Goal: Task Accomplishment & Management: Manage account settings

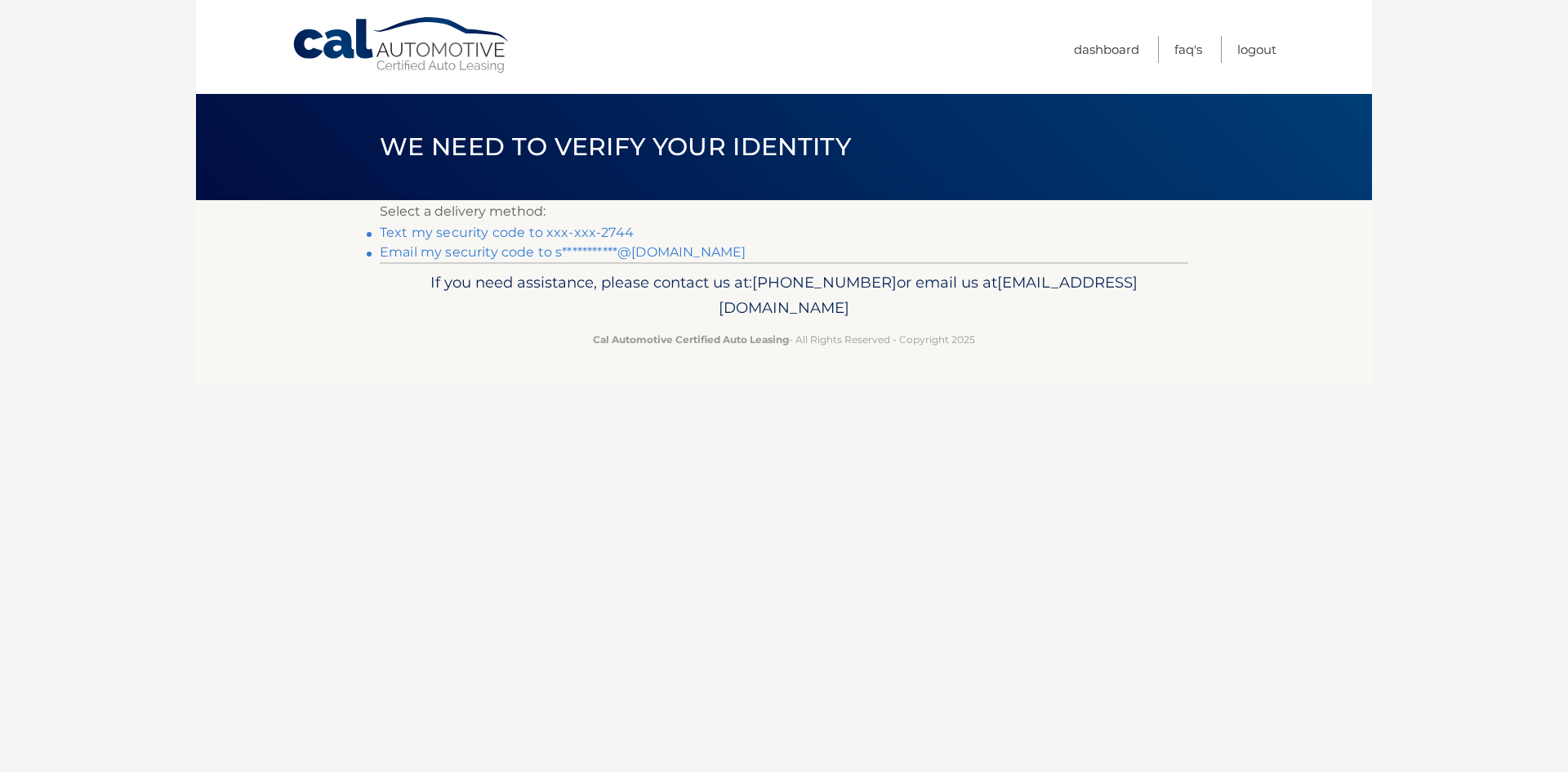
click at [572, 232] on link "Text my security code to xxx-xxx-2744" at bounding box center [507, 232] width 254 height 15
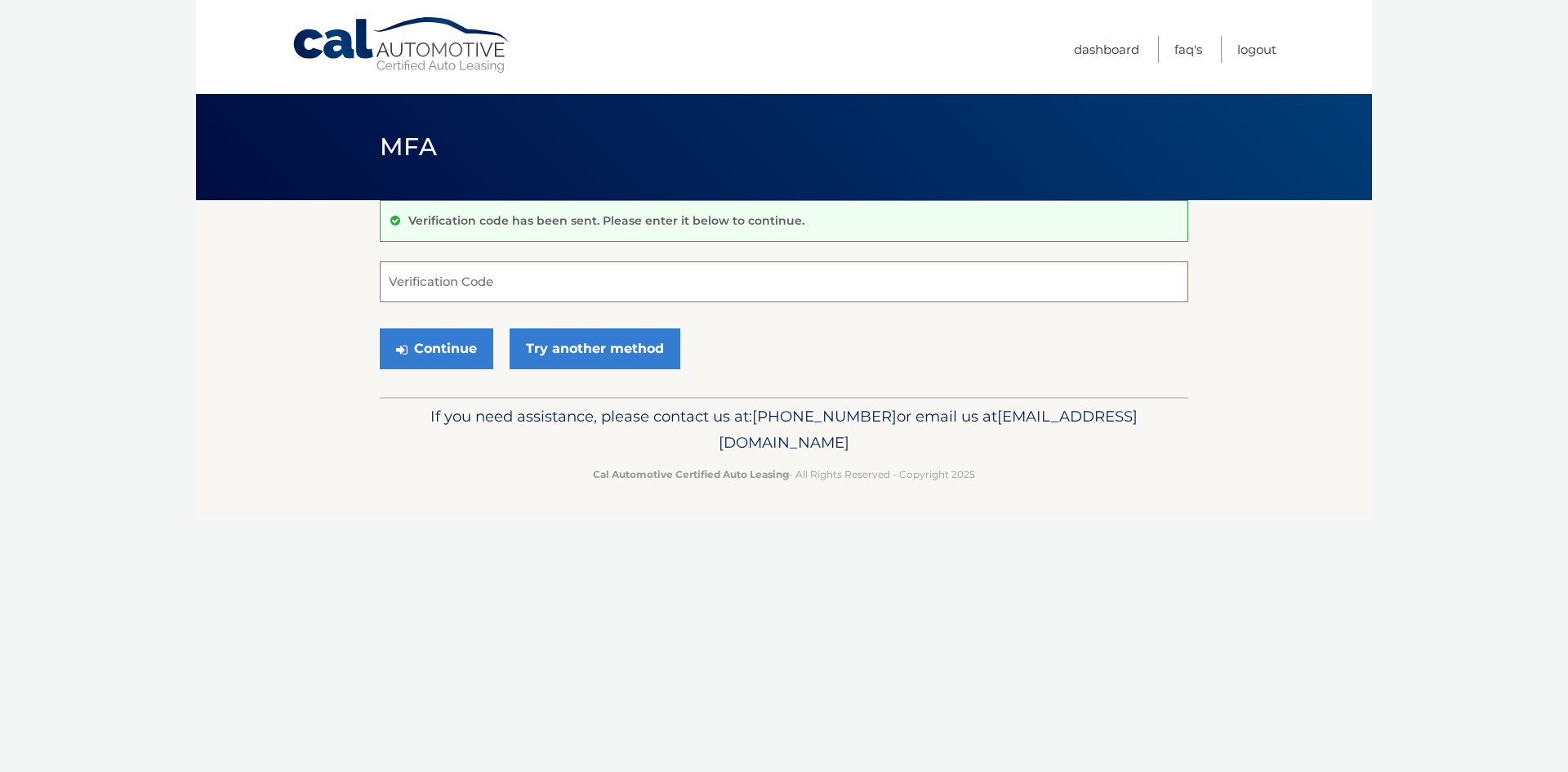
click at [474, 285] on input "Verification Code" at bounding box center [784, 282] width 808 height 41
type input "187005"
drag, startPoint x: 459, startPoint y: 352, endPoint x: 365, endPoint y: 364, distance: 94.8
click at [457, 351] on button "Continue" at bounding box center [436, 348] width 114 height 41
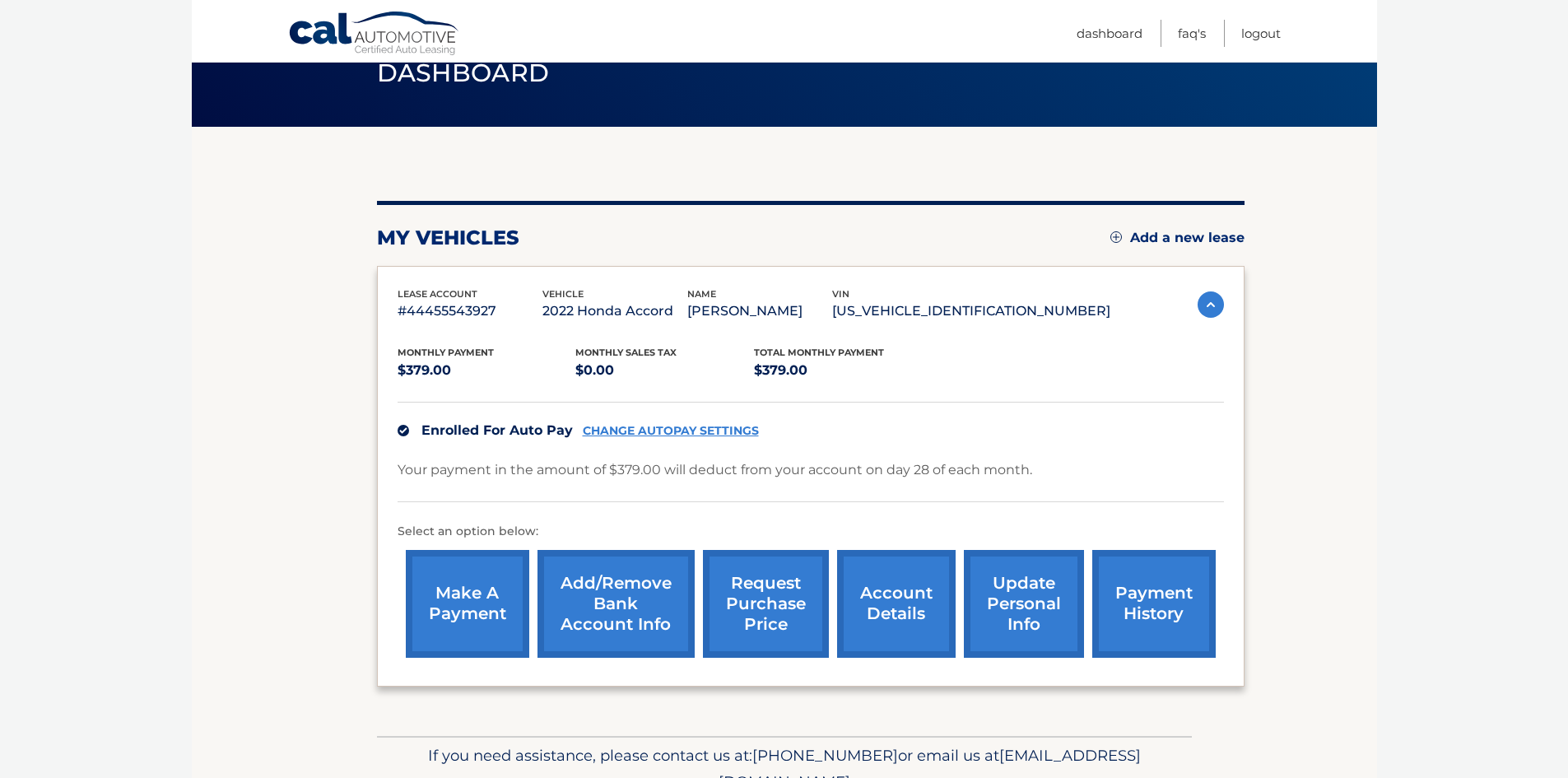
scroll to position [157, 0]
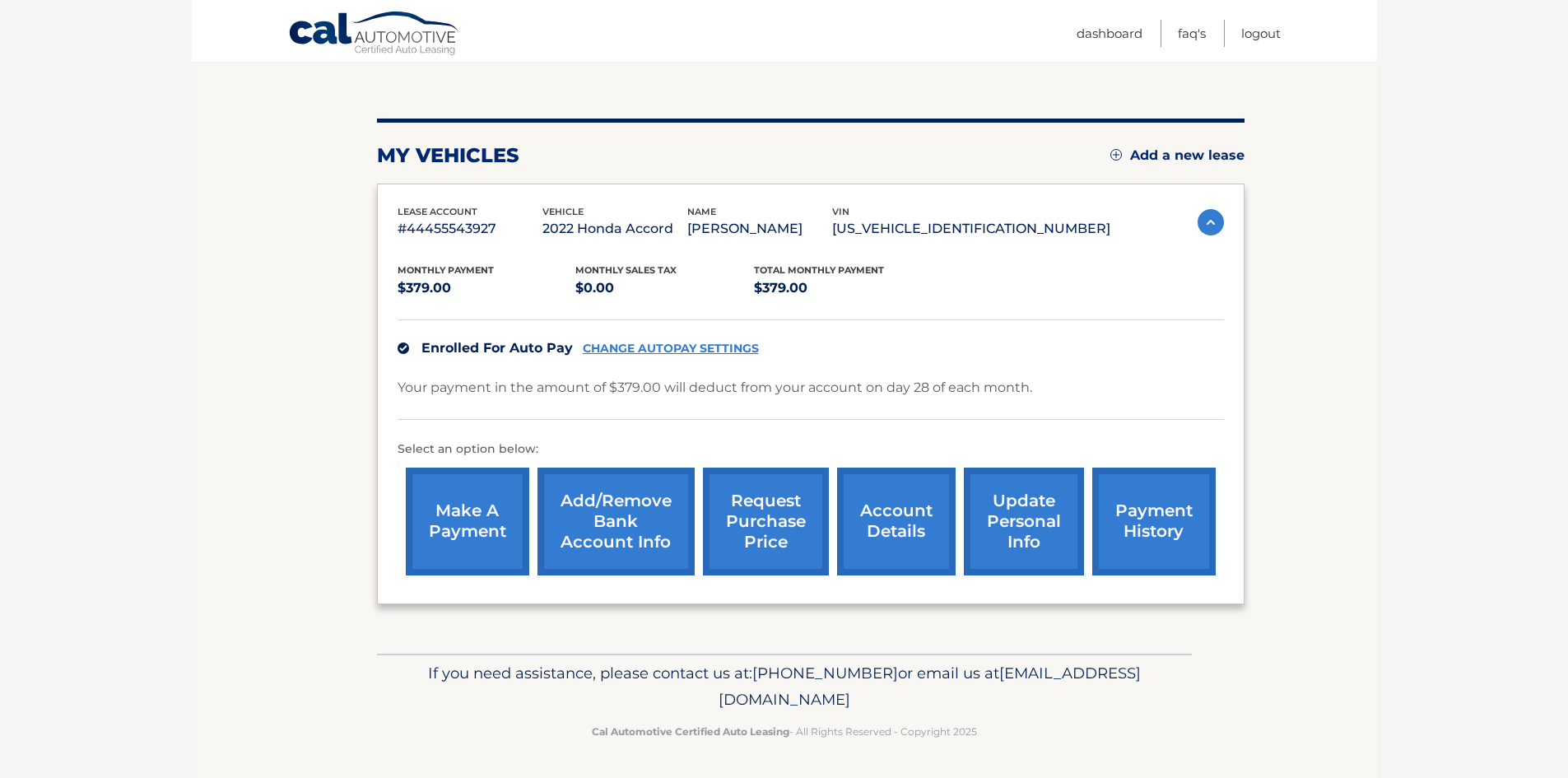
drag, startPoint x: 1062, startPoint y: 229, endPoint x: 929, endPoint y: 234, distance: 133.1
click at [929, 234] on p "1HGCV1F4XNA123810" at bounding box center [970, 229] width 278 height 23
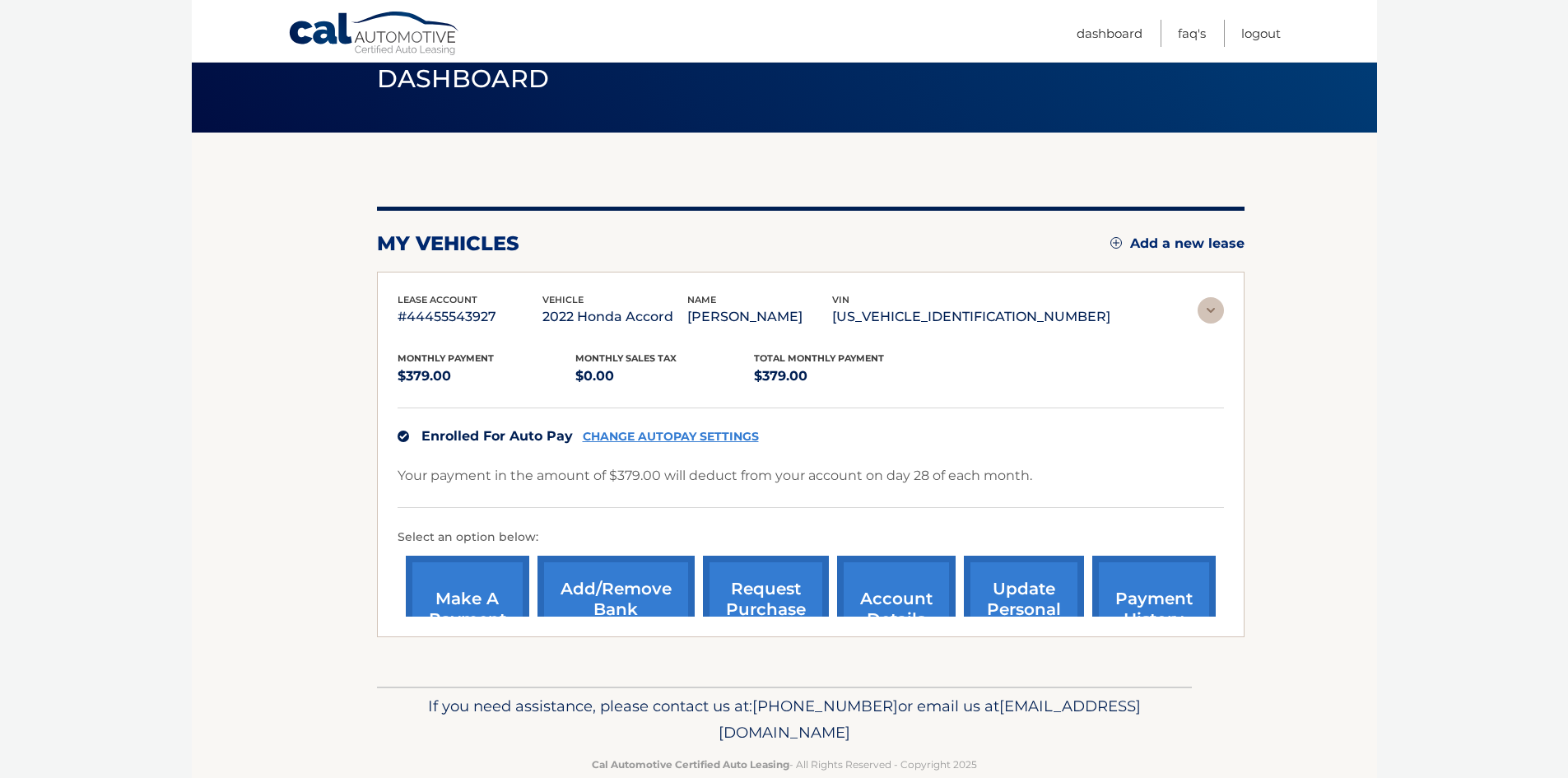
scroll to position [0, 0]
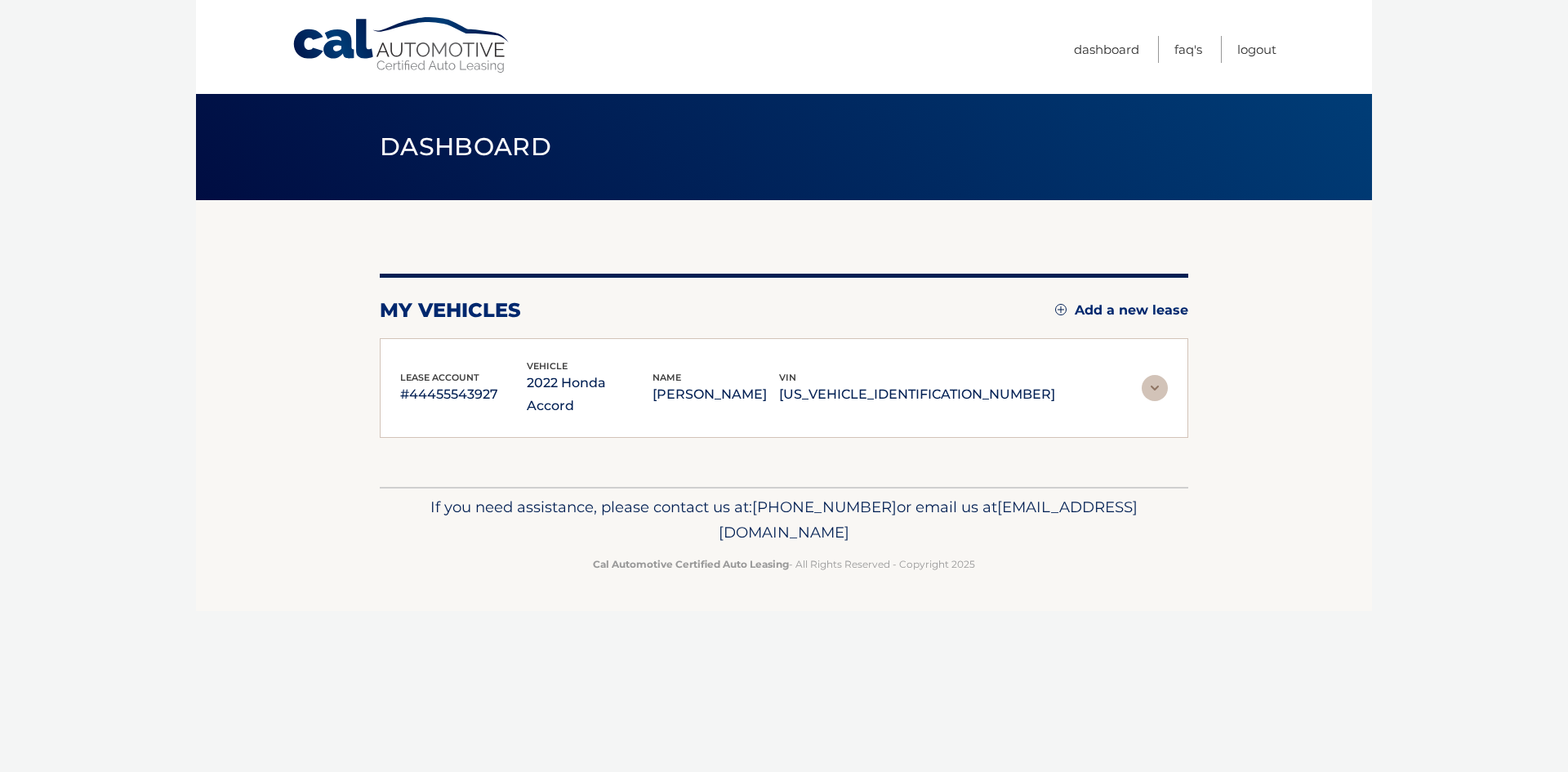
copy p "1HGCV1F4XNA123810"
click at [281, 597] on div "Cal Automotive Menu Dashboard FAQ's Logout vin" at bounding box center [784, 386] width 1176 height 772
click at [1156, 380] on img at bounding box center [1154, 387] width 26 height 26
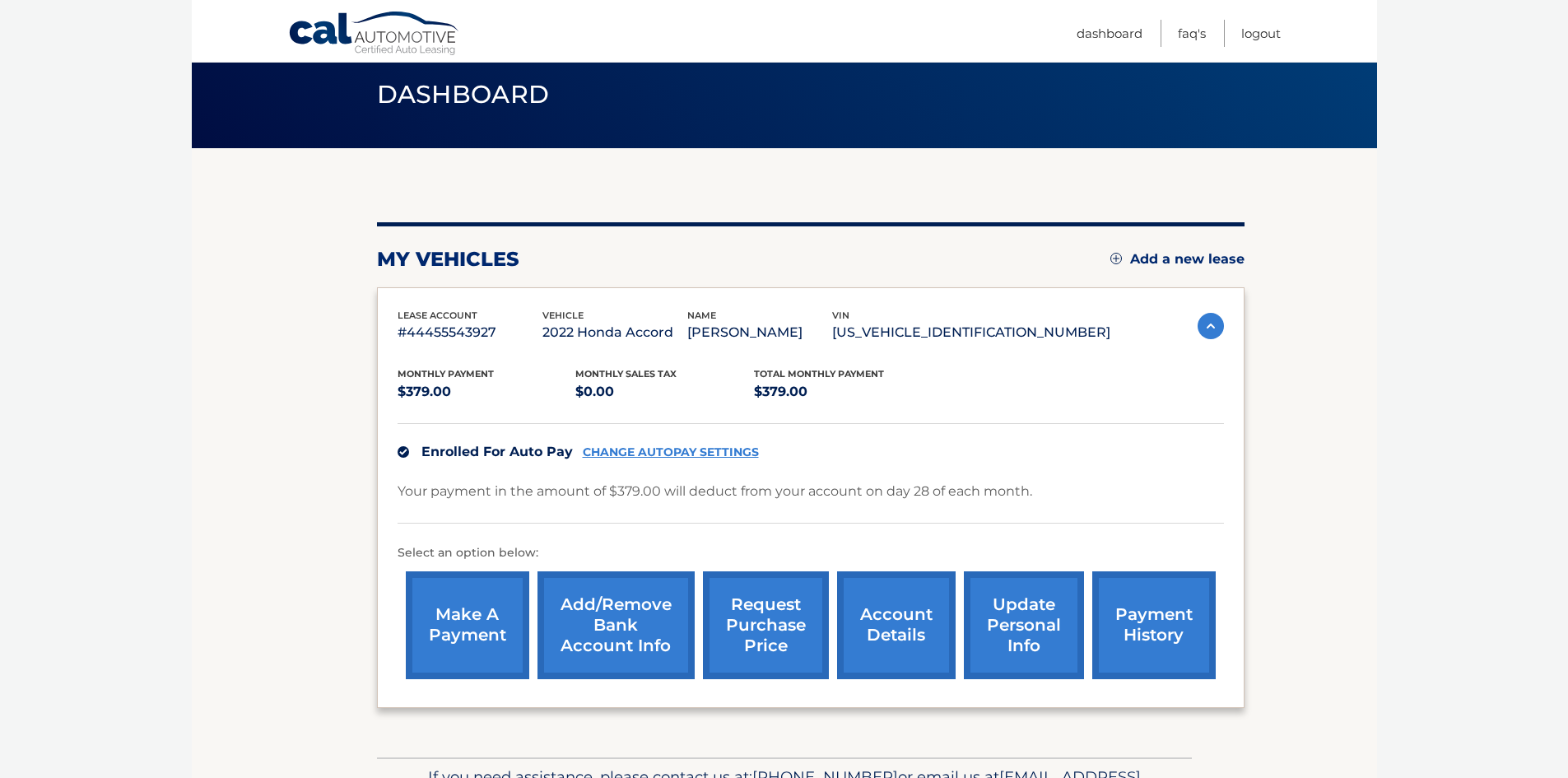
scroll to position [157, 0]
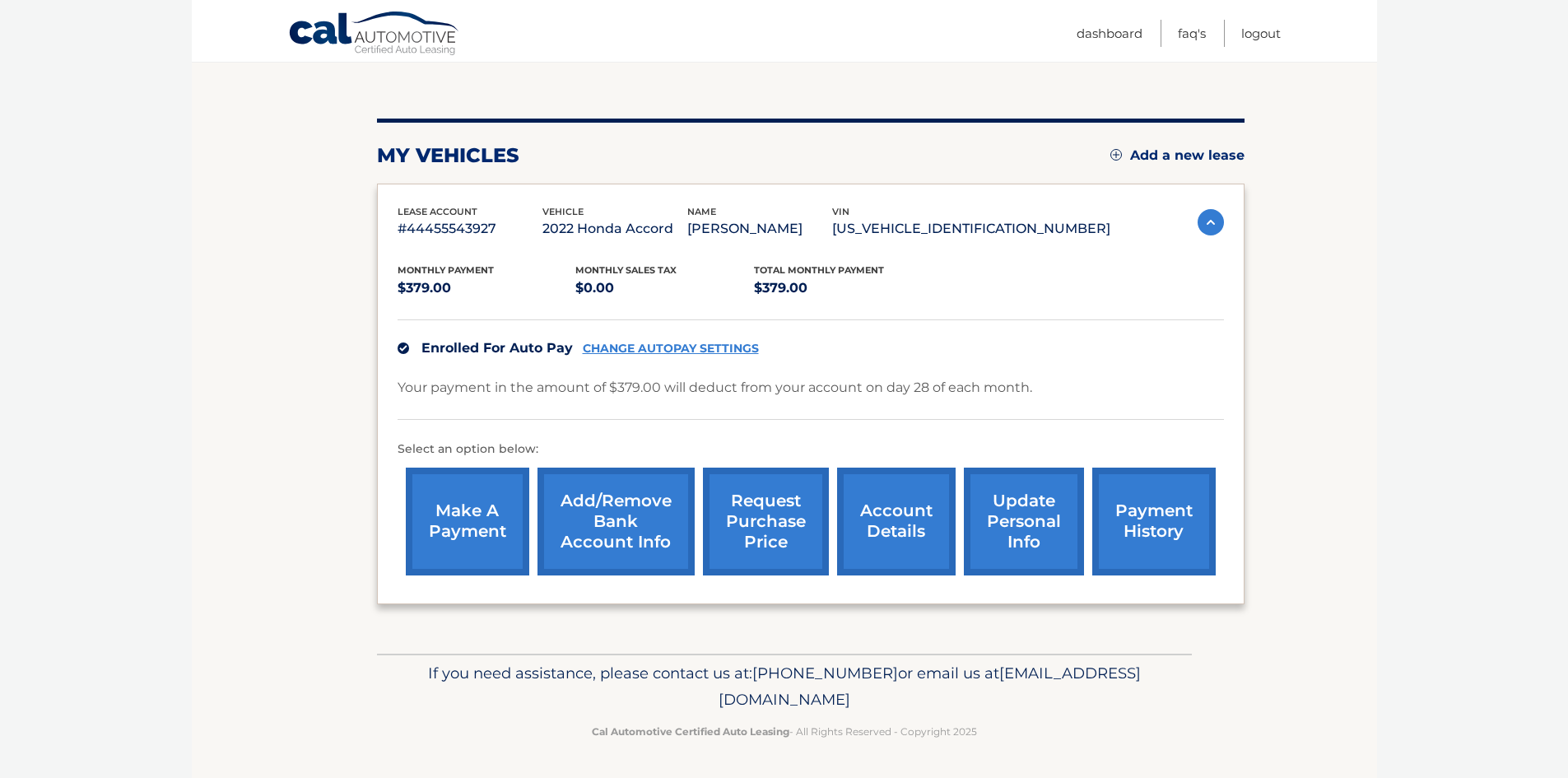
click at [941, 513] on link "account details" at bounding box center [896, 521] width 118 height 107
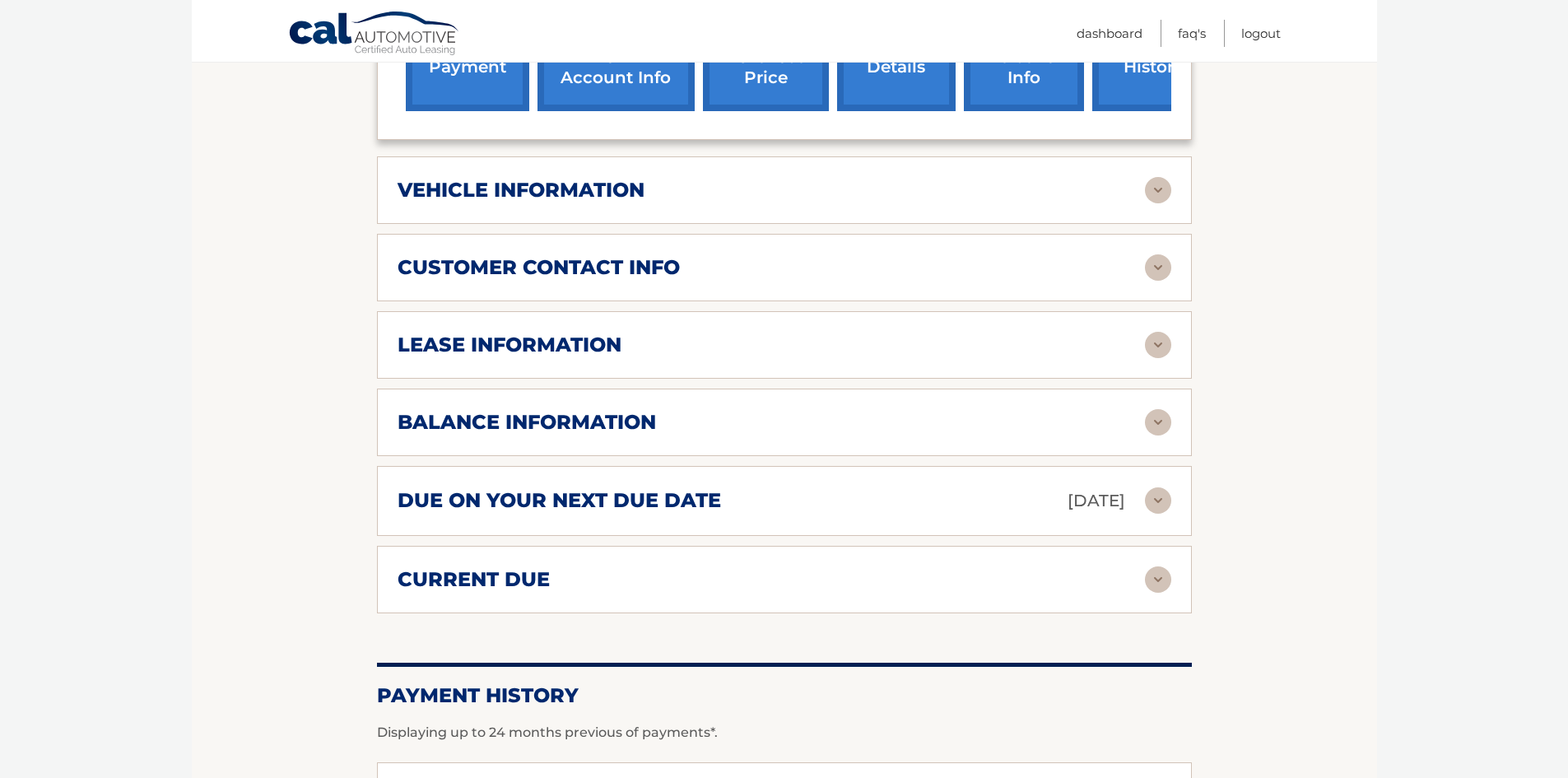
scroll to position [628, 0]
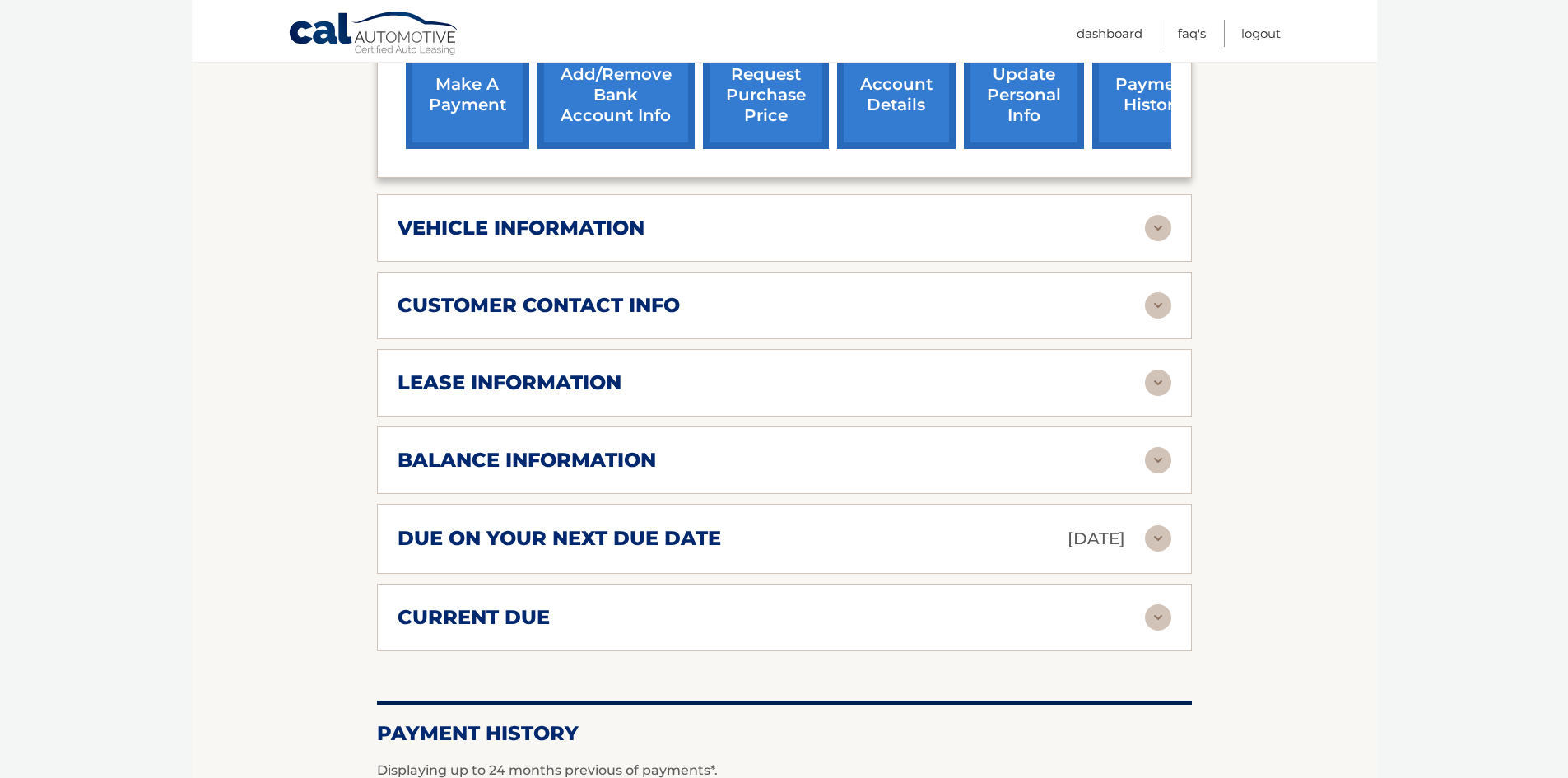
click at [1151, 604] on img at bounding box center [1158, 617] width 27 height 27
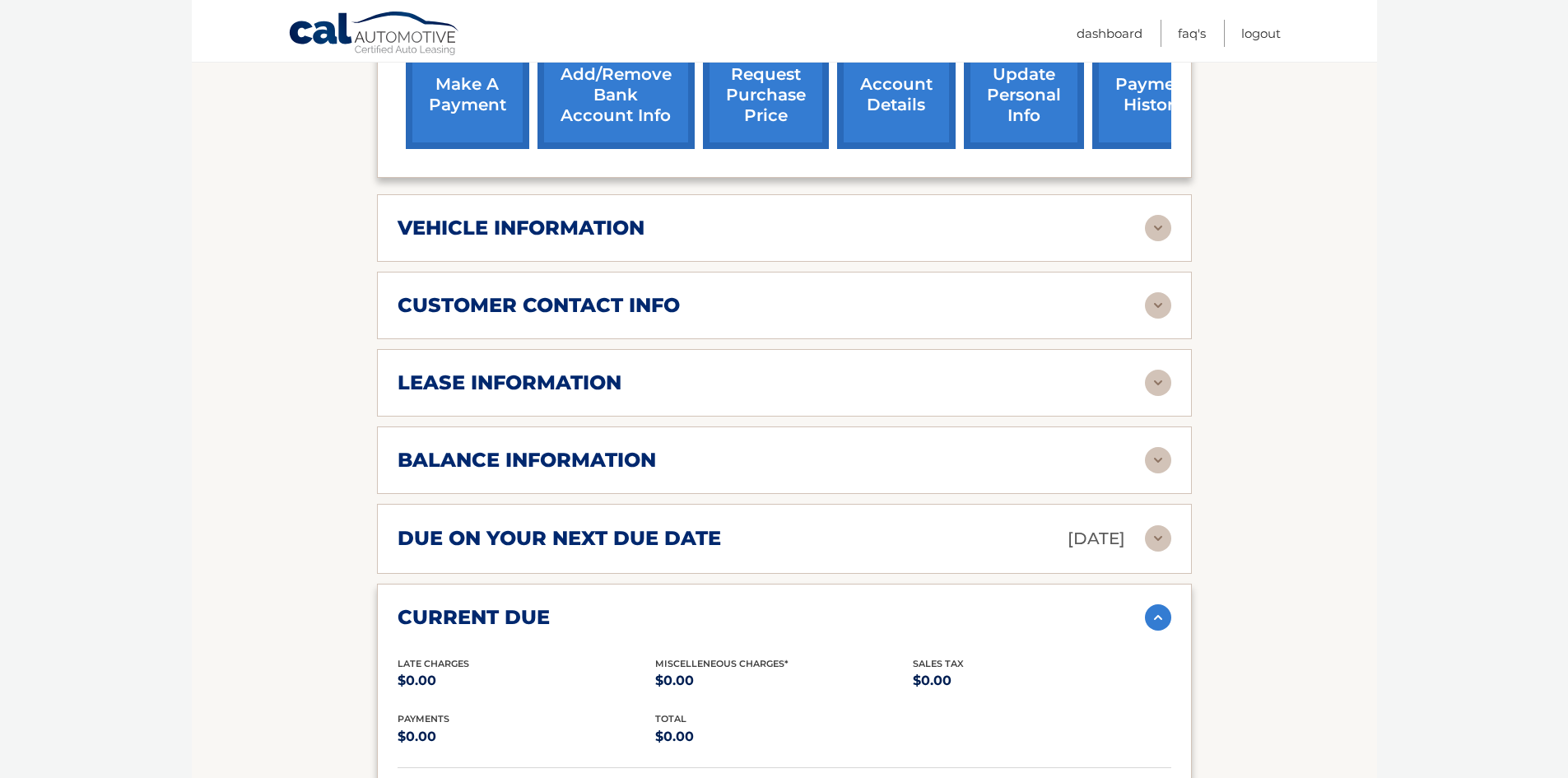
click at [1151, 604] on img at bounding box center [1158, 617] width 27 height 27
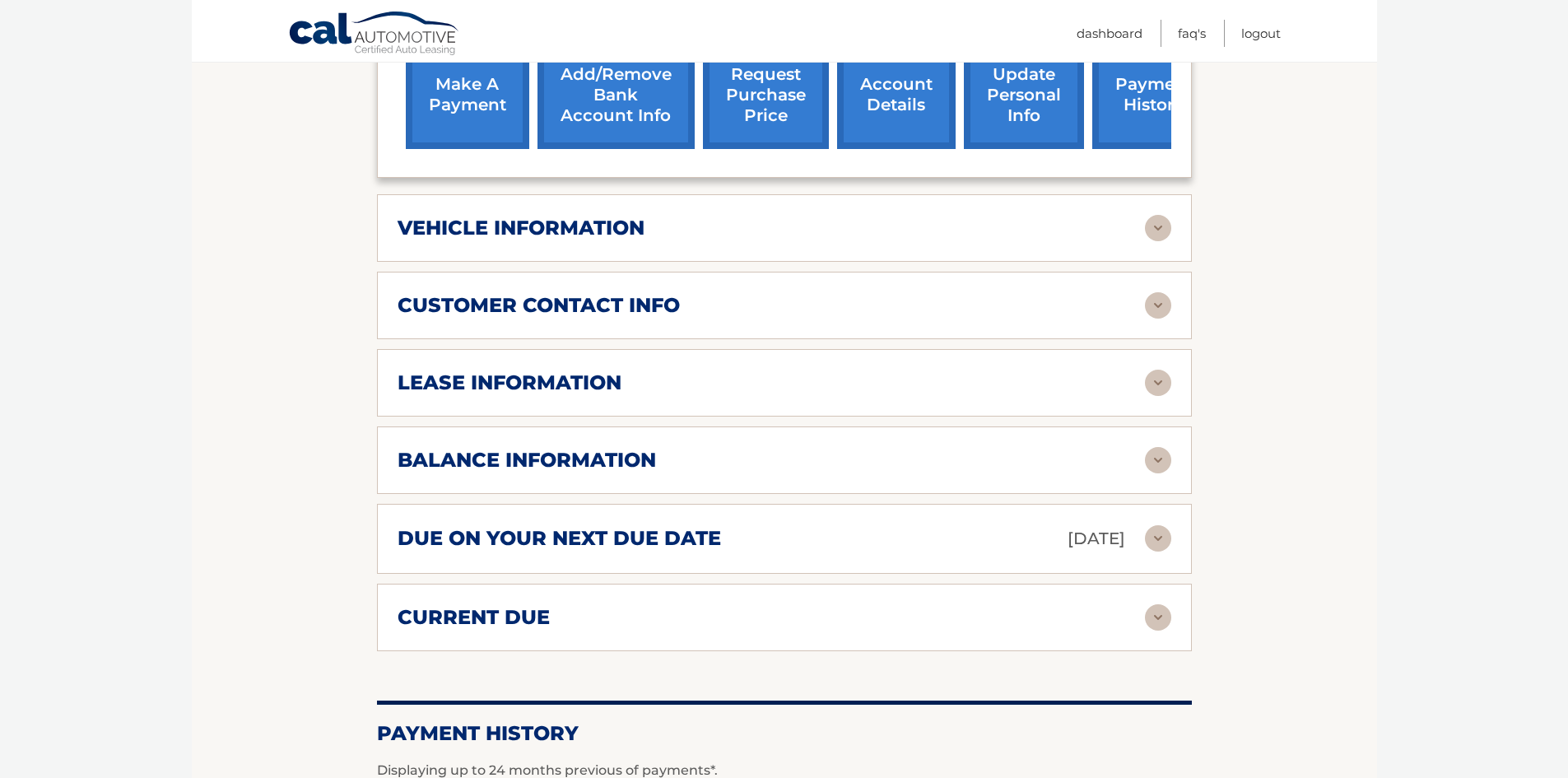
click at [1156, 447] on img at bounding box center [1158, 460] width 27 height 27
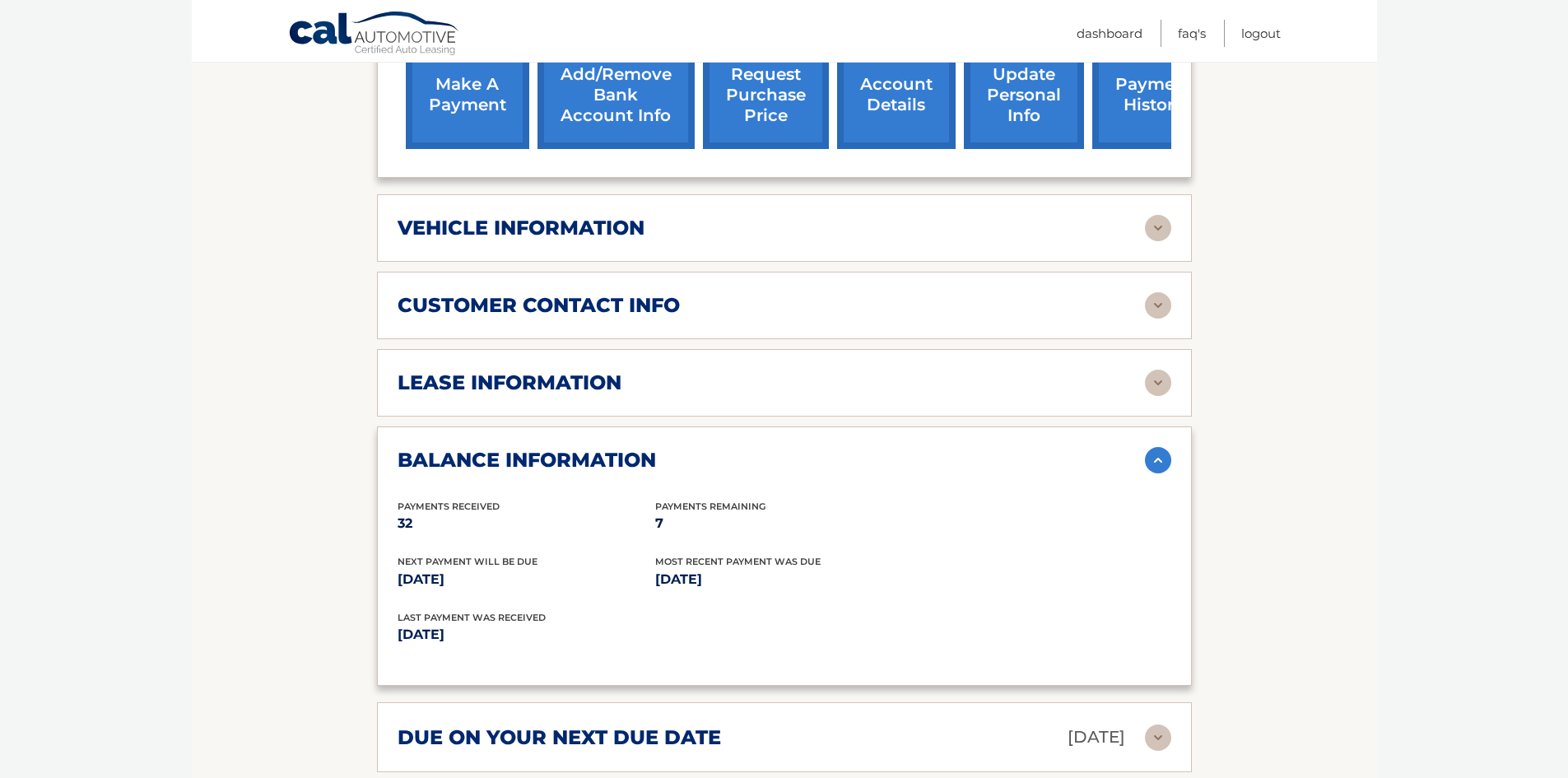
click at [1161, 369] on img at bounding box center [1158, 382] width 27 height 27
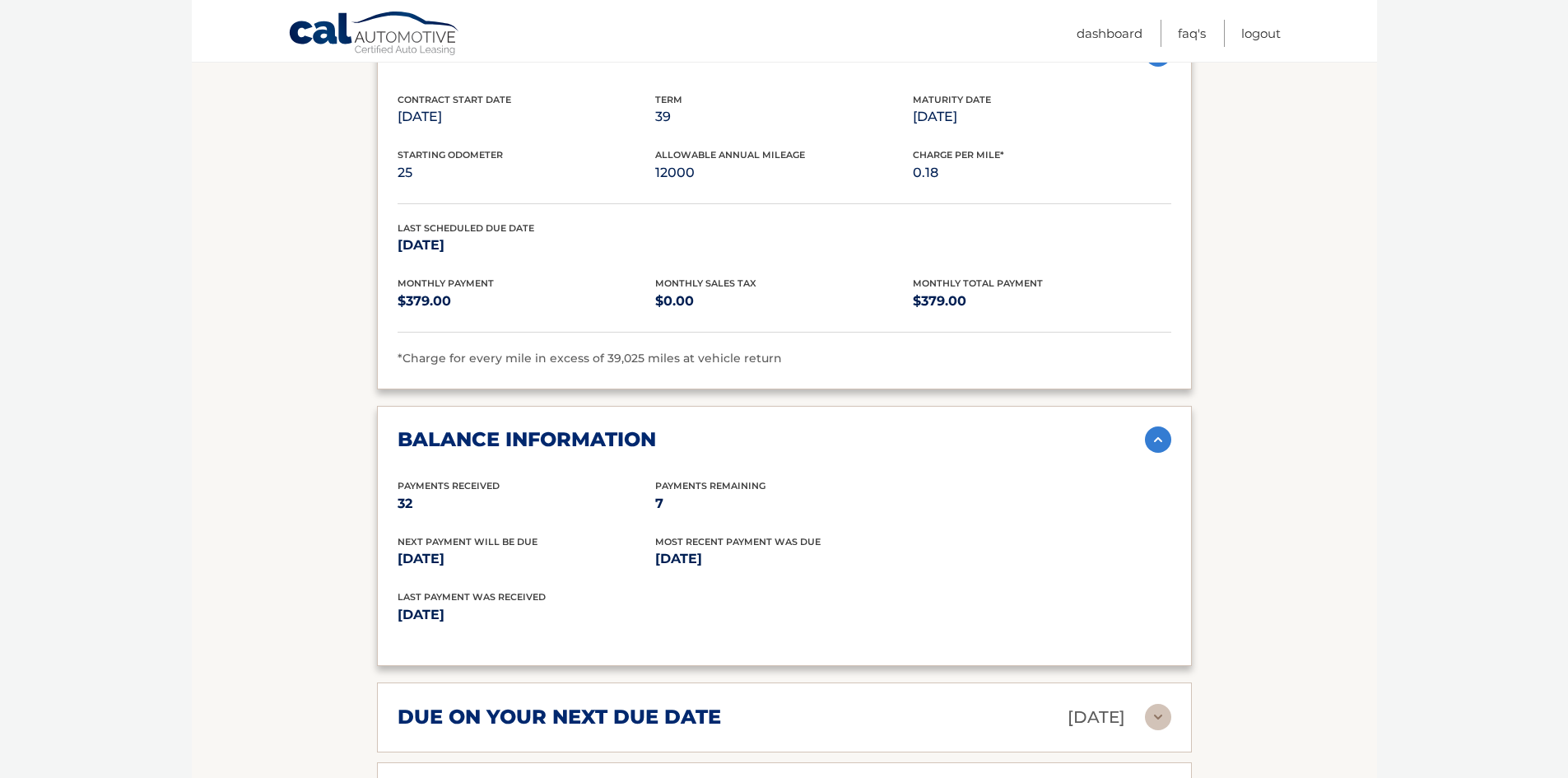
scroll to position [875, 0]
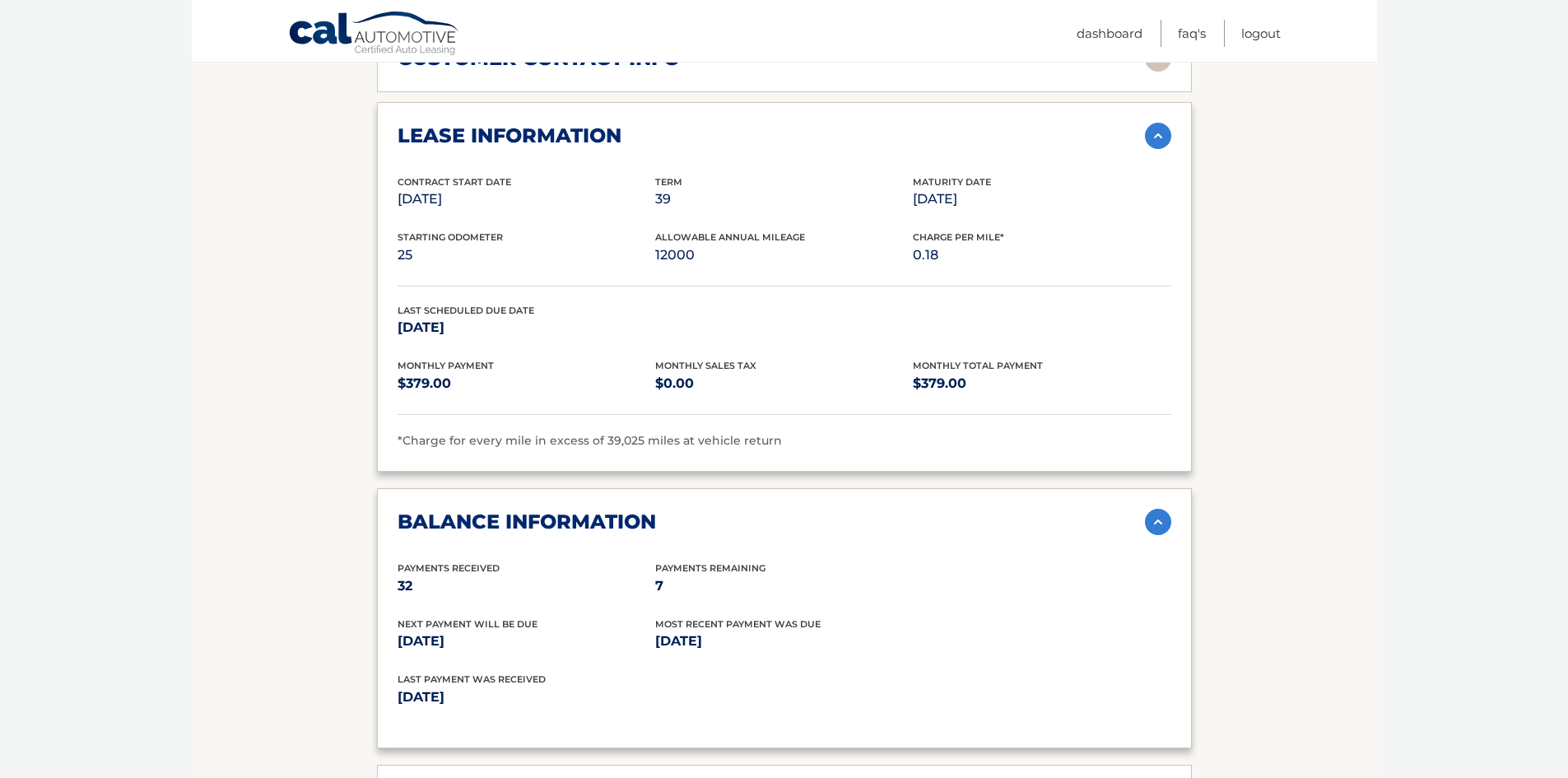
click at [1153, 123] on img at bounding box center [1158, 136] width 27 height 27
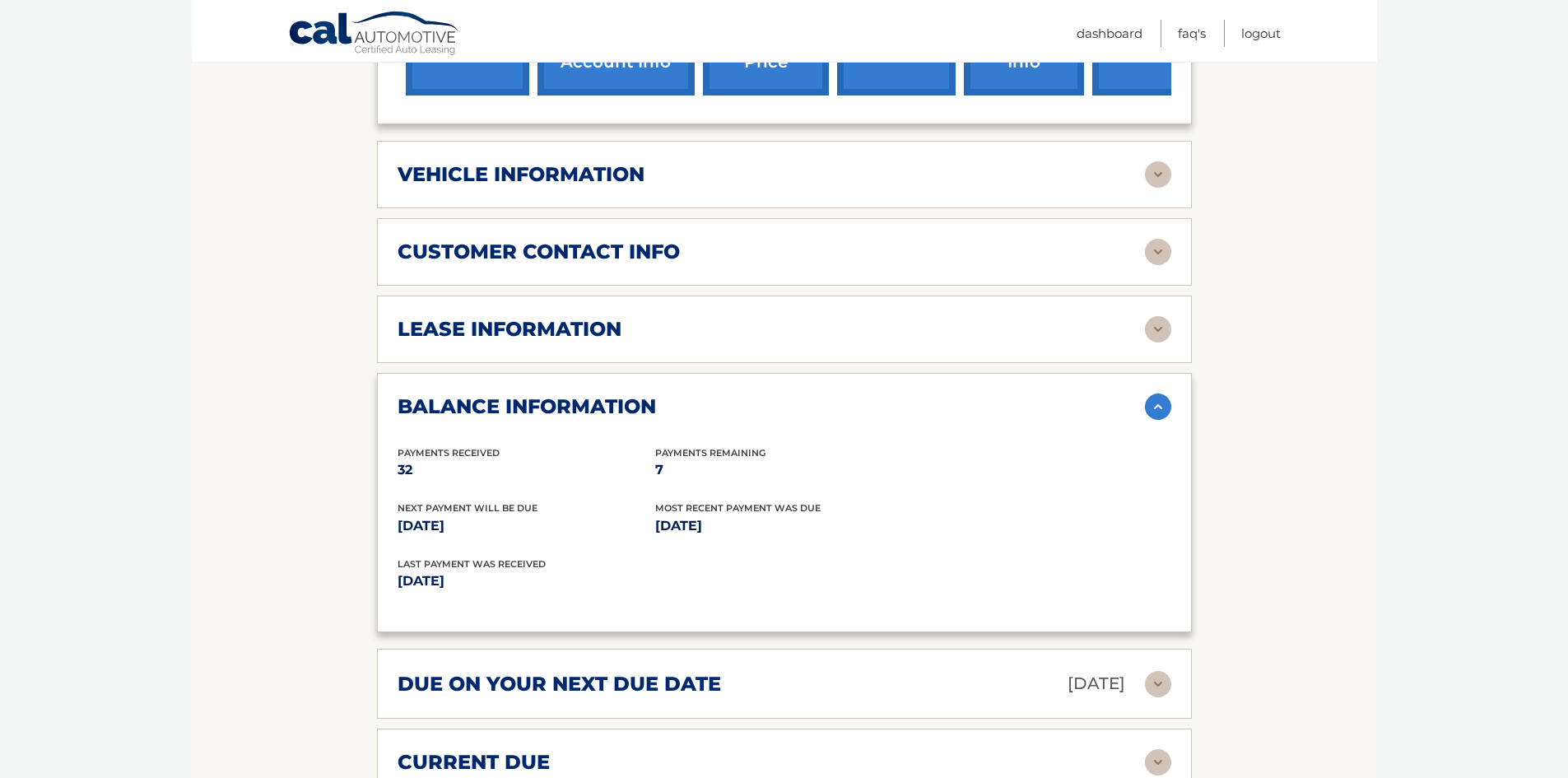
scroll to position [711, 0]
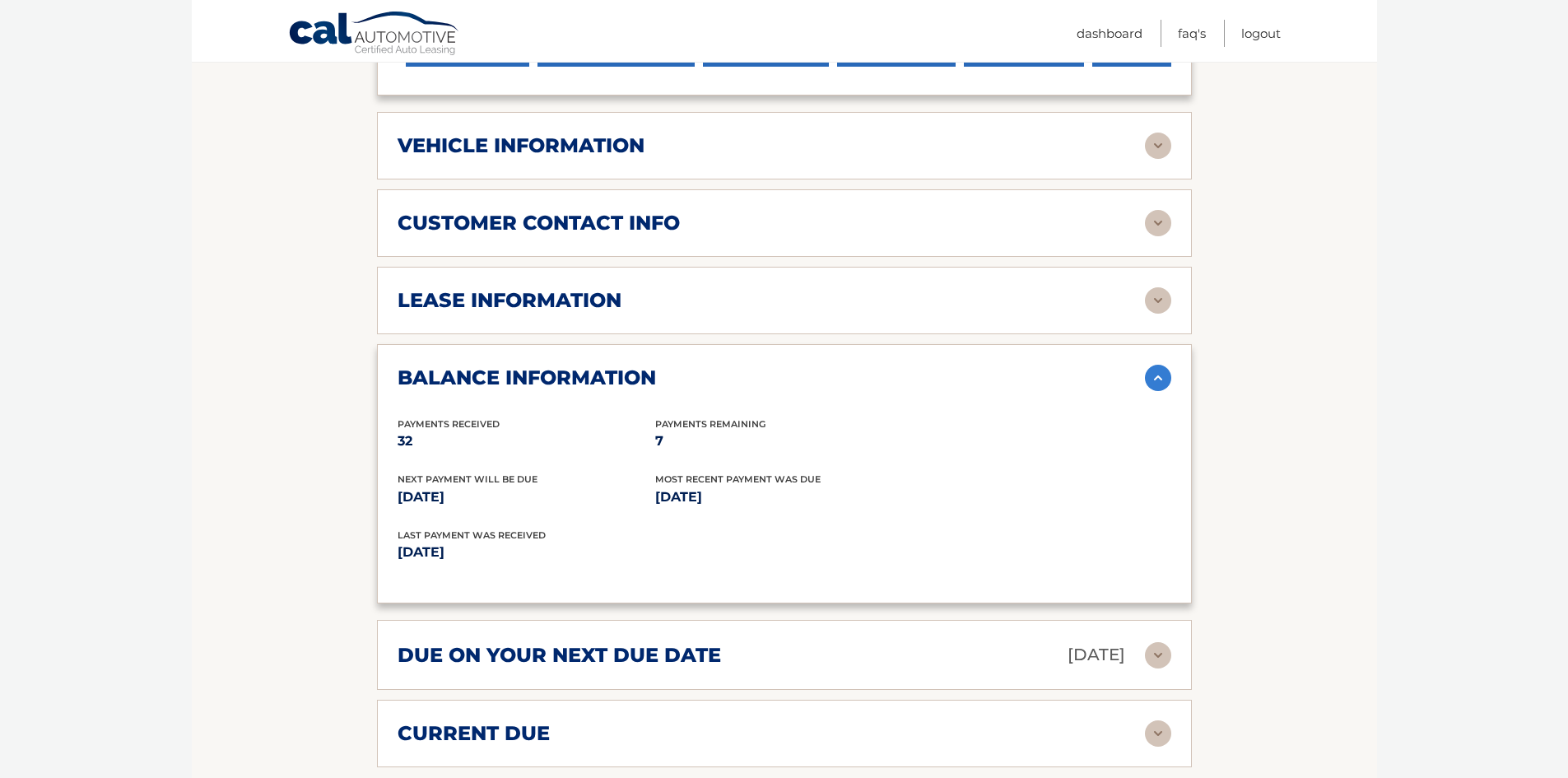
click at [1153, 288] on img at bounding box center [1158, 300] width 27 height 27
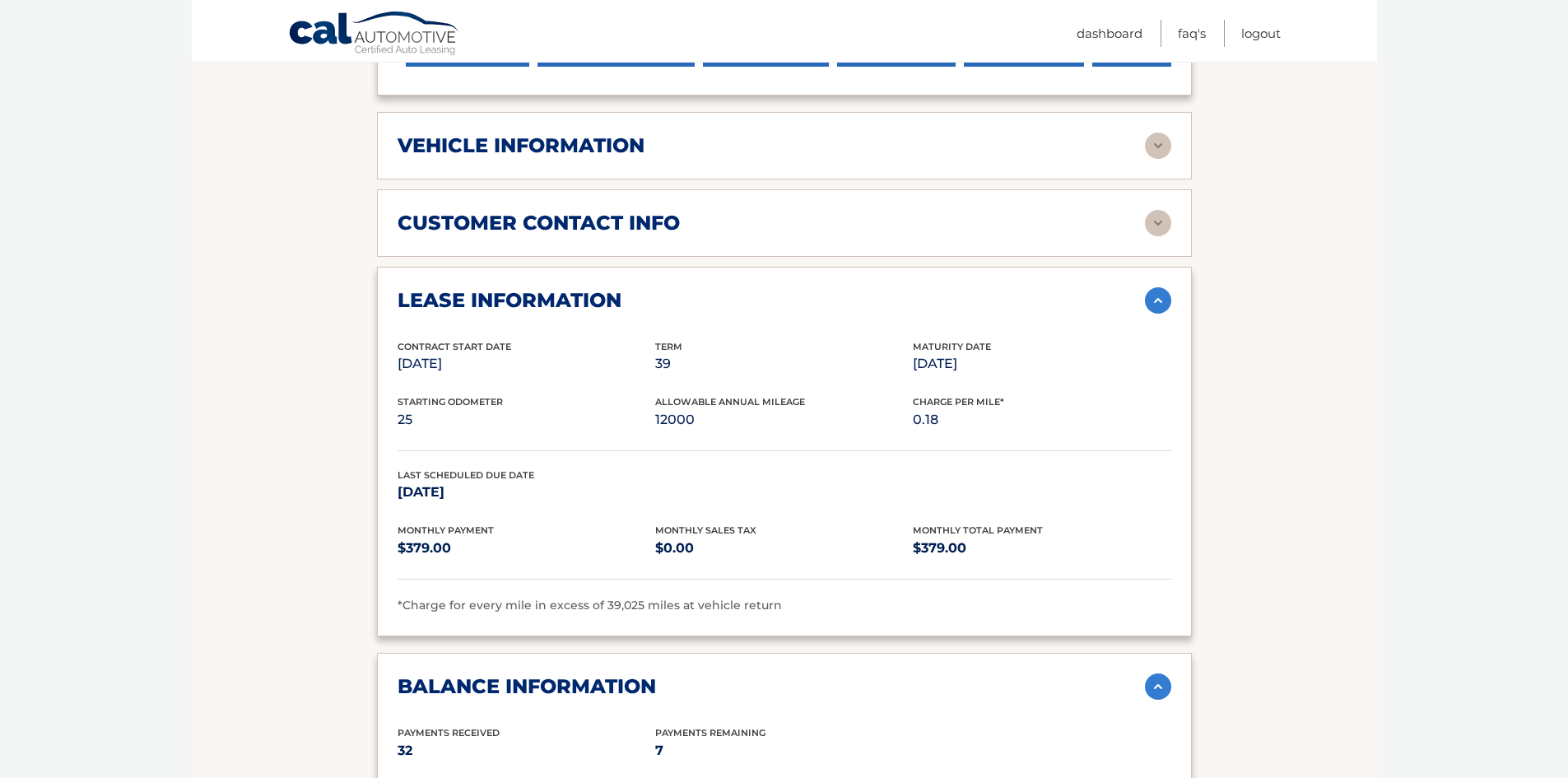
click at [1153, 288] on img at bounding box center [1158, 300] width 27 height 27
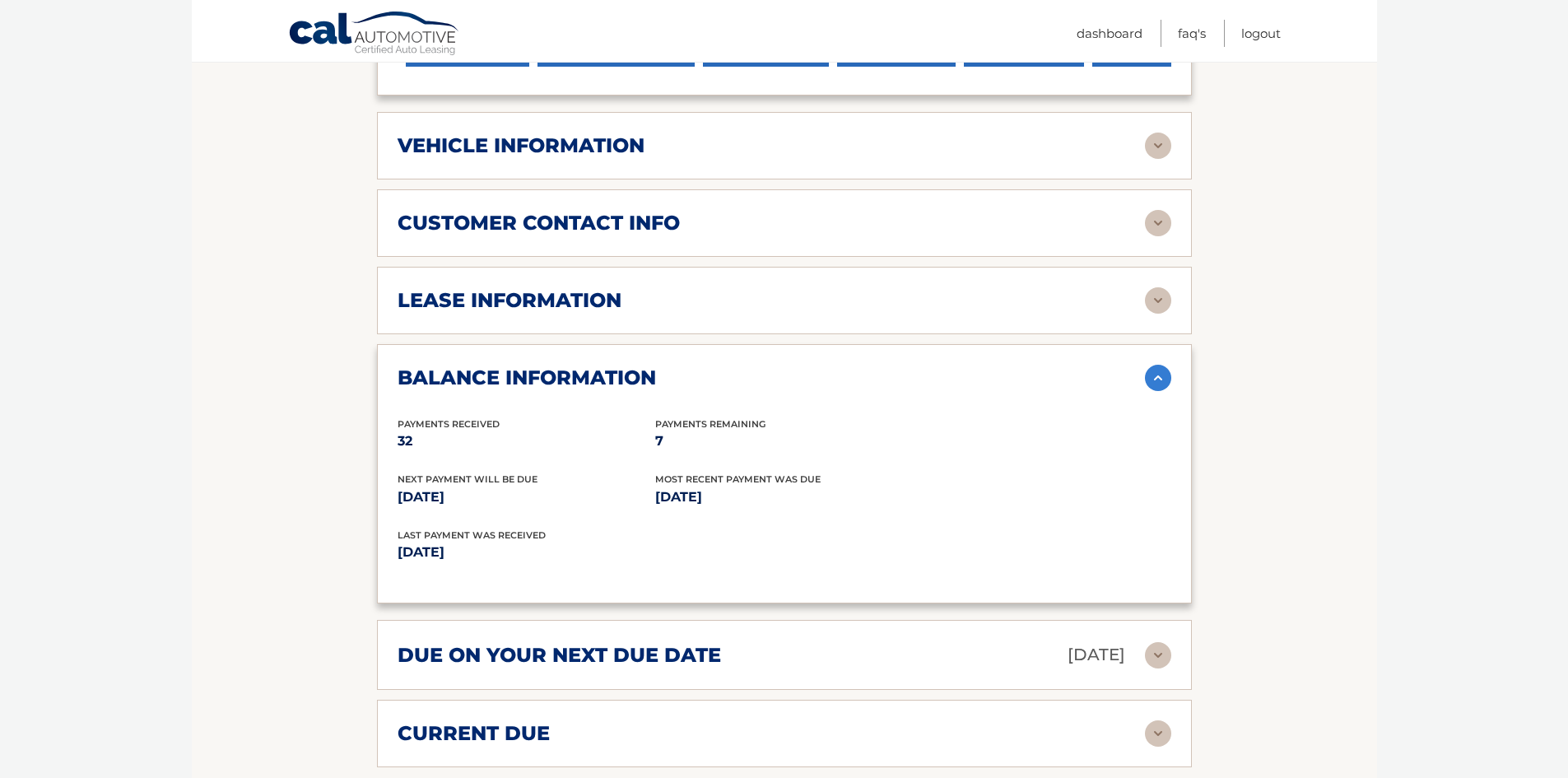
click at [1156, 210] on img at bounding box center [1158, 223] width 27 height 27
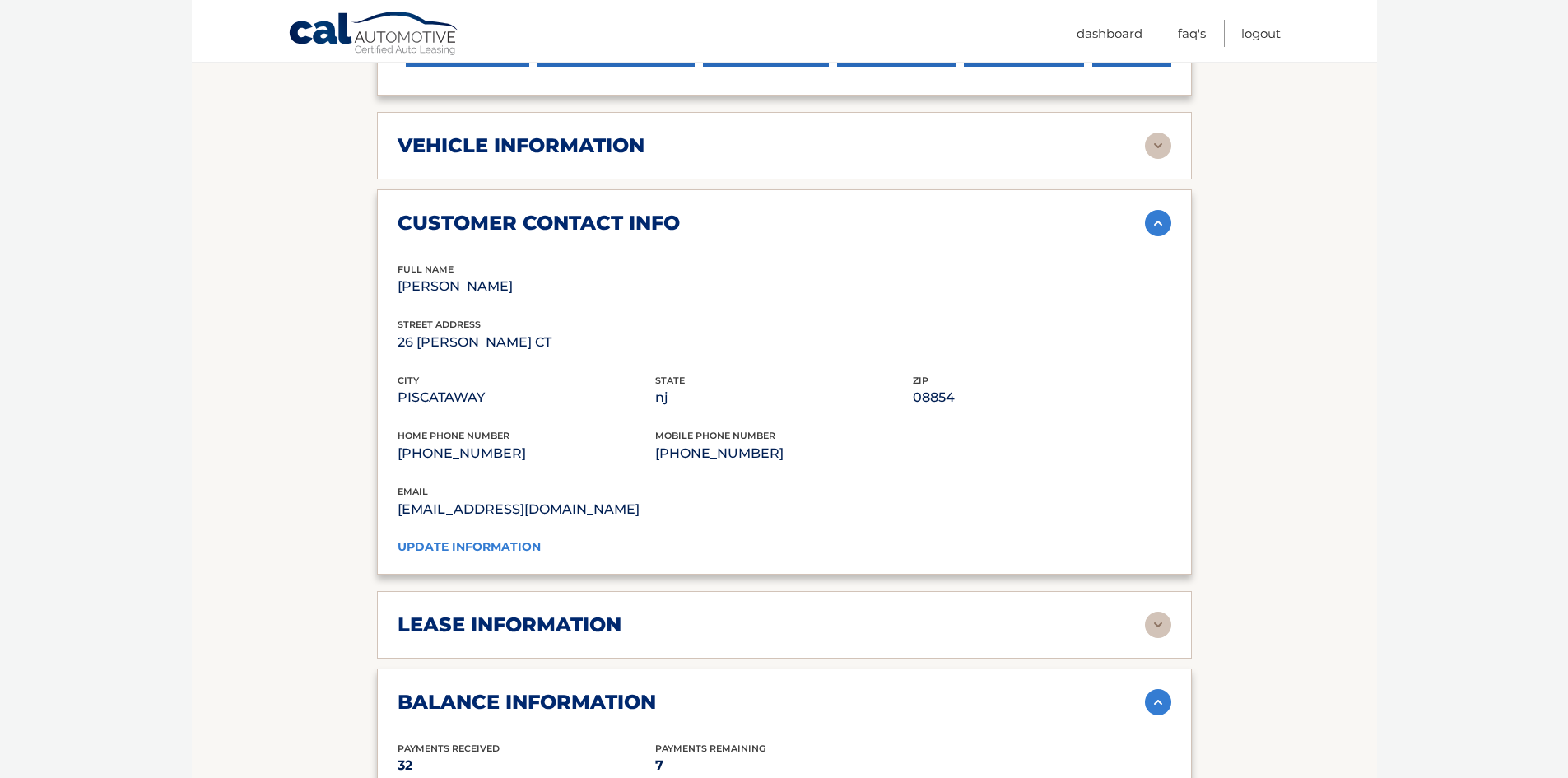
click at [474, 539] on link "update information" at bounding box center [469, 547] width 143 height 15
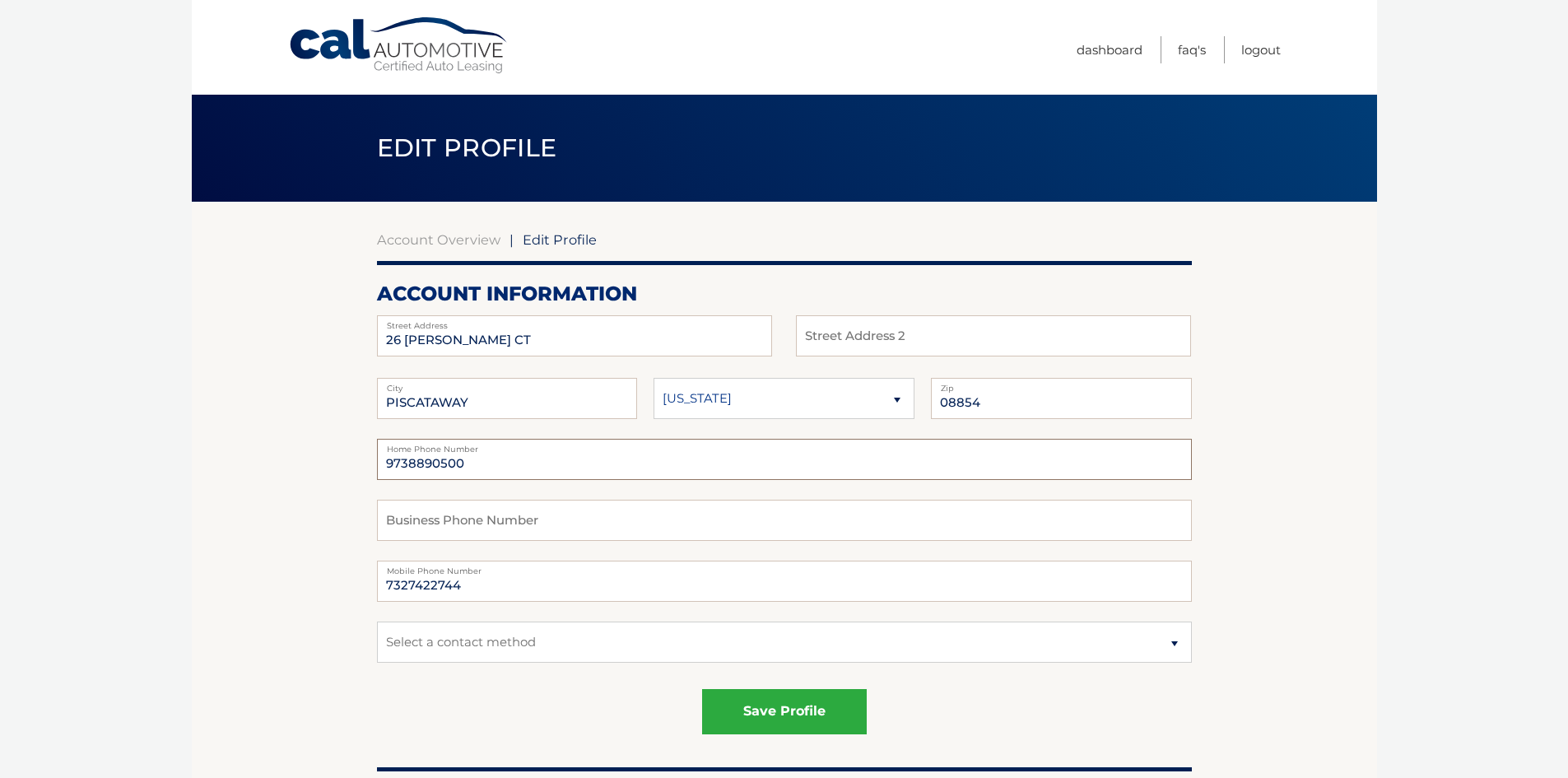
click at [567, 454] on input "9738890500" at bounding box center [784, 459] width 814 height 41
drag, startPoint x: 483, startPoint y: 588, endPoint x: 344, endPoint y: 587, distance: 139.0
drag, startPoint x: 478, startPoint y: 468, endPoint x: 274, endPoint y: 467, distance: 204.0
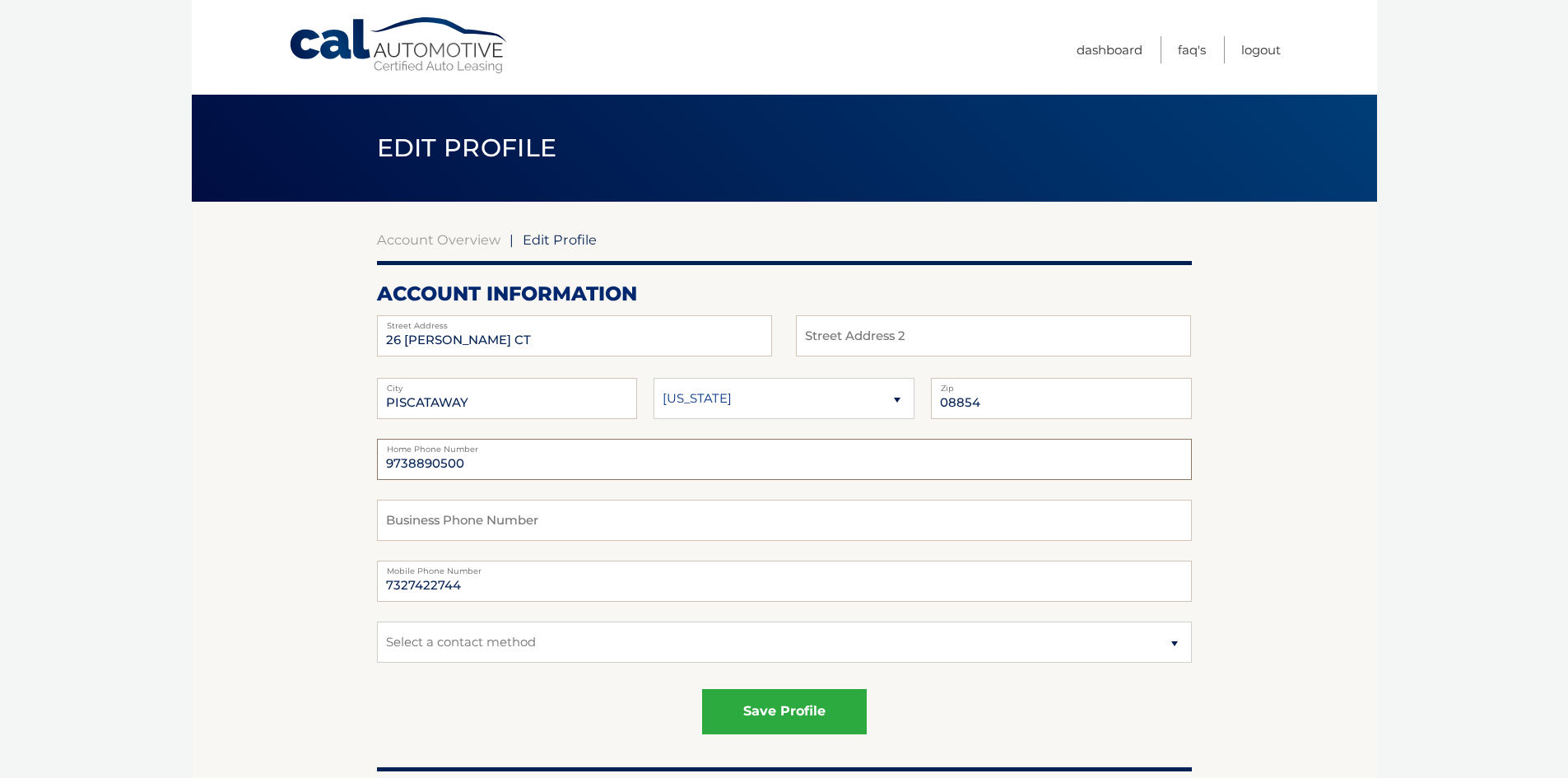
paste input "7327422744"
type input "7327422744"
click at [529, 515] on input "text" at bounding box center [784, 520] width 814 height 41
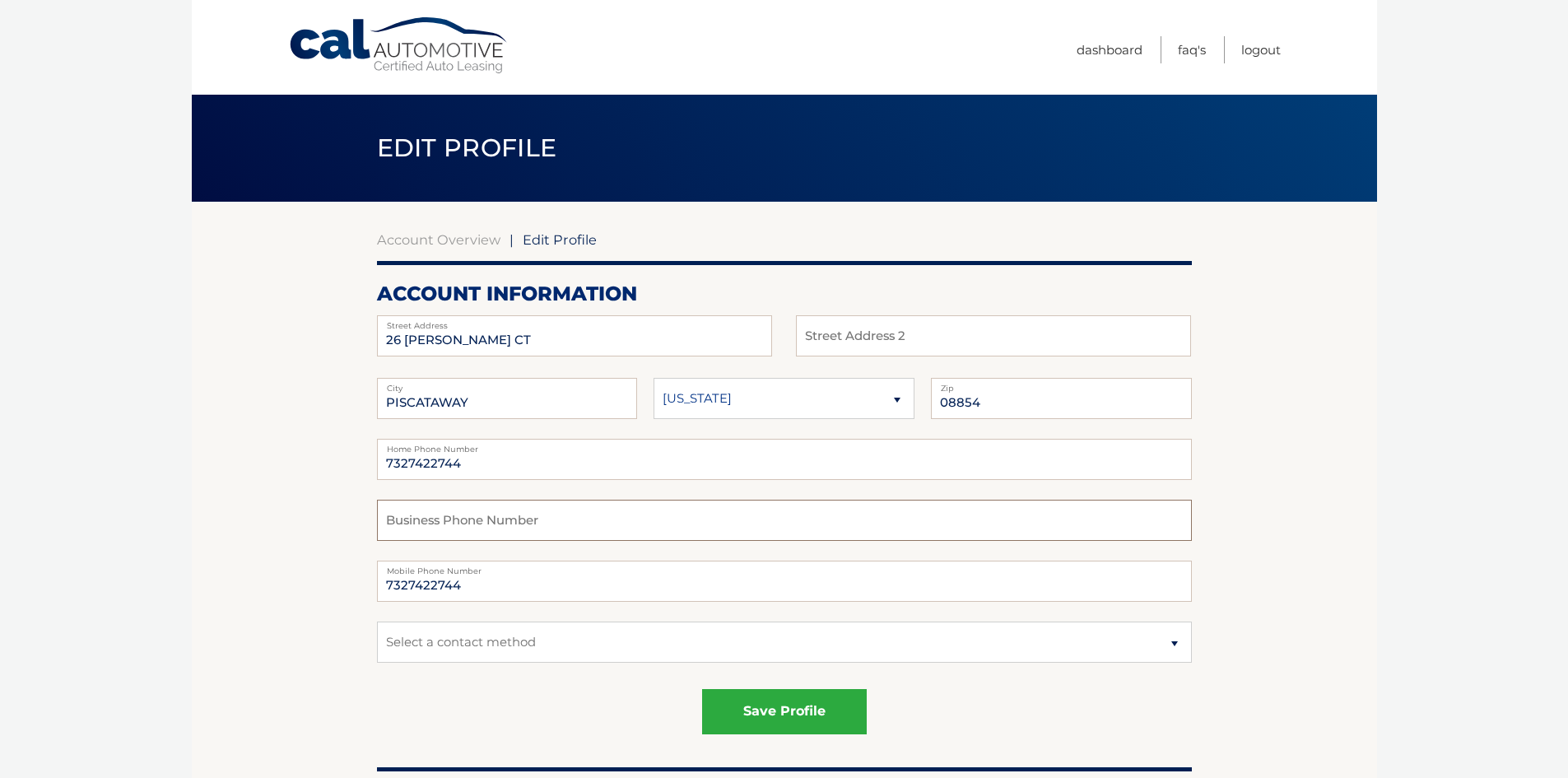
paste input "7327422744"
type input "7327422744"
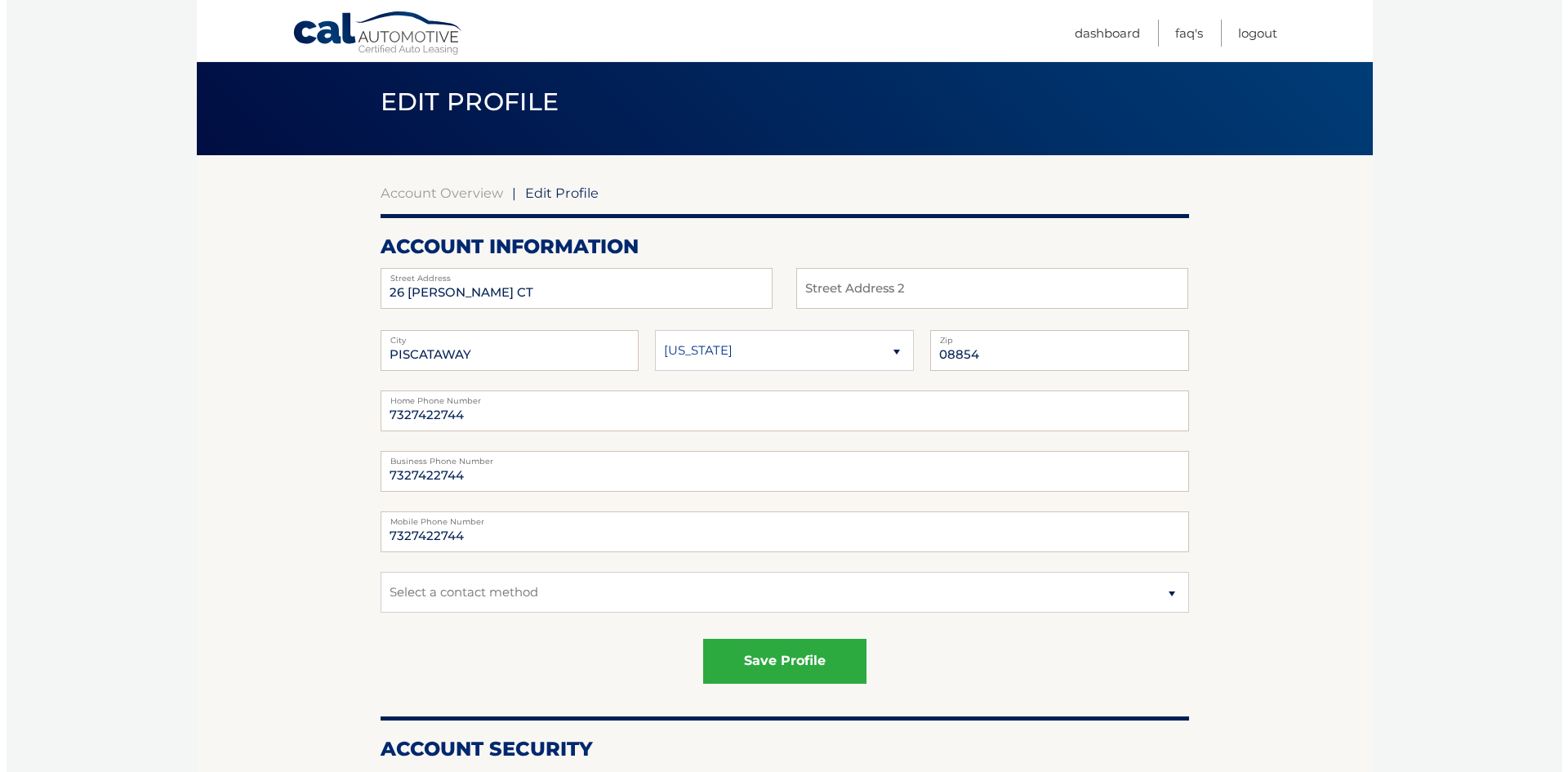
scroll to position [82, 0]
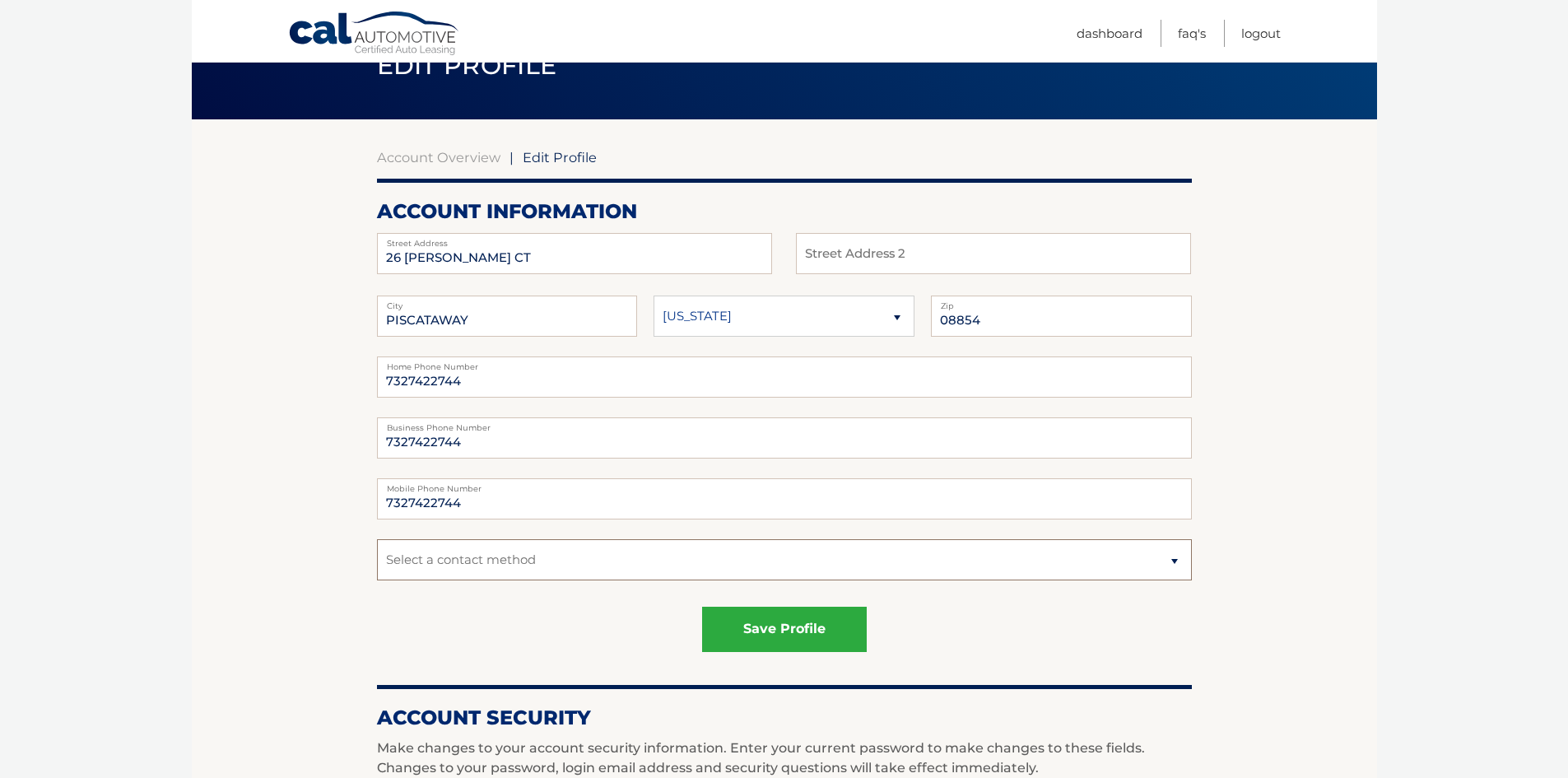
click at [600, 564] on select "Select a contact method Mobile Home" at bounding box center [784, 559] width 814 height 41
select select "1"
click at [377, 539] on select "Select a contact method Mobile Home" at bounding box center [784, 559] width 814 height 41
click at [759, 625] on button "save profile" at bounding box center [784, 629] width 164 height 45
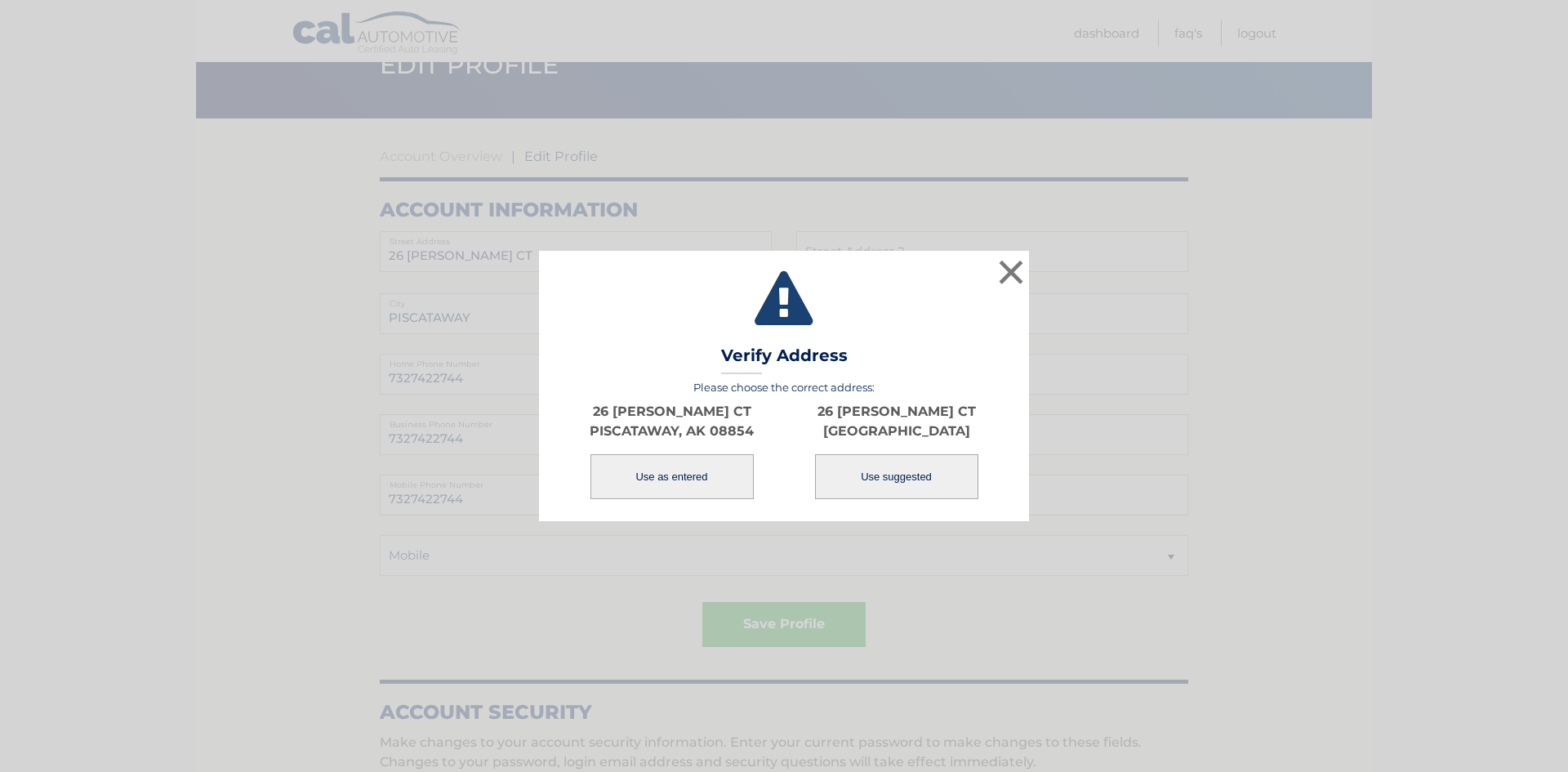
click at [886, 479] on button "Use suggested" at bounding box center [897, 476] width 163 height 45
select select "NJ"
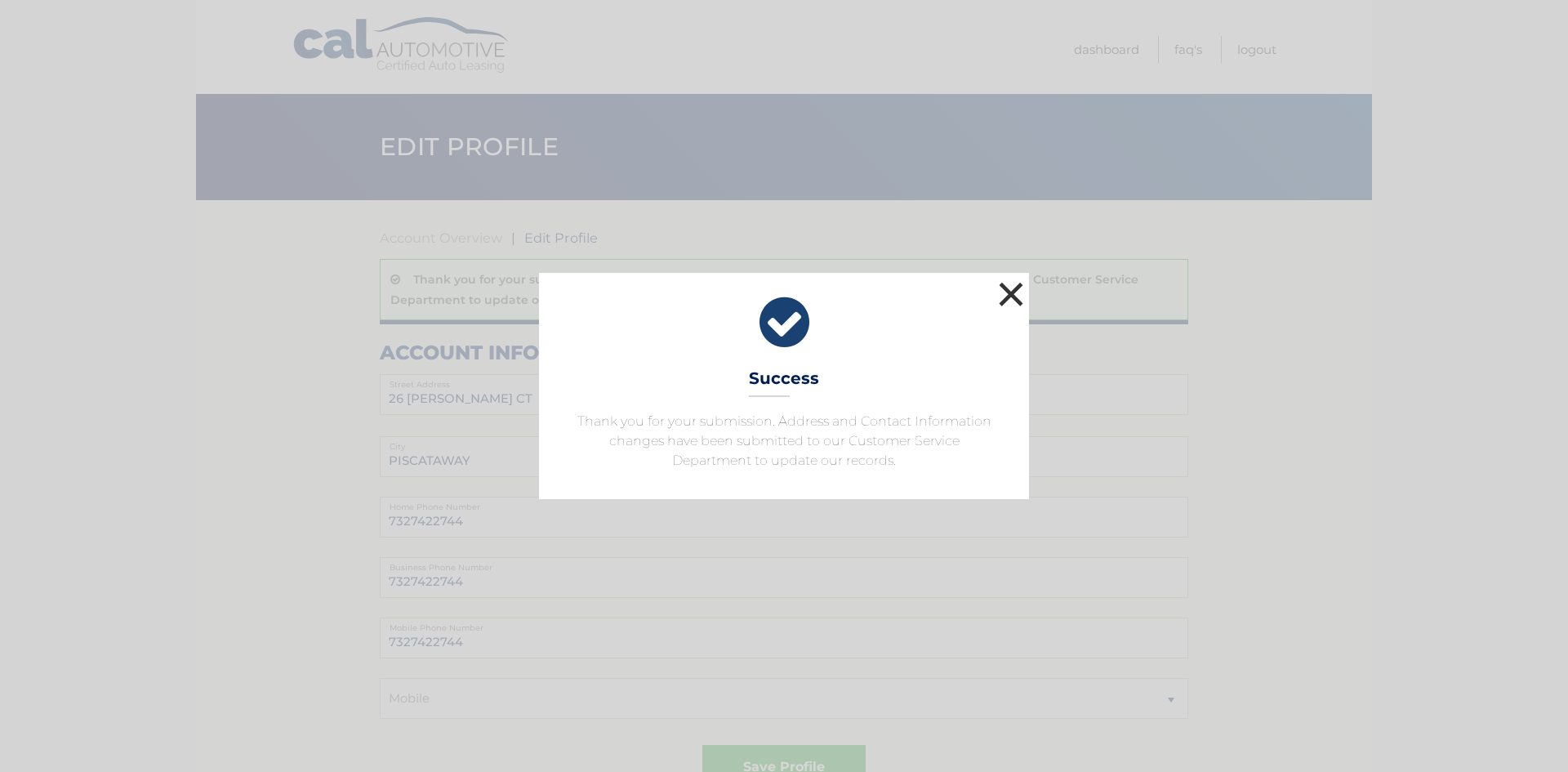
click at [1005, 295] on button "×" at bounding box center [1011, 294] width 33 height 33
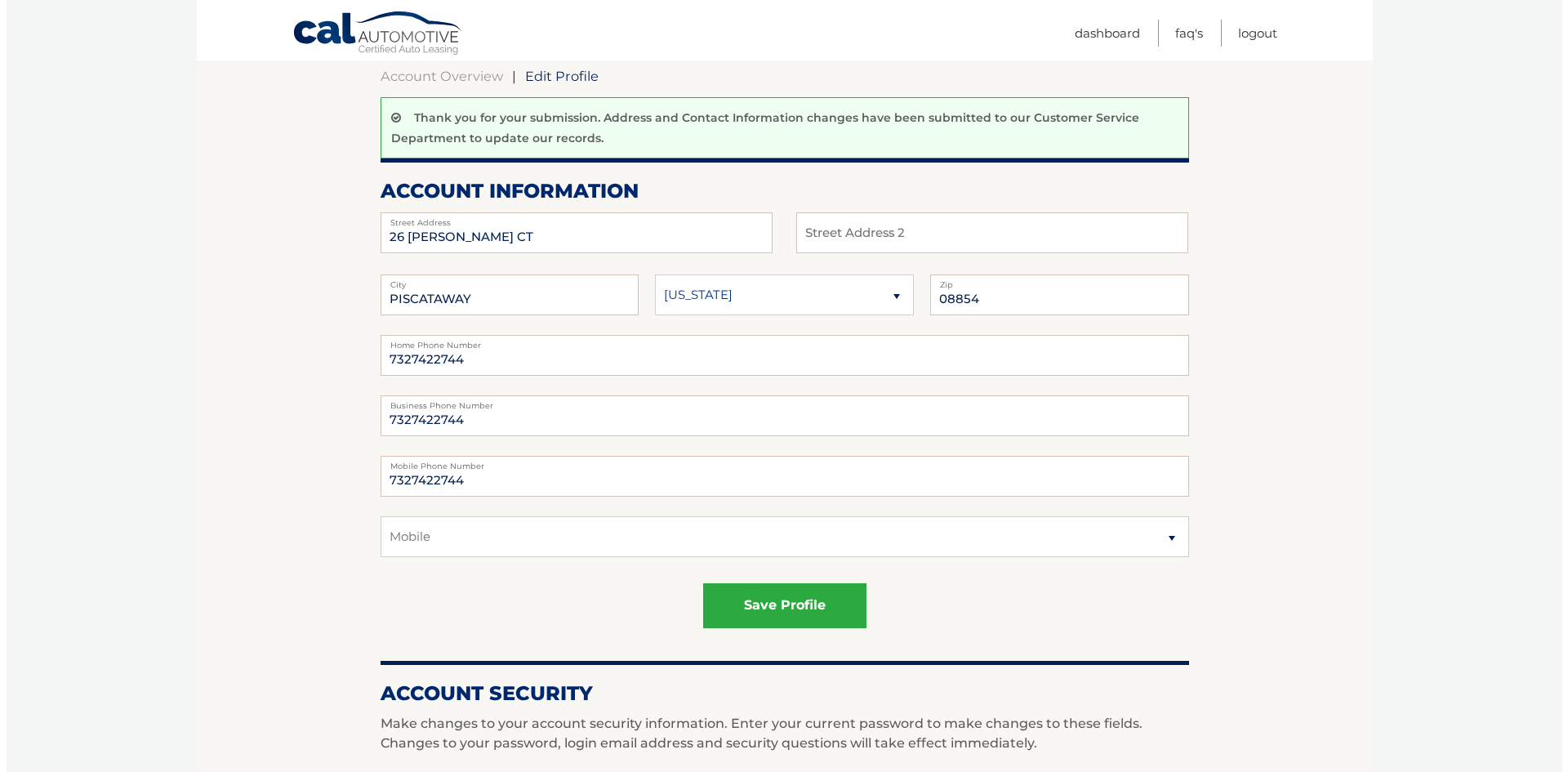
scroll to position [163, 0]
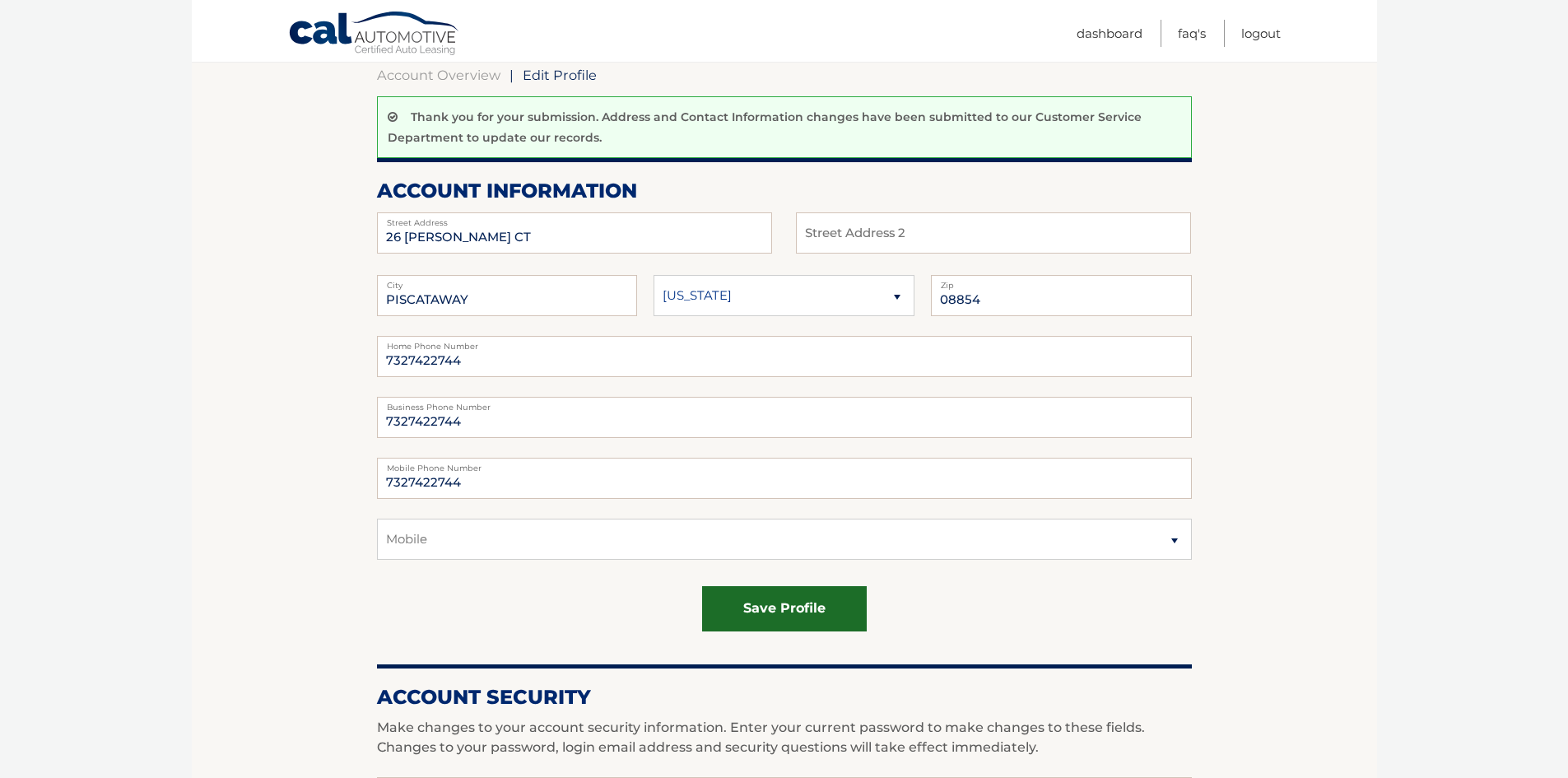
click at [809, 603] on button "save profile" at bounding box center [784, 608] width 164 height 45
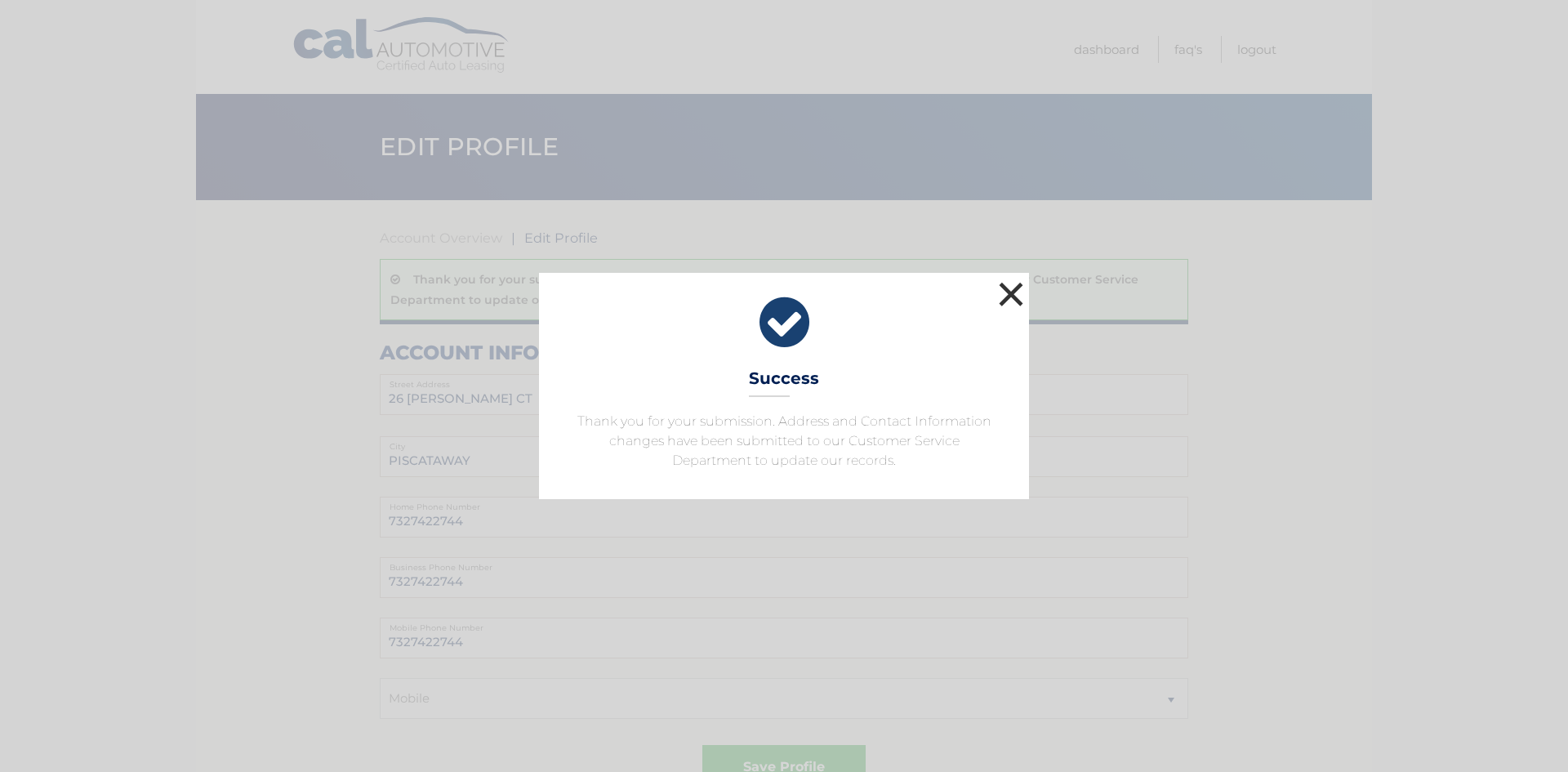
click at [1012, 299] on button "×" at bounding box center [1011, 294] width 33 height 33
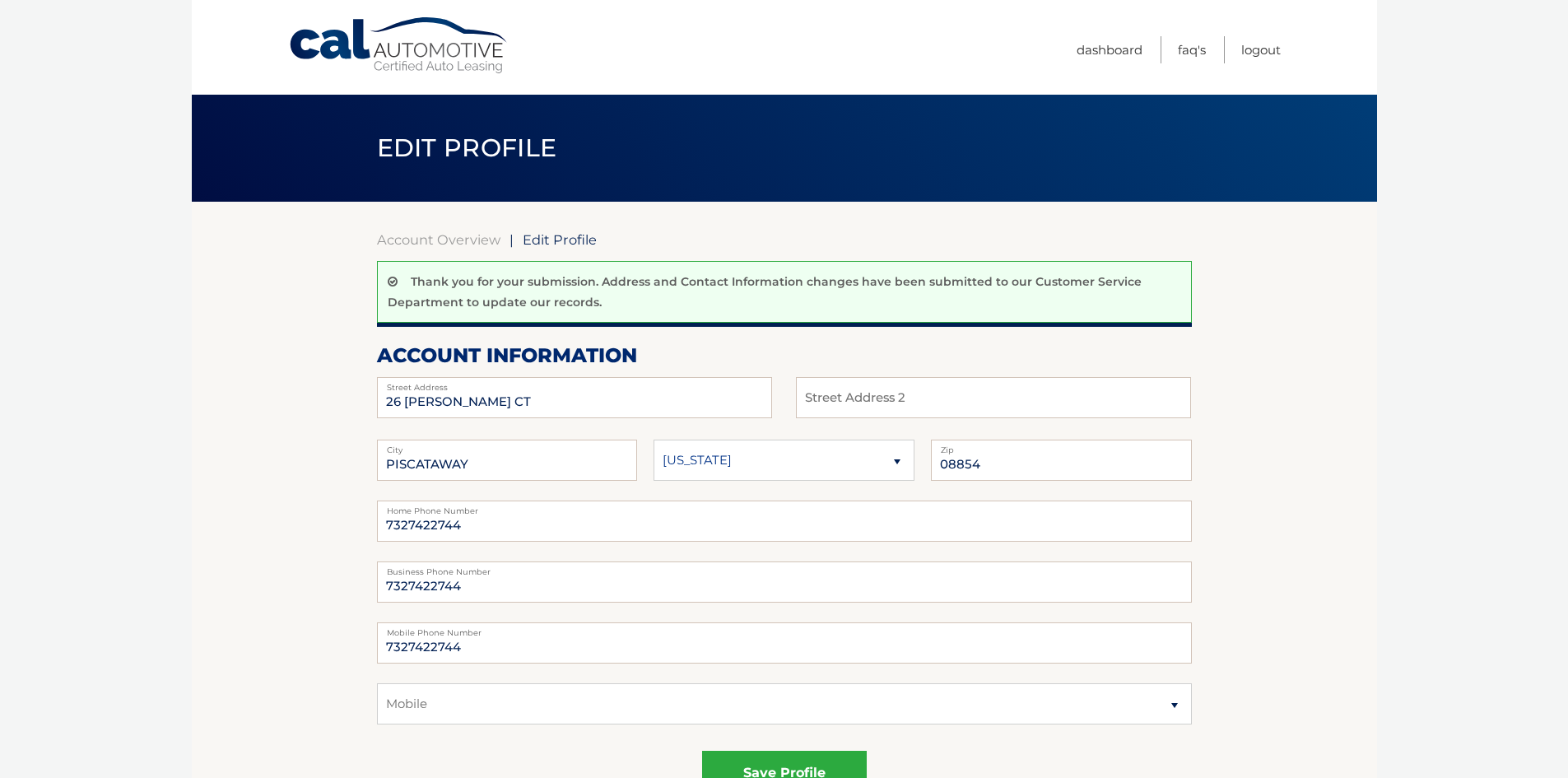
scroll to position [164, 0]
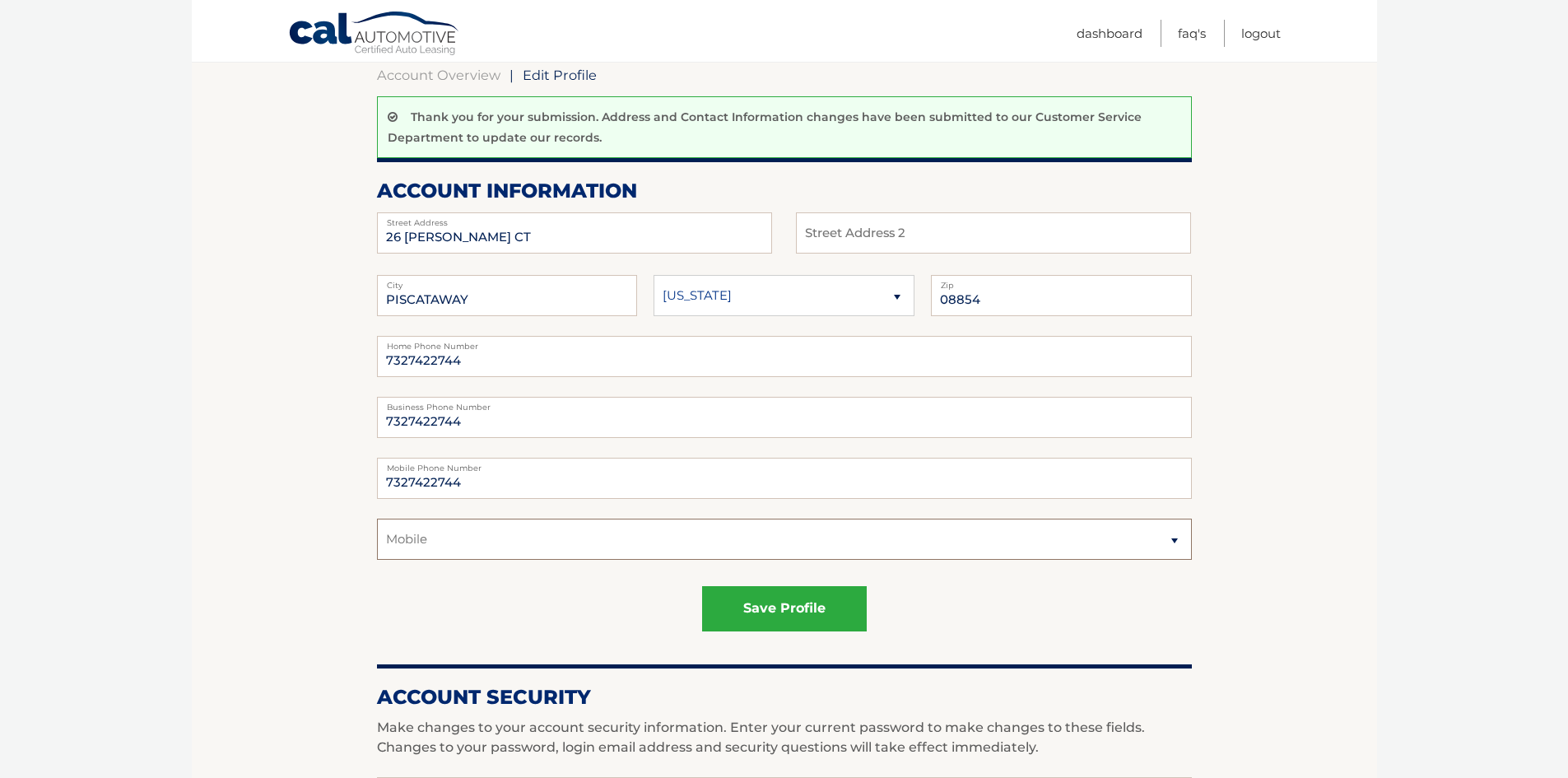
click at [1176, 537] on select "Select a contact method Mobile Business Home" at bounding box center [784, 539] width 814 height 41
click at [182, 504] on body "Cal Automotive Menu Dashboard FAQ's Logout |" at bounding box center [784, 224] width 1568 height 778
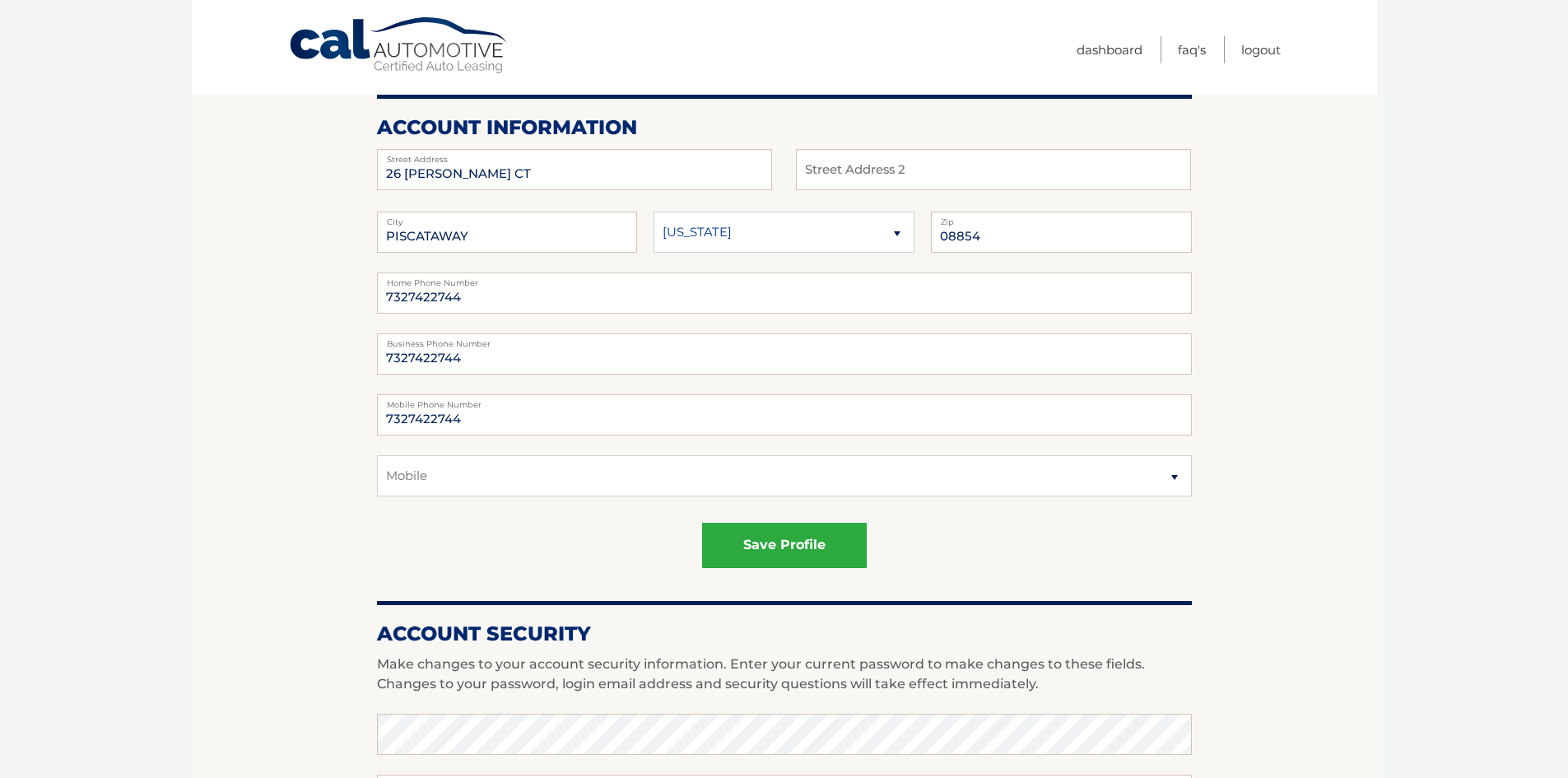
scroll to position [0, 0]
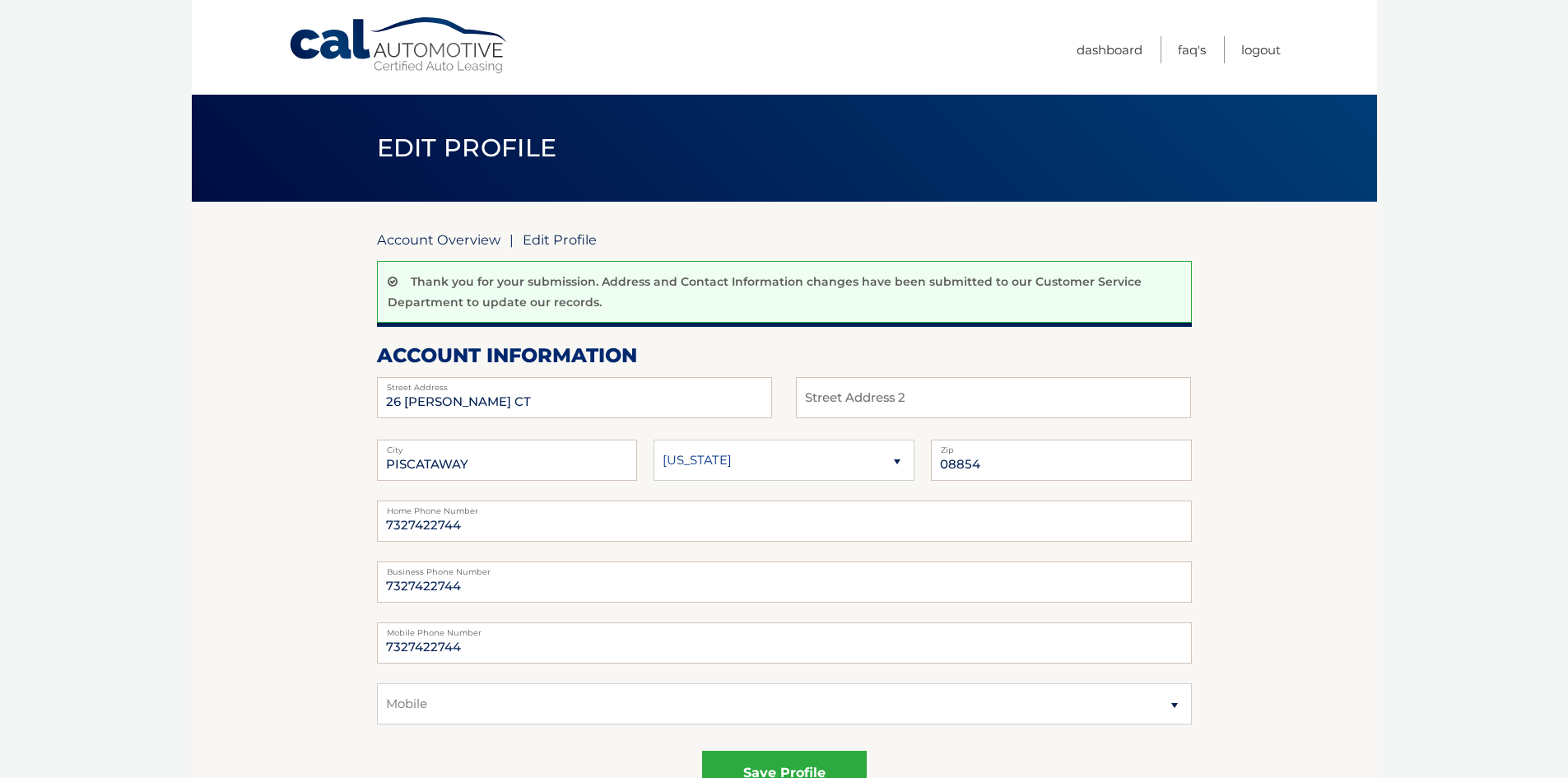
click at [442, 242] on link "Account Overview" at bounding box center [439, 240] width 123 height 17
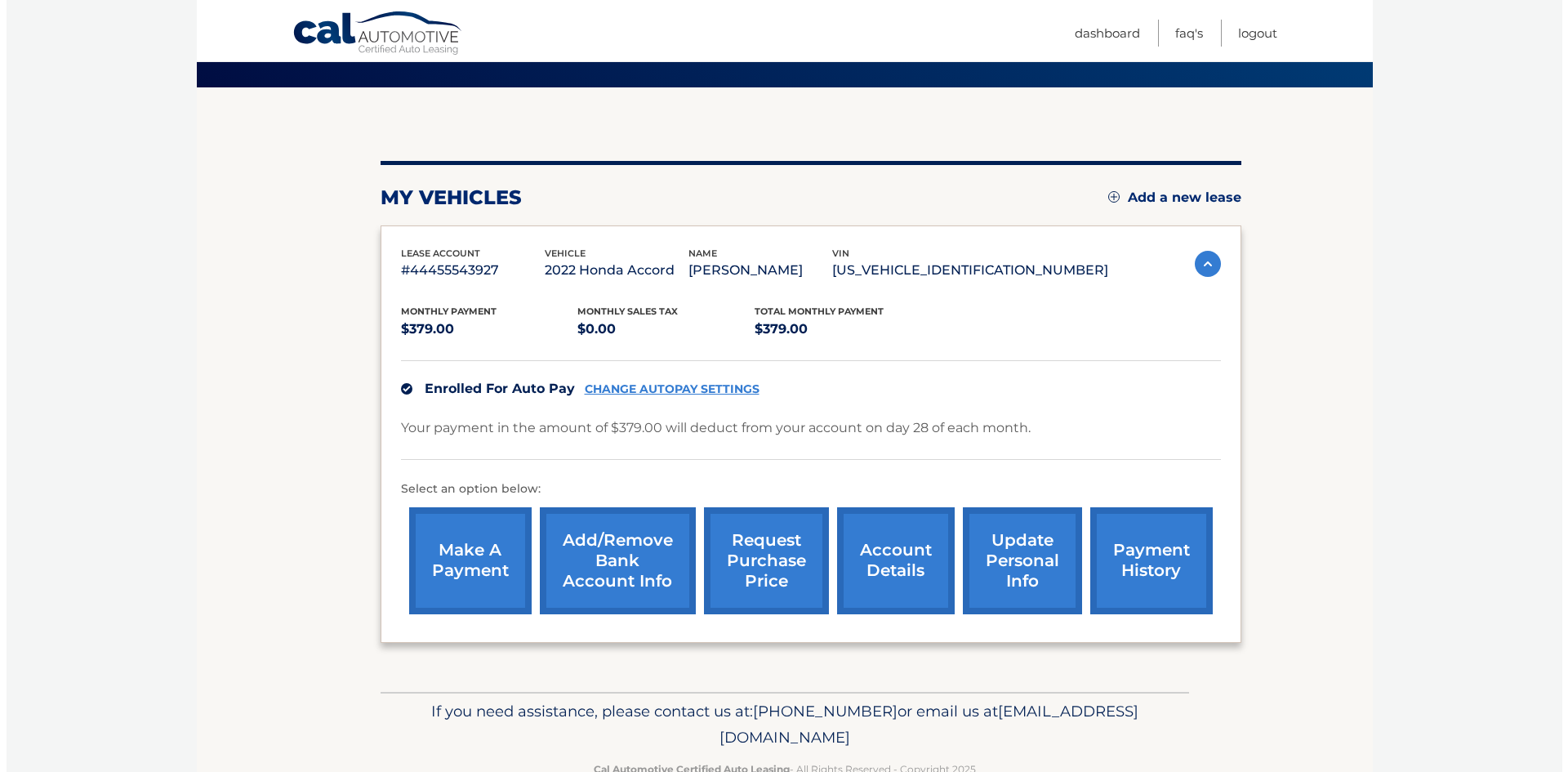
scroll to position [156, 0]
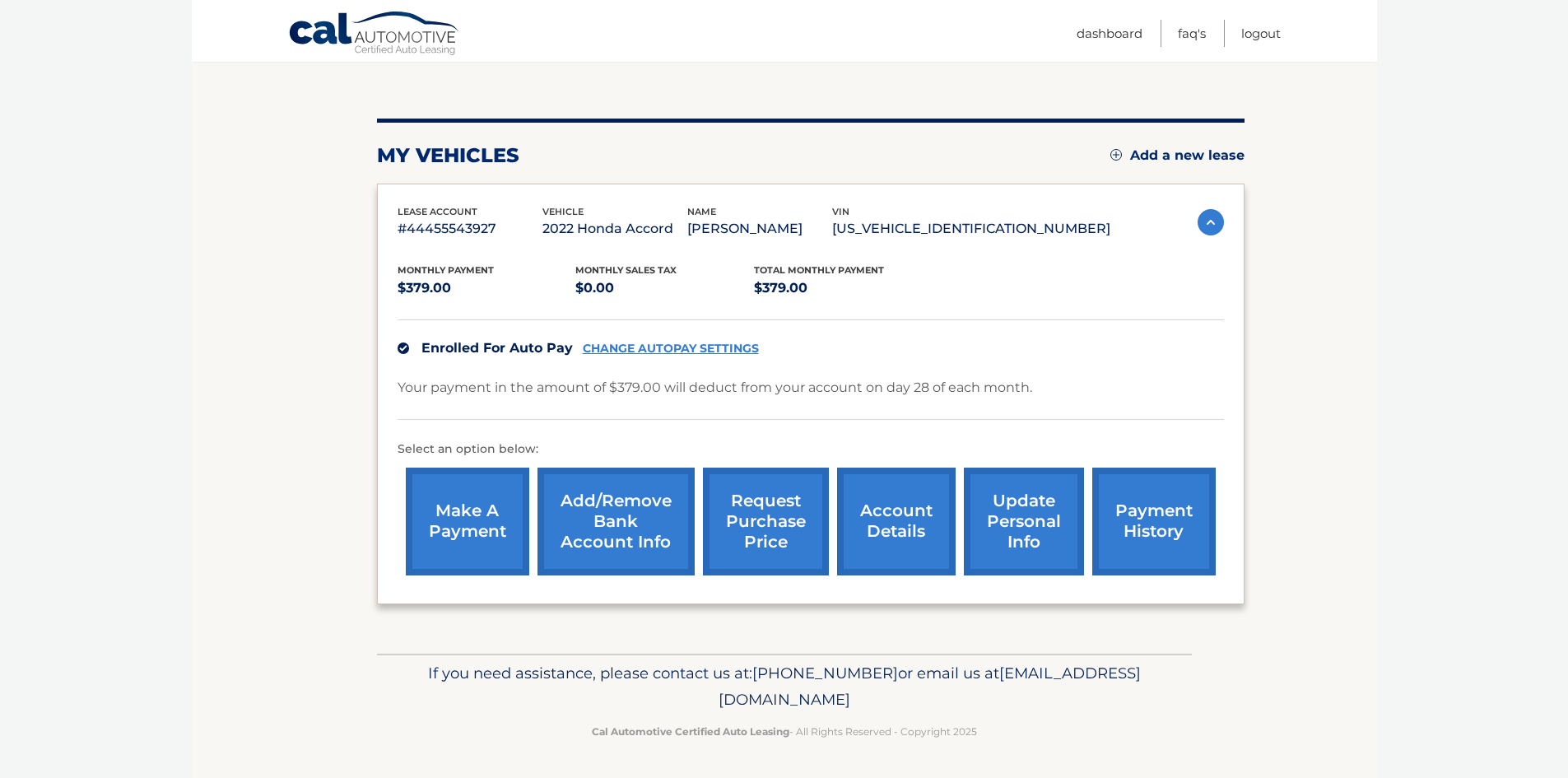
click at [744, 516] on link "request purchase price" at bounding box center [766, 521] width 126 height 107
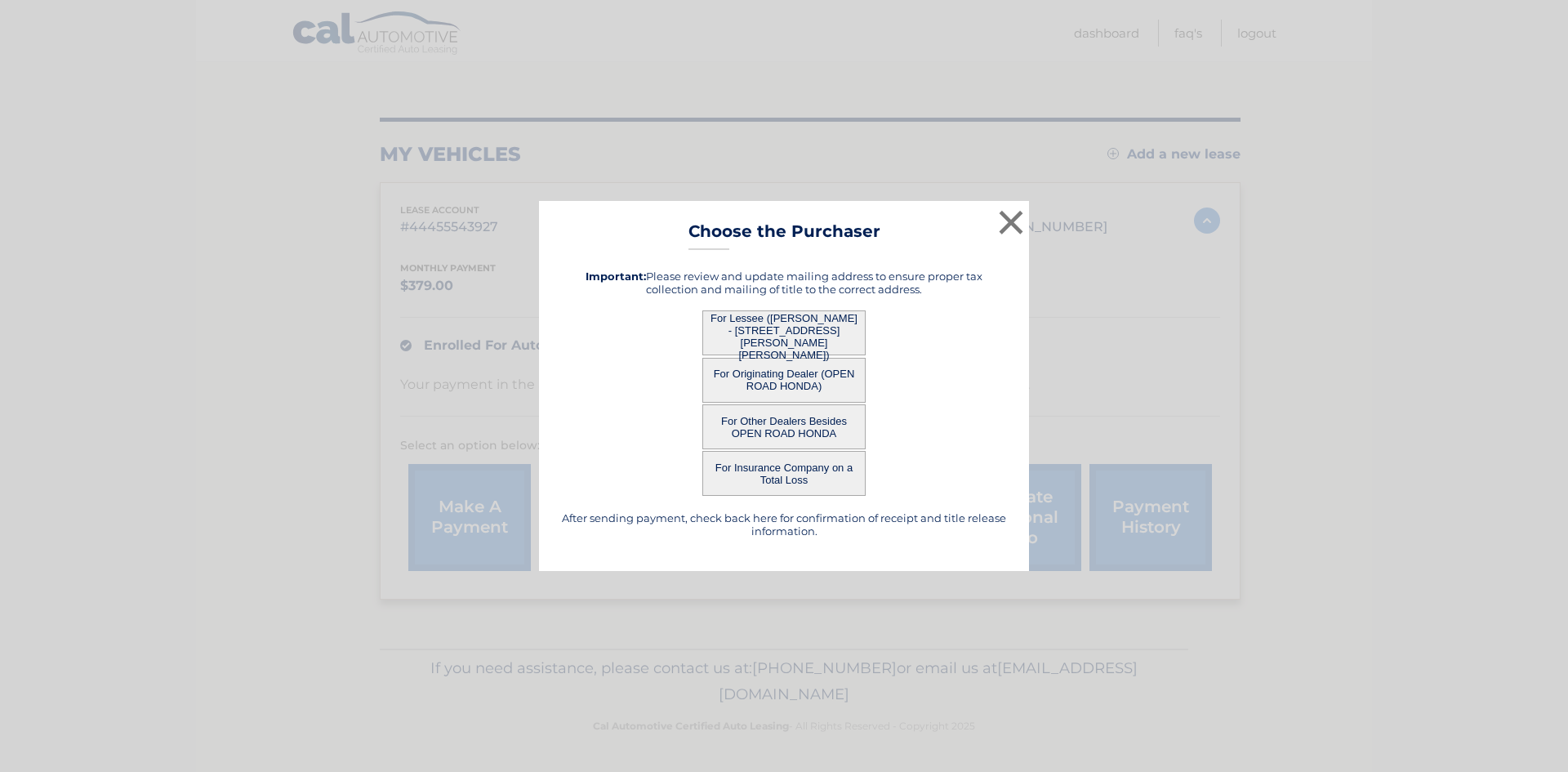
click at [801, 323] on button "For Lessee ([PERSON_NAME] - [STREET_ADDRESS][PERSON_NAME][PERSON_NAME])" at bounding box center [784, 333] width 163 height 45
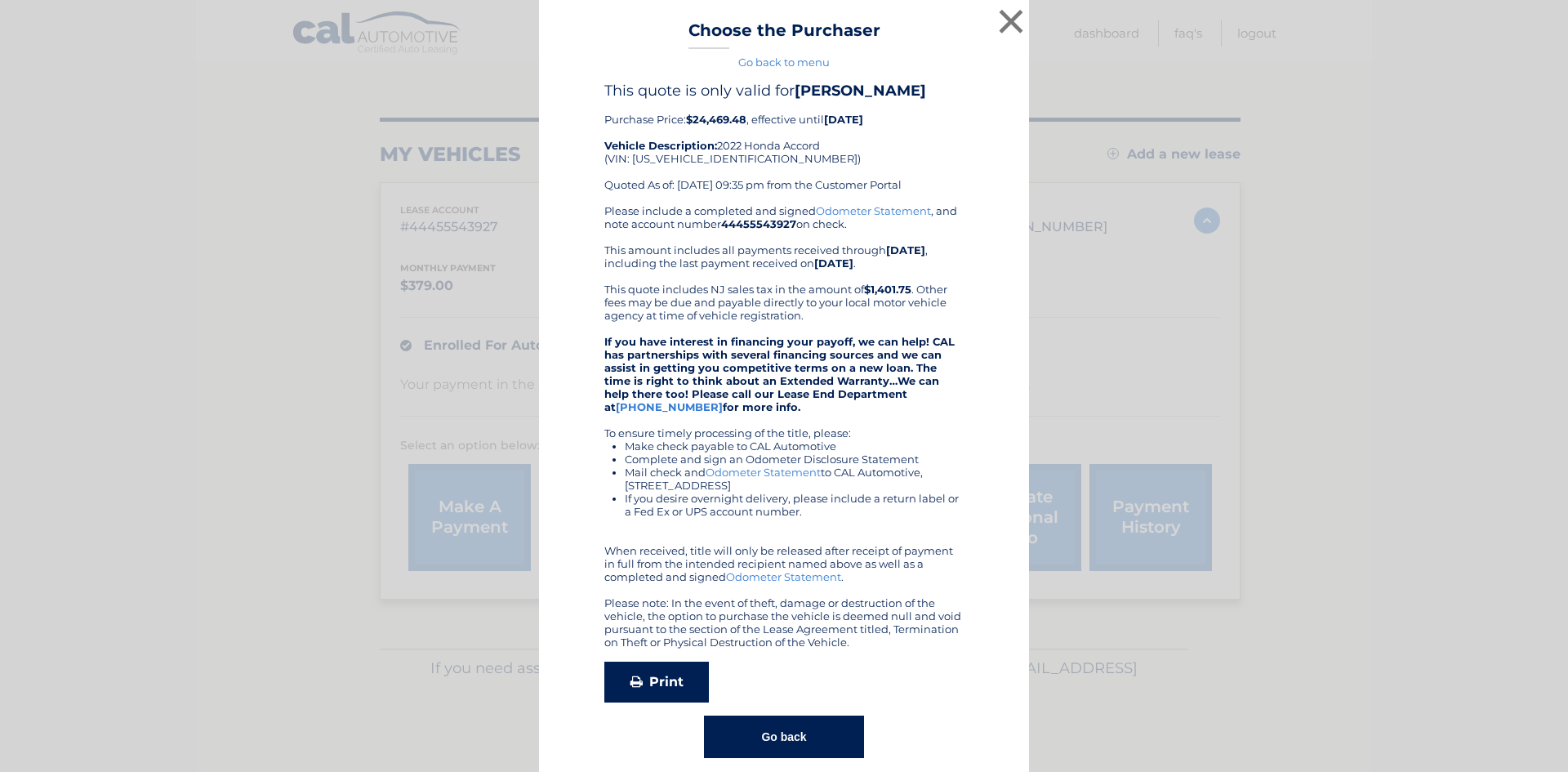
click at [616, 680] on link "Print" at bounding box center [656, 682] width 105 height 41
click at [661, 689] on link "Print" at bounding box center [656, 682] width 105 height 41
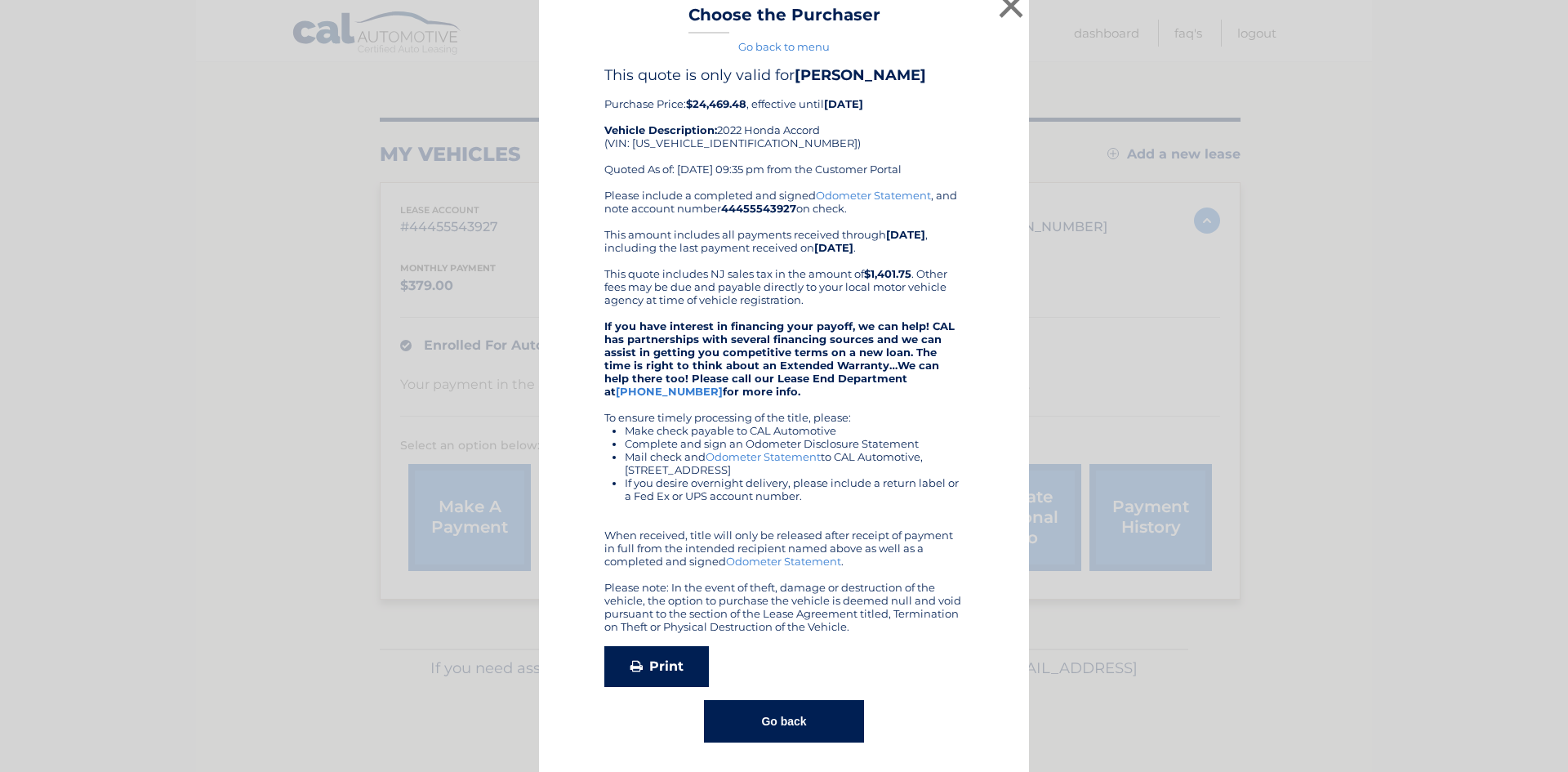
scroll to position [20, 0]
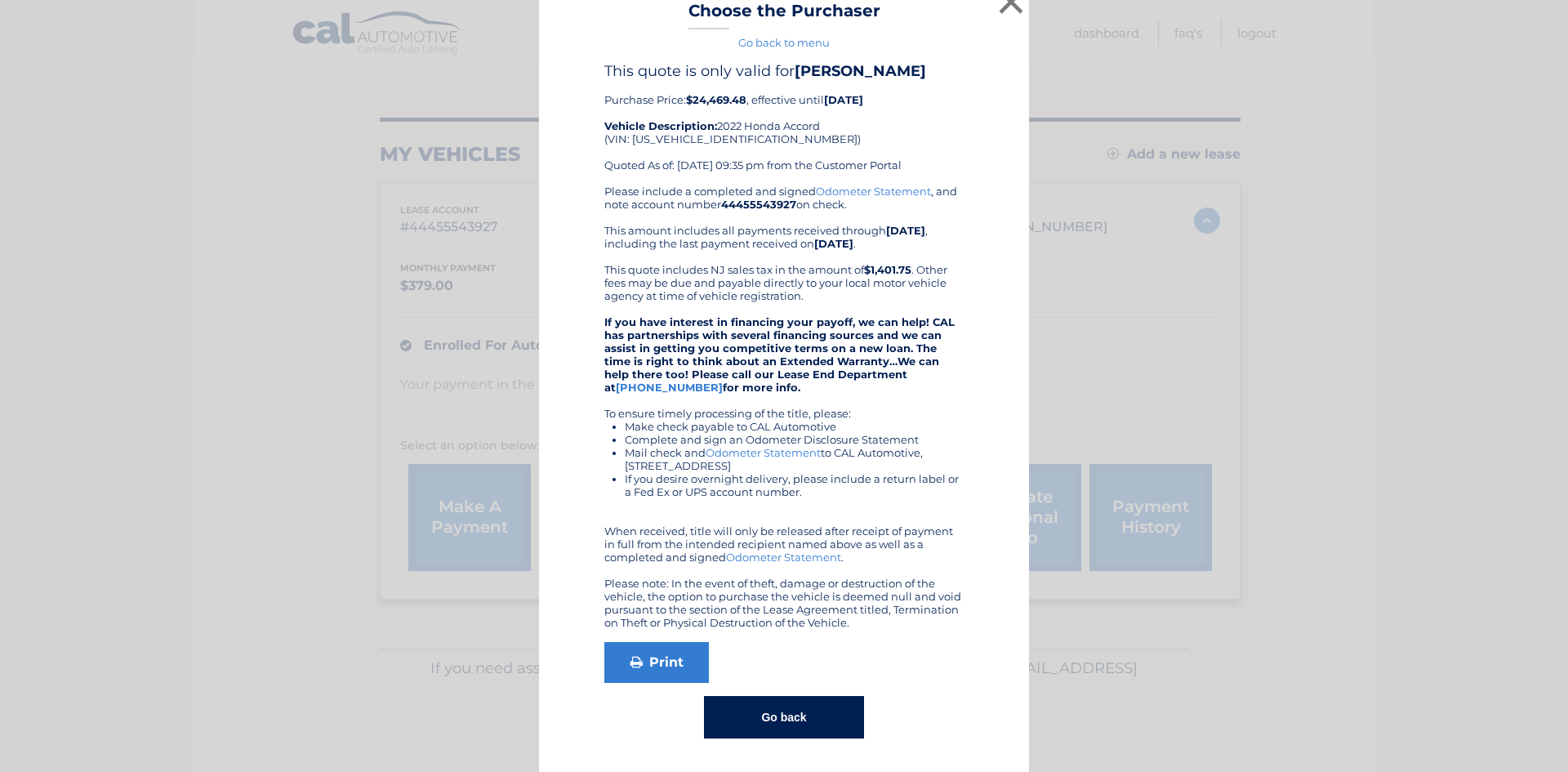
click at [764, 719] on button "Go back" at bounding box center [784, 717] width 159 height 43
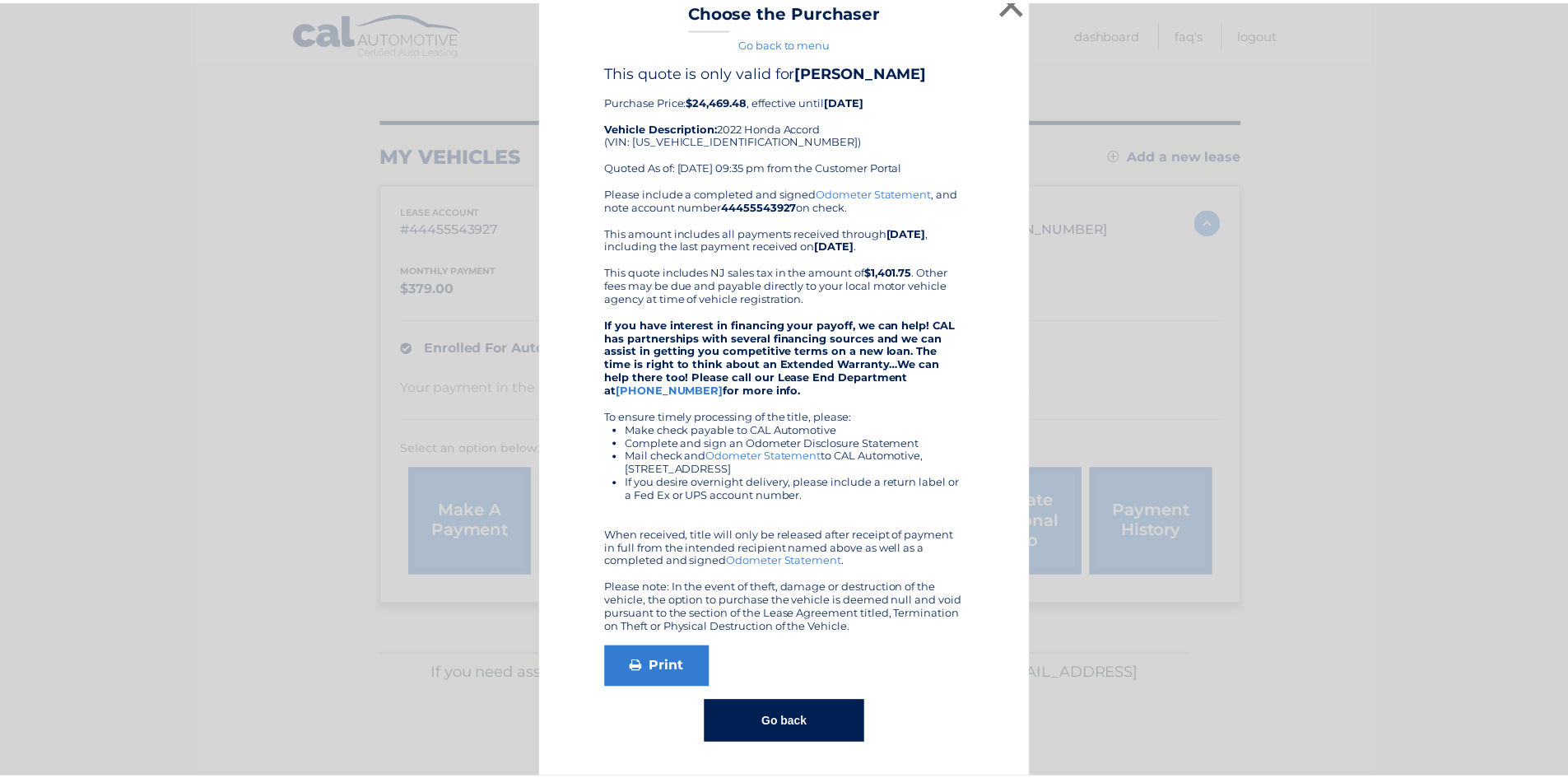
scroll to position [0, 0]
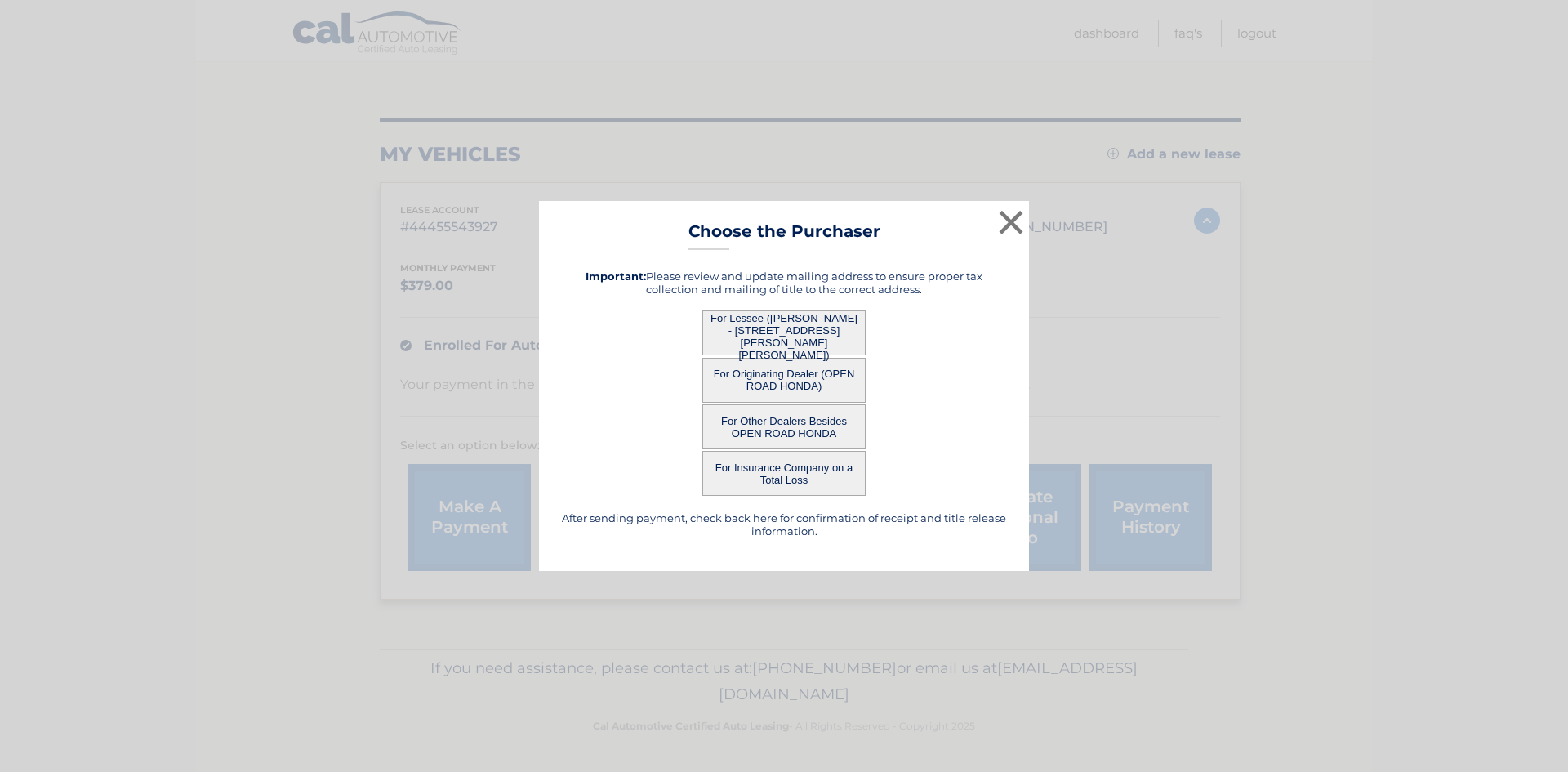
click at [768, 386] on button "For Originating Dealer (OPEN ROAD HONDA)" at bounding box center [784, 380] width 163 height 45
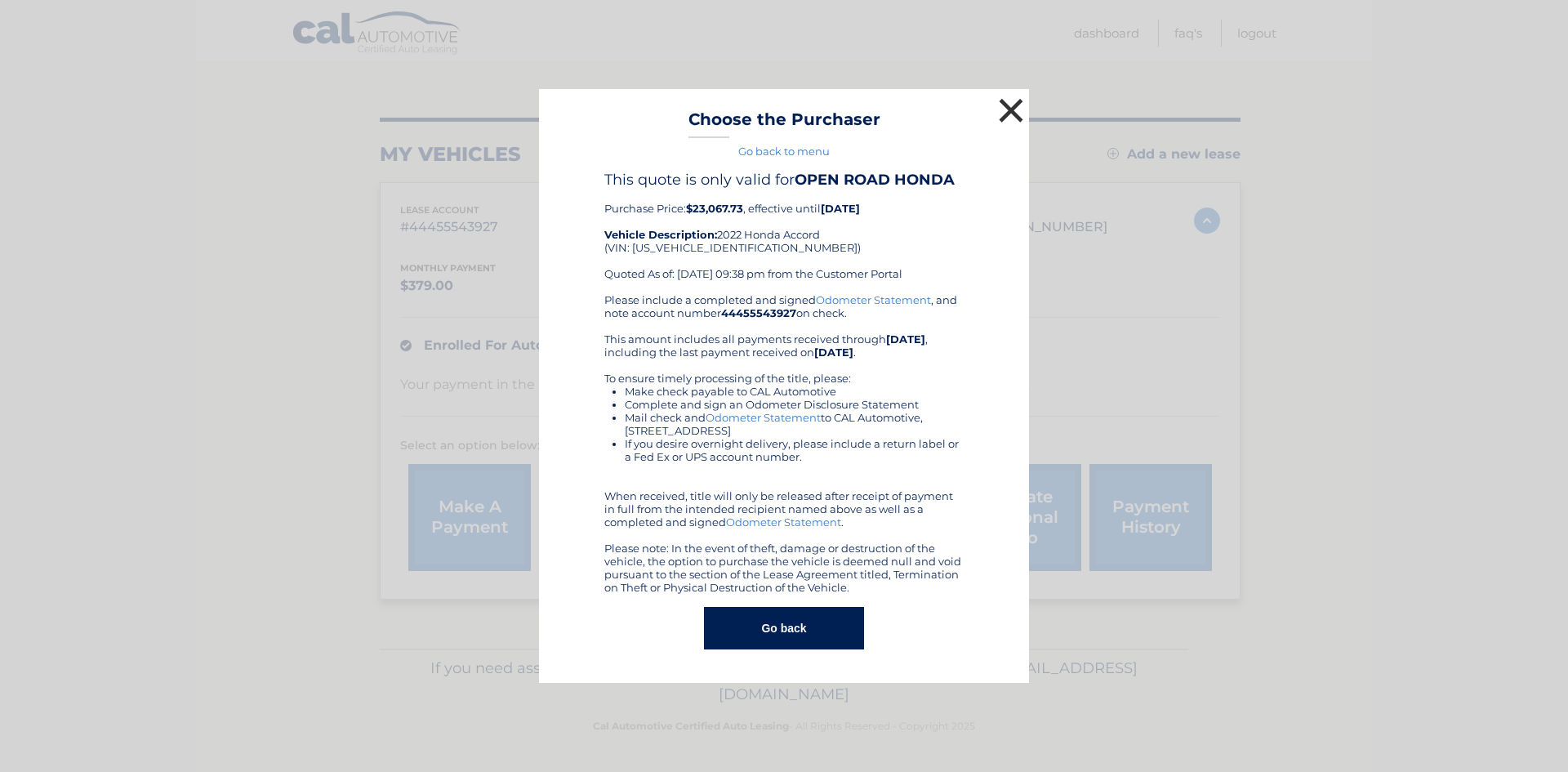
click at [1006, 113] on button "×" at bounding box center [1011, 110] width 33 height 33
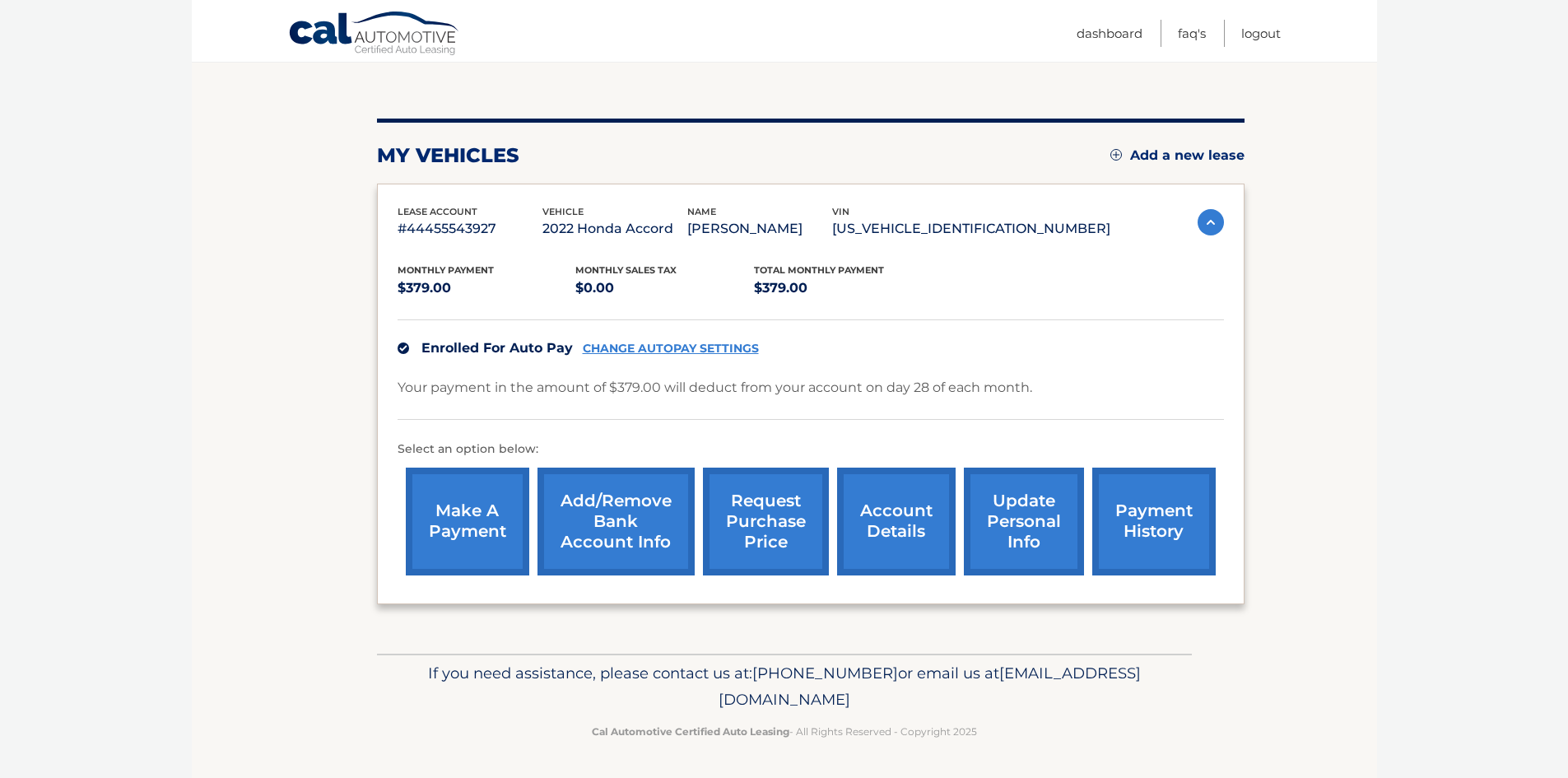
click at [765, 544] on link "request purchase price" at bounding box center [766, 521] width 126 height 107
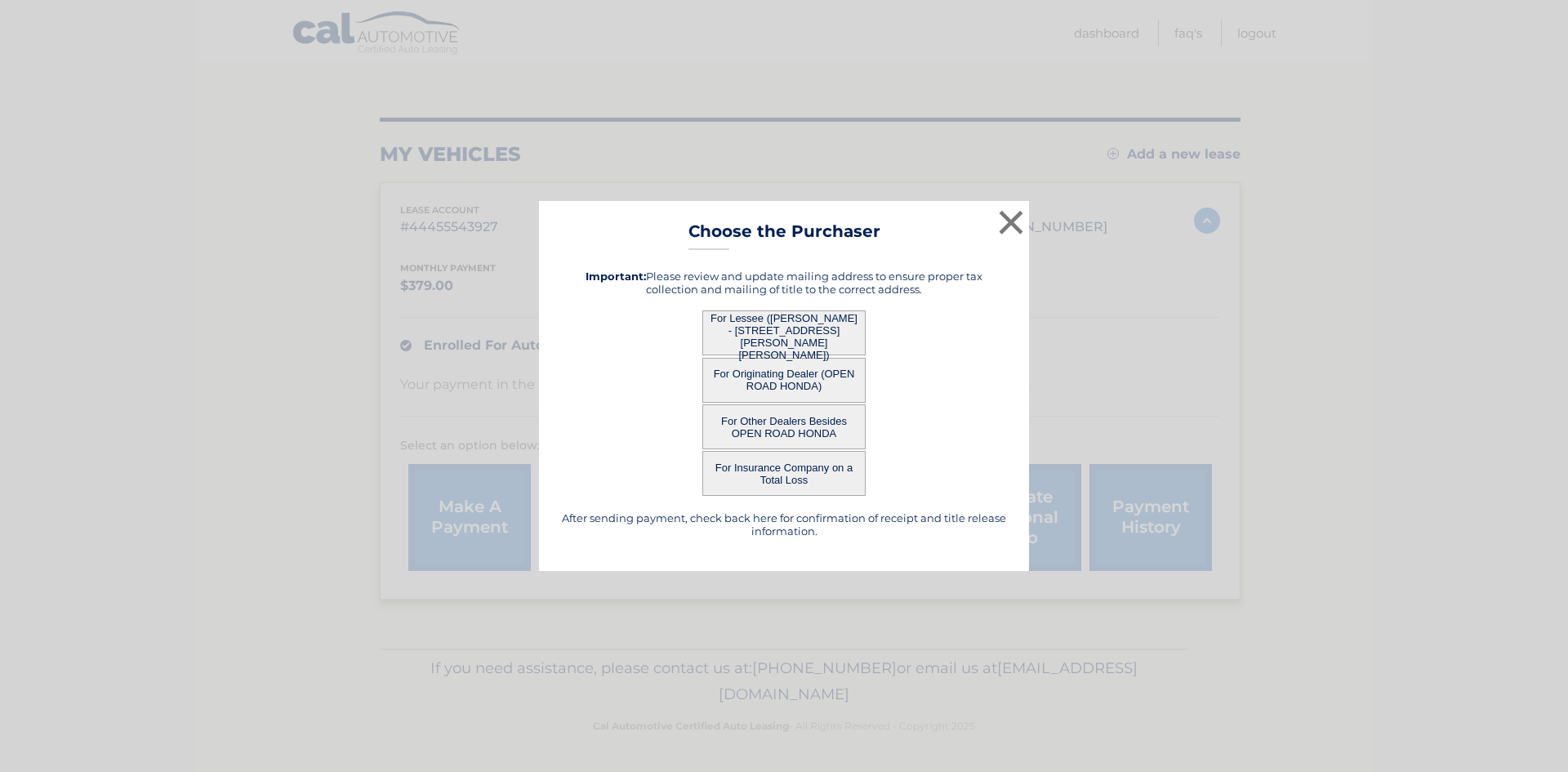
click at [794, 474] on button "For Insurance Company on a Total Loss" at bounding box center [784, 473] width 163 height 45
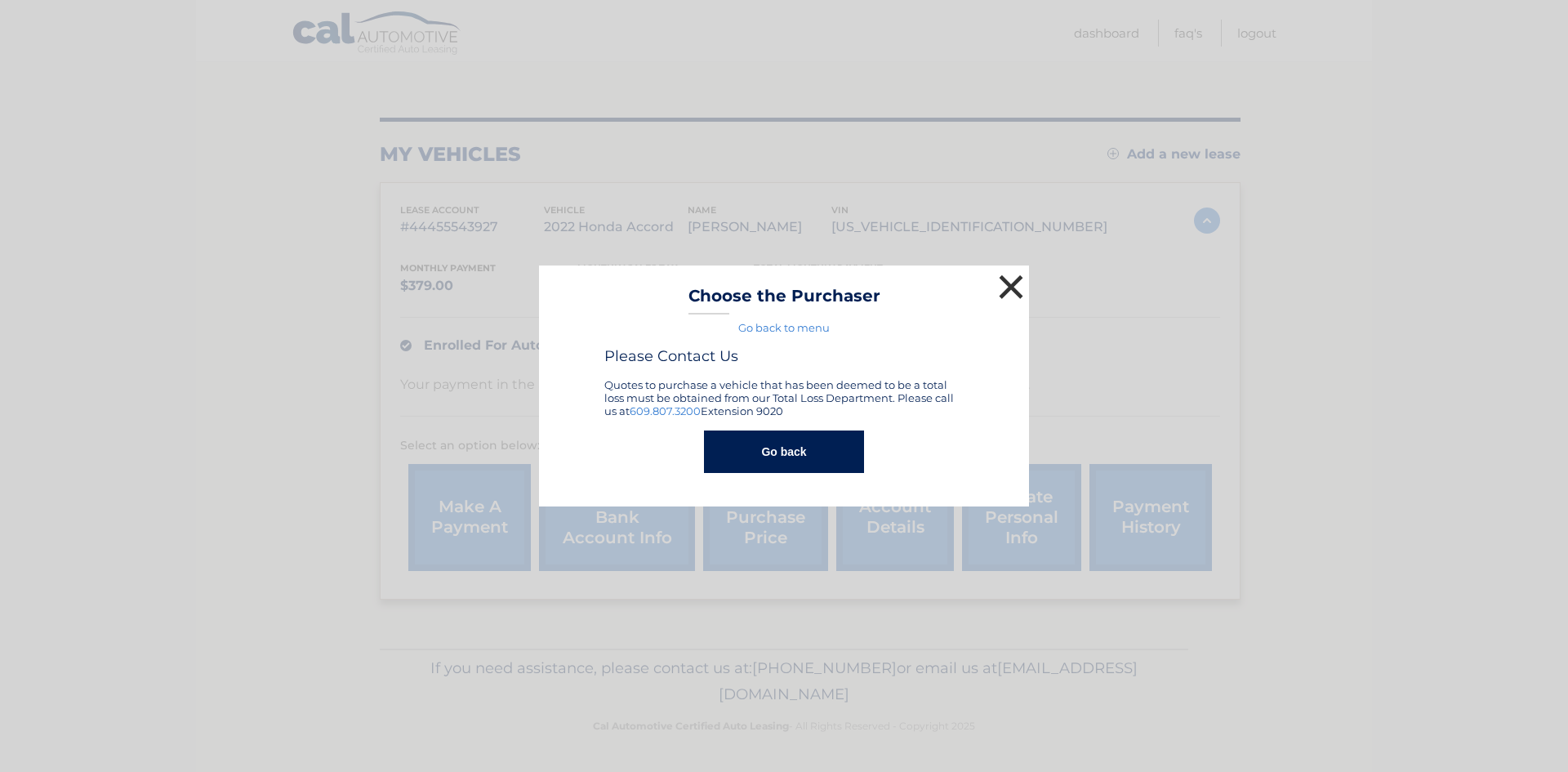
click at [1011, 290] on button "×" at bounding box center [1011, 287] width 33 height 33
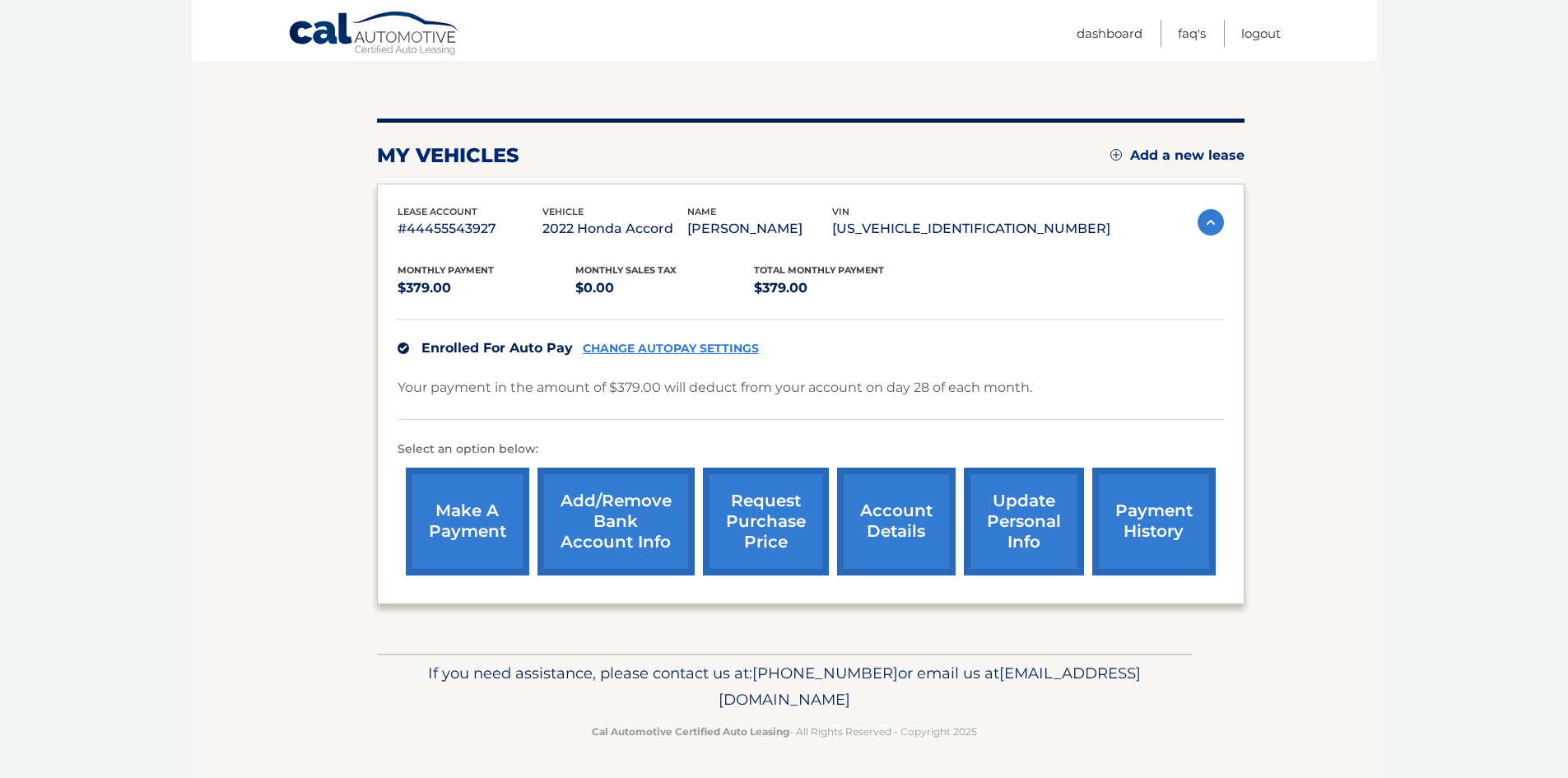
click at [770, 518] on link "request purchase price" at bounding box center [766, 521] width 126 height 107
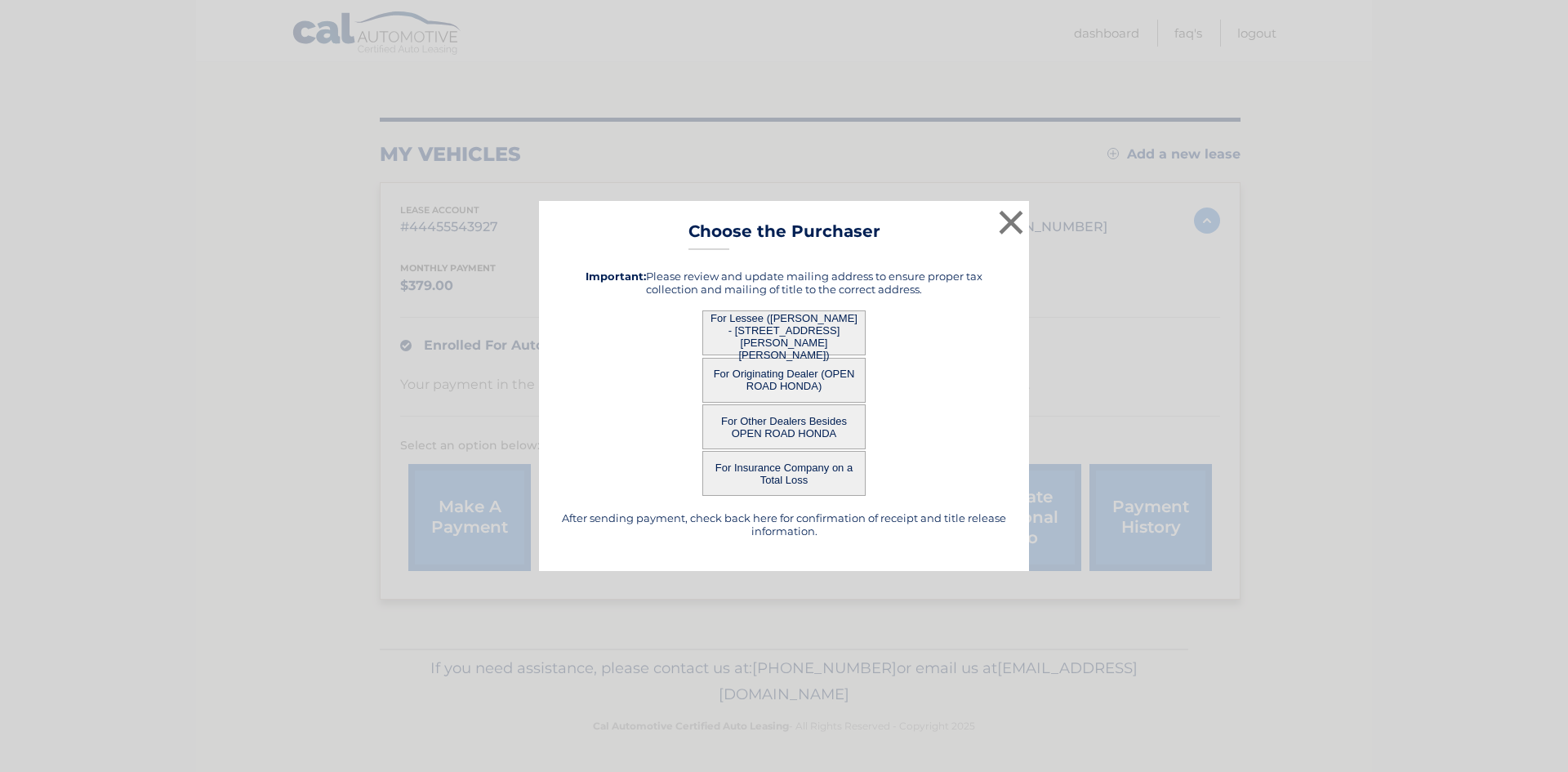
click at [774, 426] on button "For Other Dealers Besides OPEN ROAD HONDA" at bounding box center [784, 427] width 163 height 45
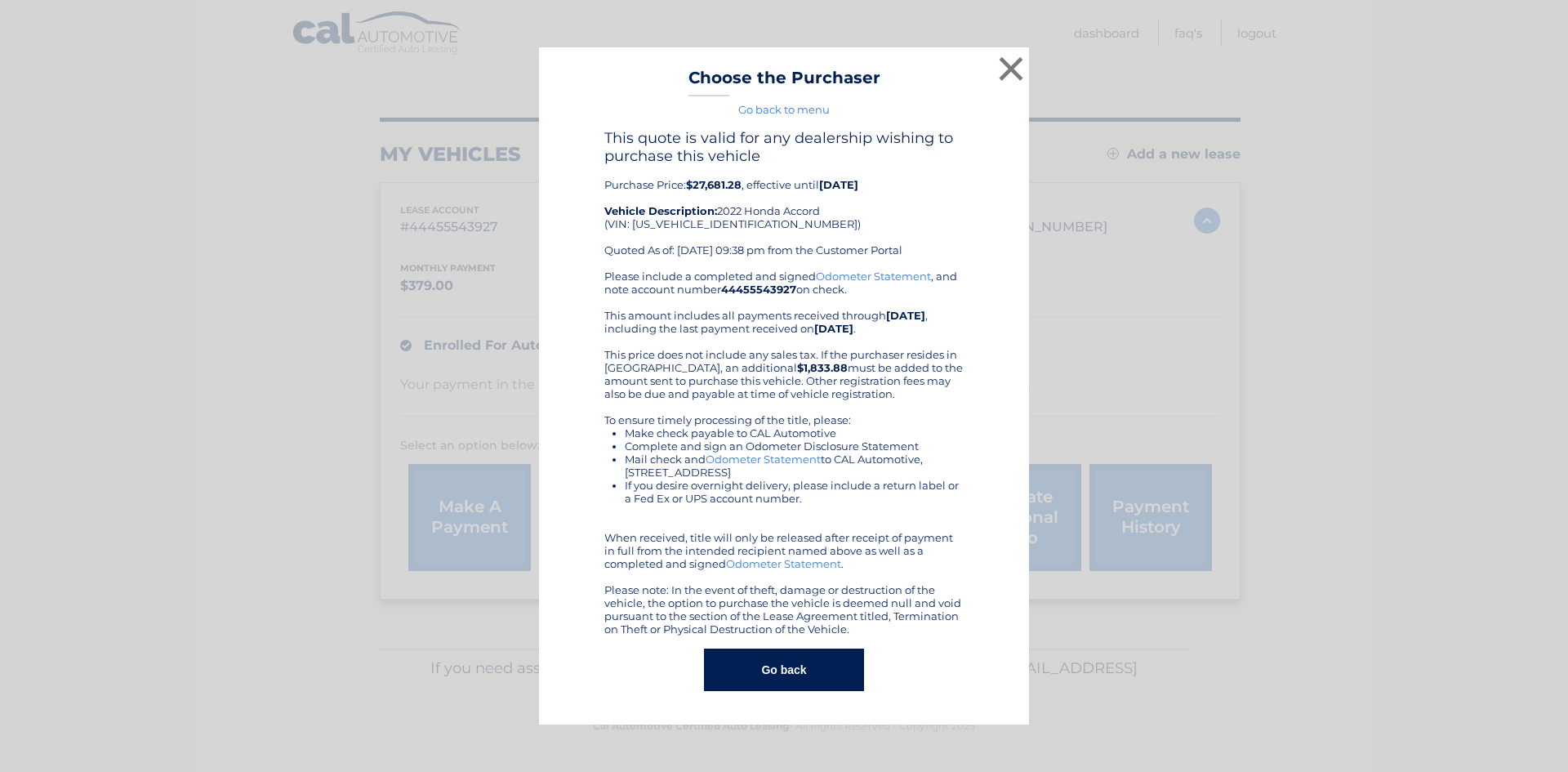
click at [826, 672] on button "Go back" at bounding box center [784, 670] width 159 height 43
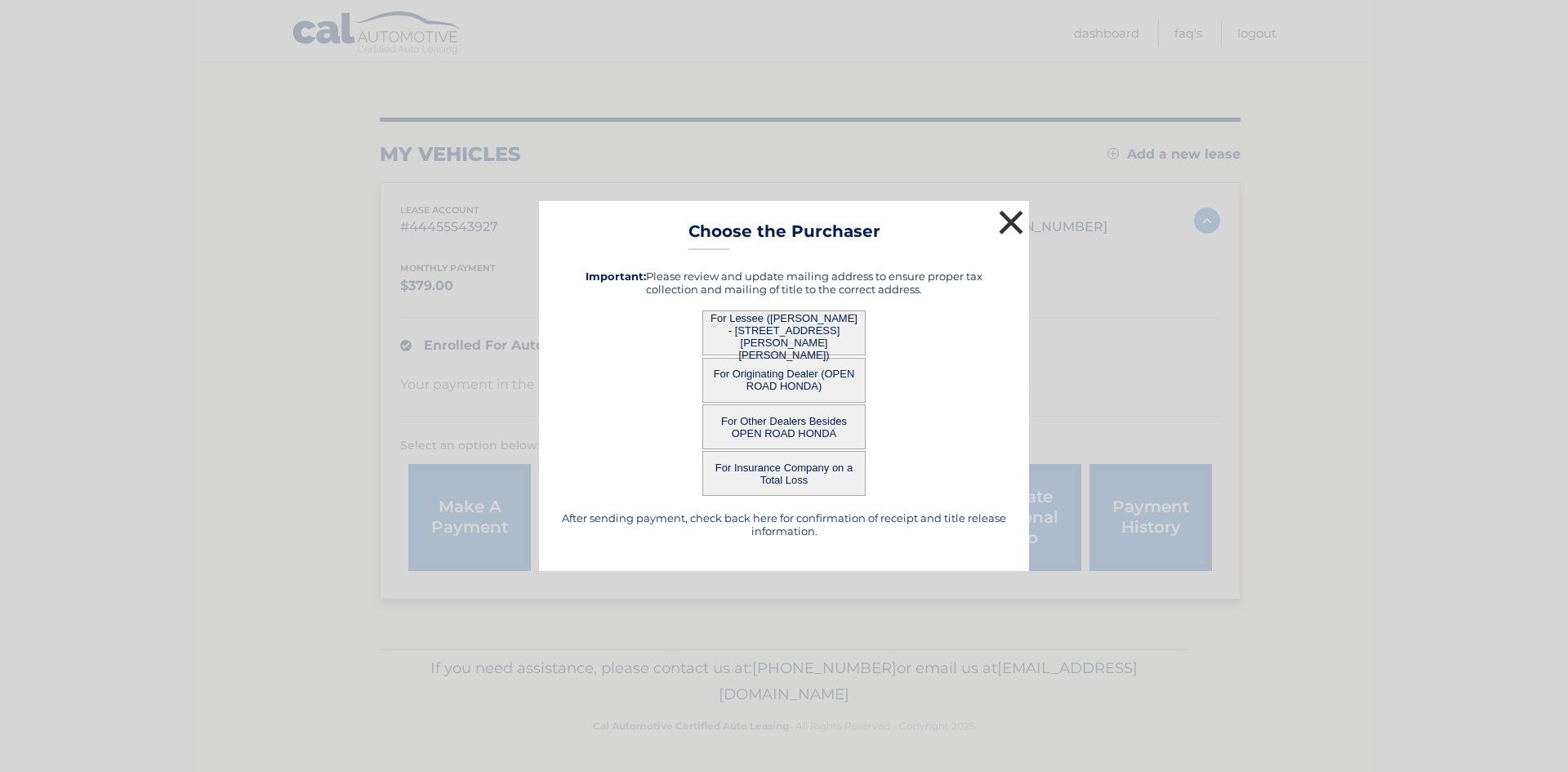
click at [1013, 218] on button "×" at bounding box center [1011, 222] width 33 height 33
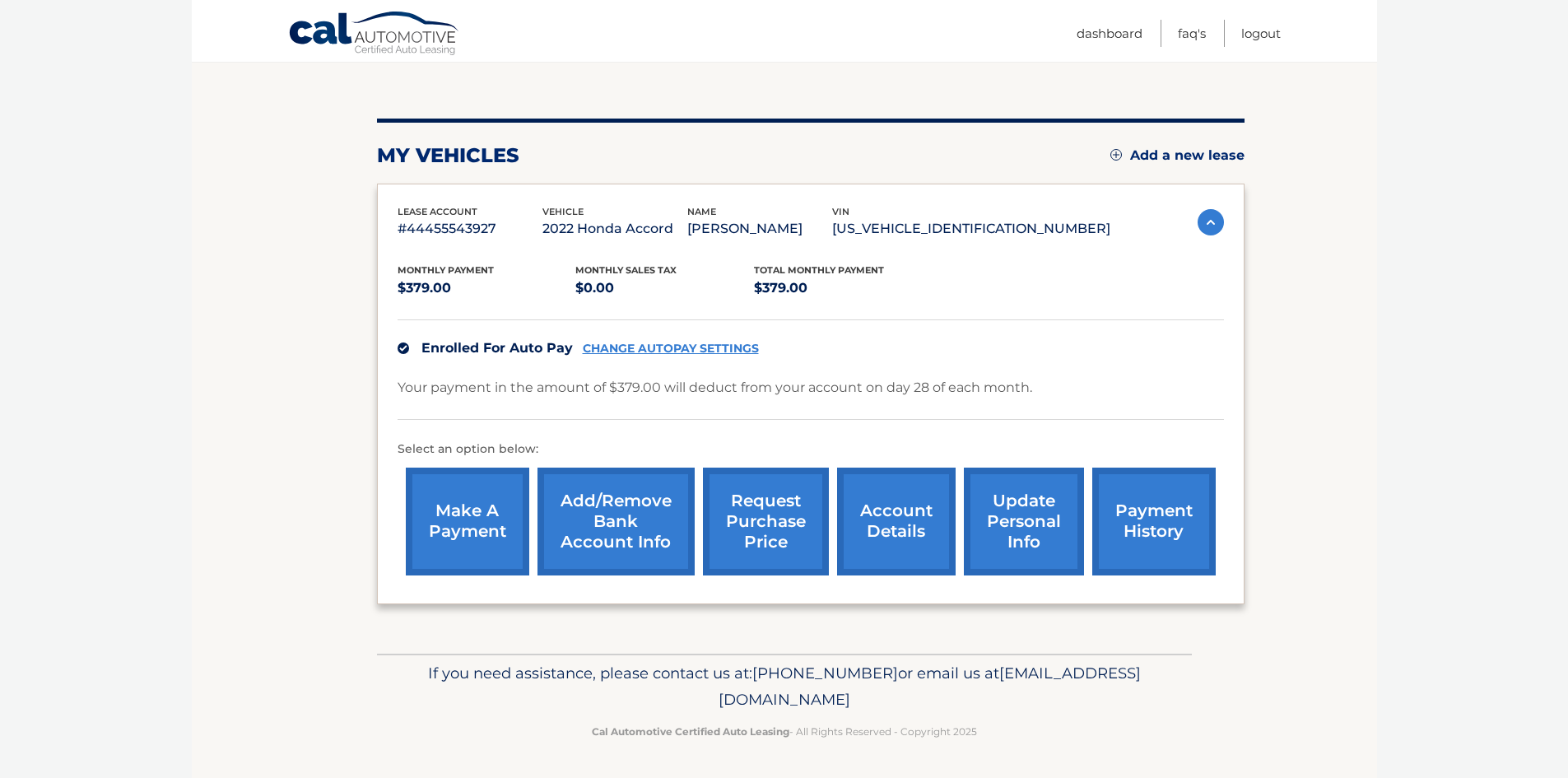
click at [908, 528] on link "account details" at bounding box center [896, 521] width 118 height 107
click at [901, 544] on link "account details" at bounding box center [896, 521] width 118 height 107
click at [863, 545] on link "account details" at bounding box center [896, 521] width 118 height 107
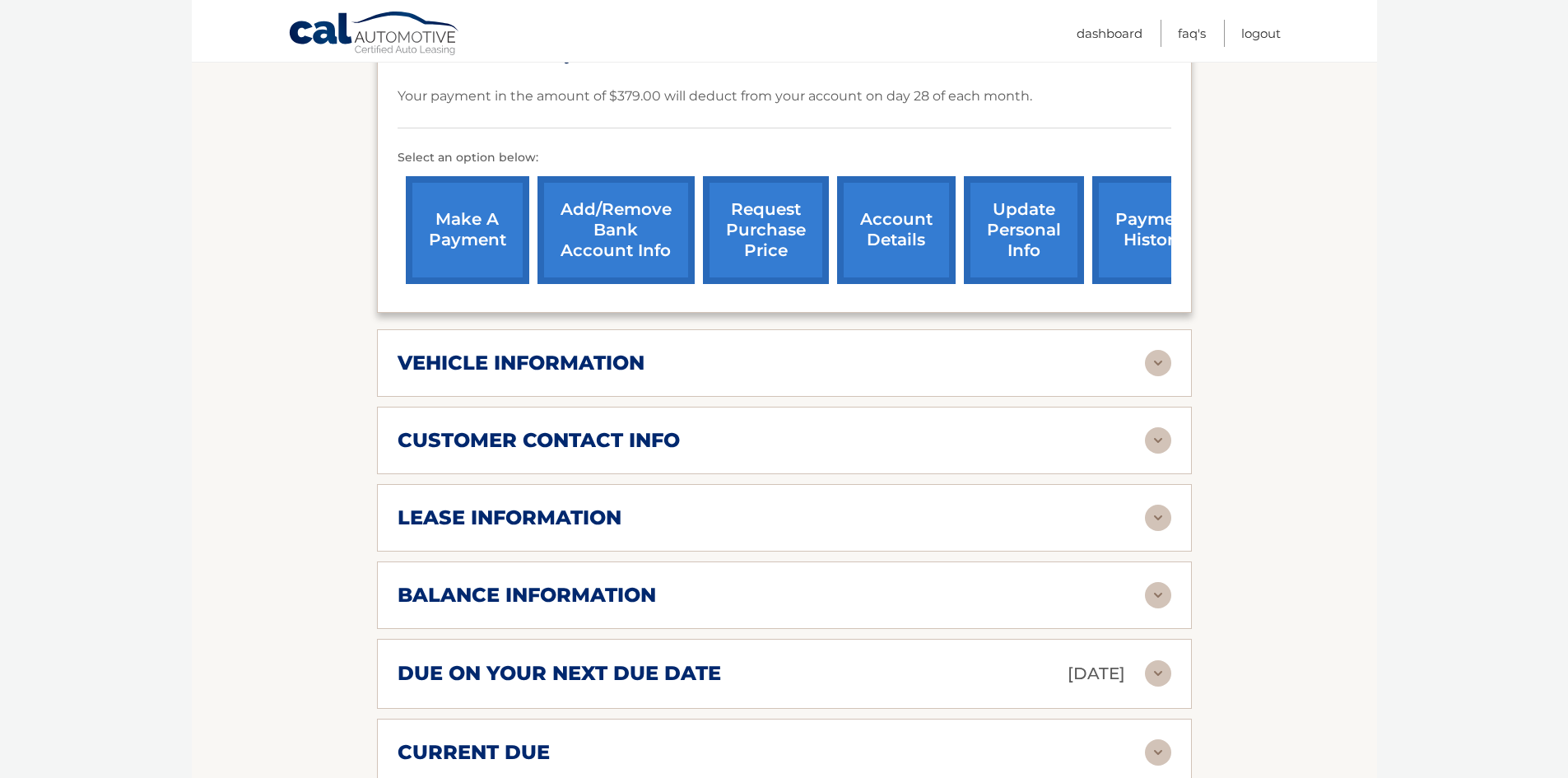
scroll to position [576, 0]
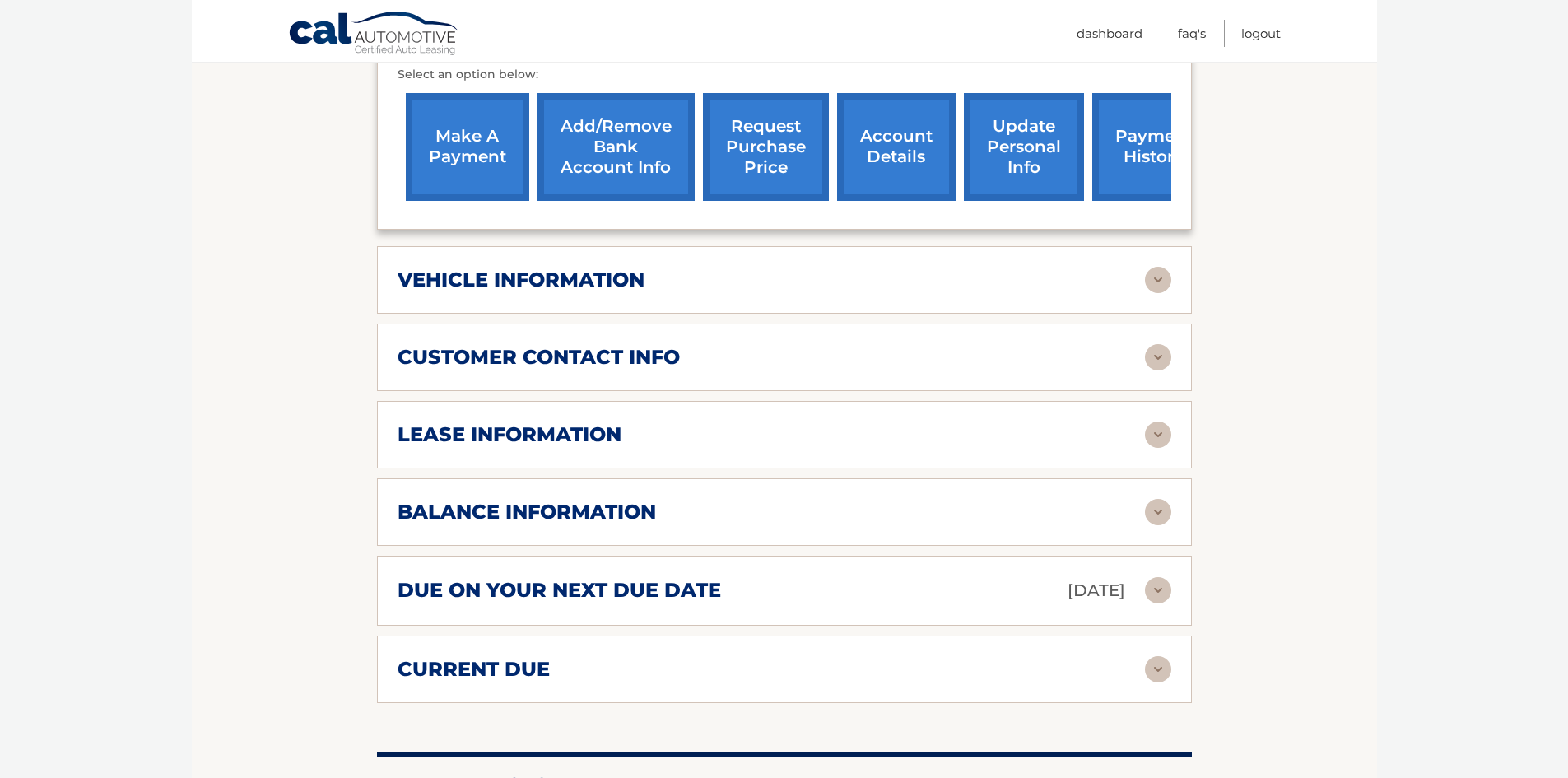
click at [1164, 266] on img at bounding box center [1158, 279] width 27 height 27
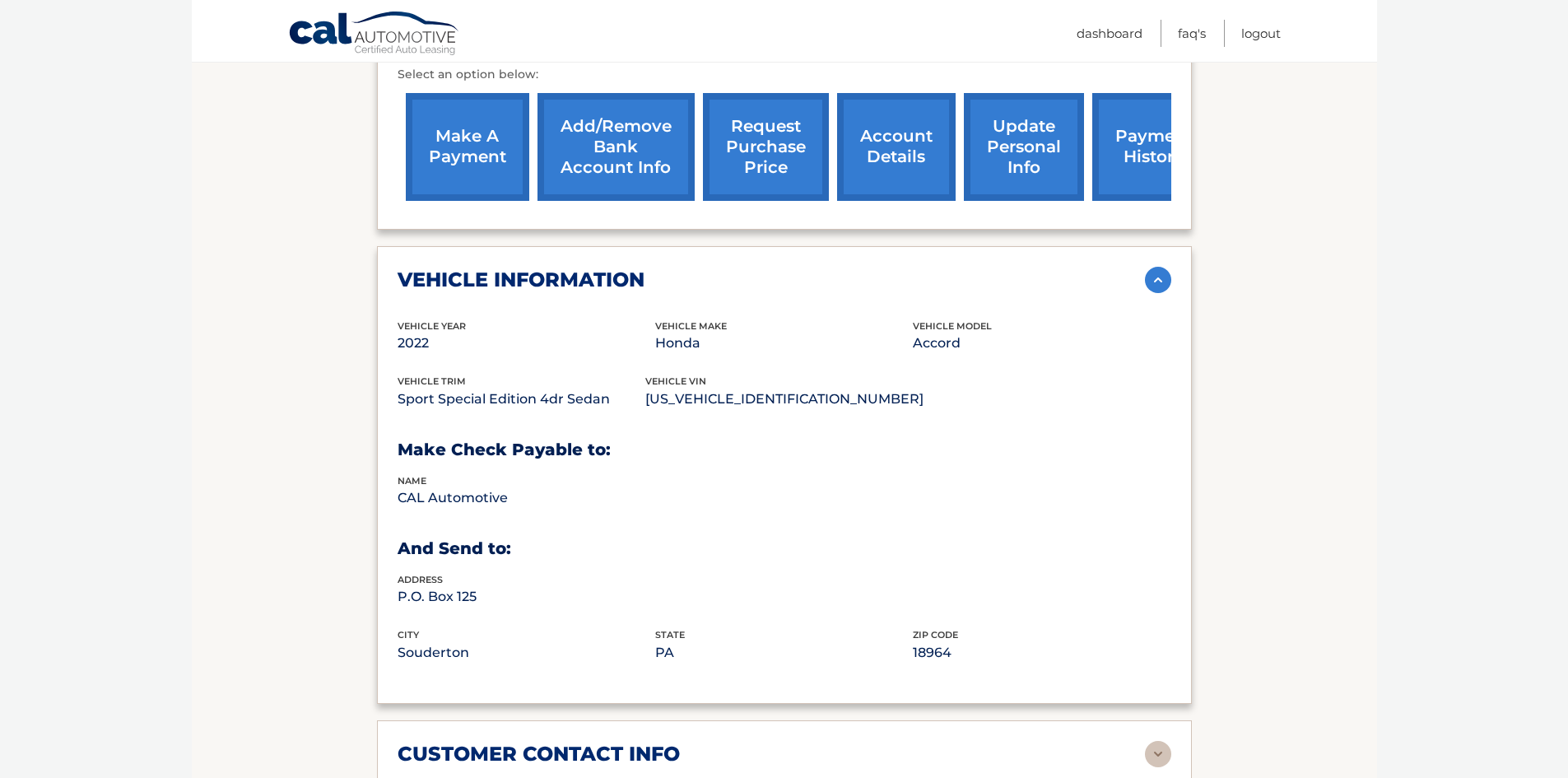
scroll to position [659, 0]
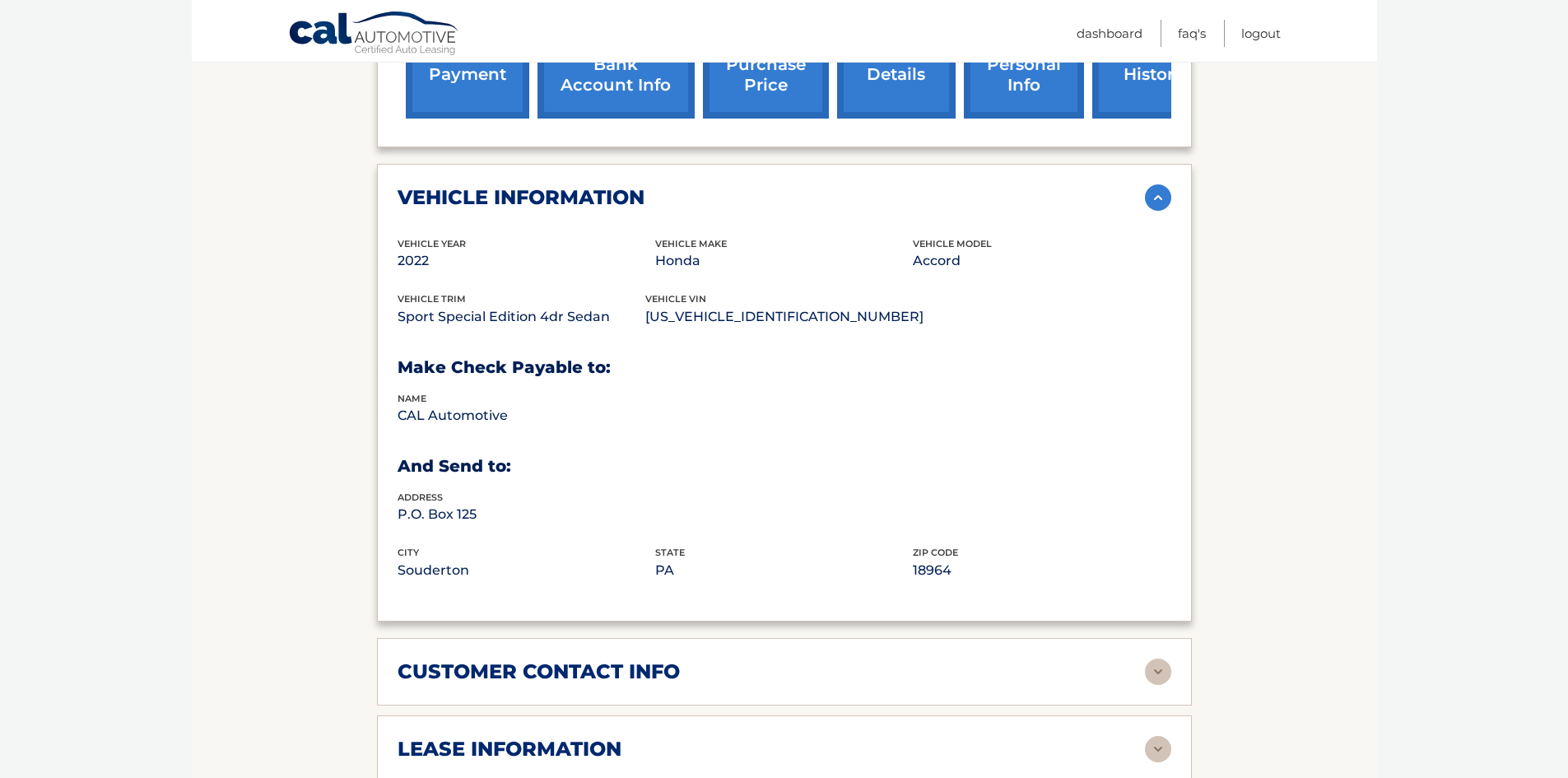
click at [1159, 185] on img at bounding box center [1158, 197] width 27 height 27
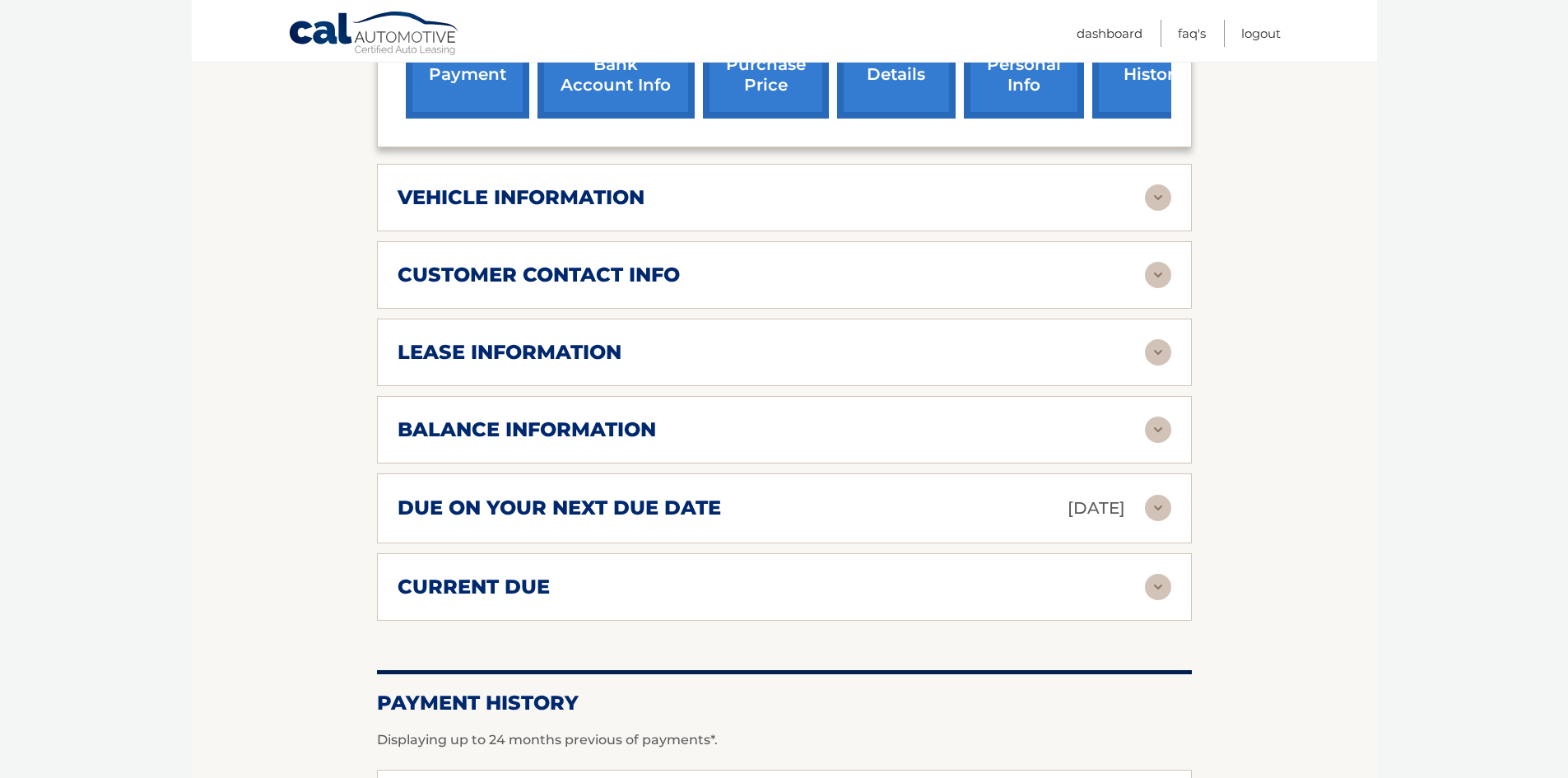
click at [406, 263] on h2 "customer contact info" at bounding box center [538, 275] width 282 height 25
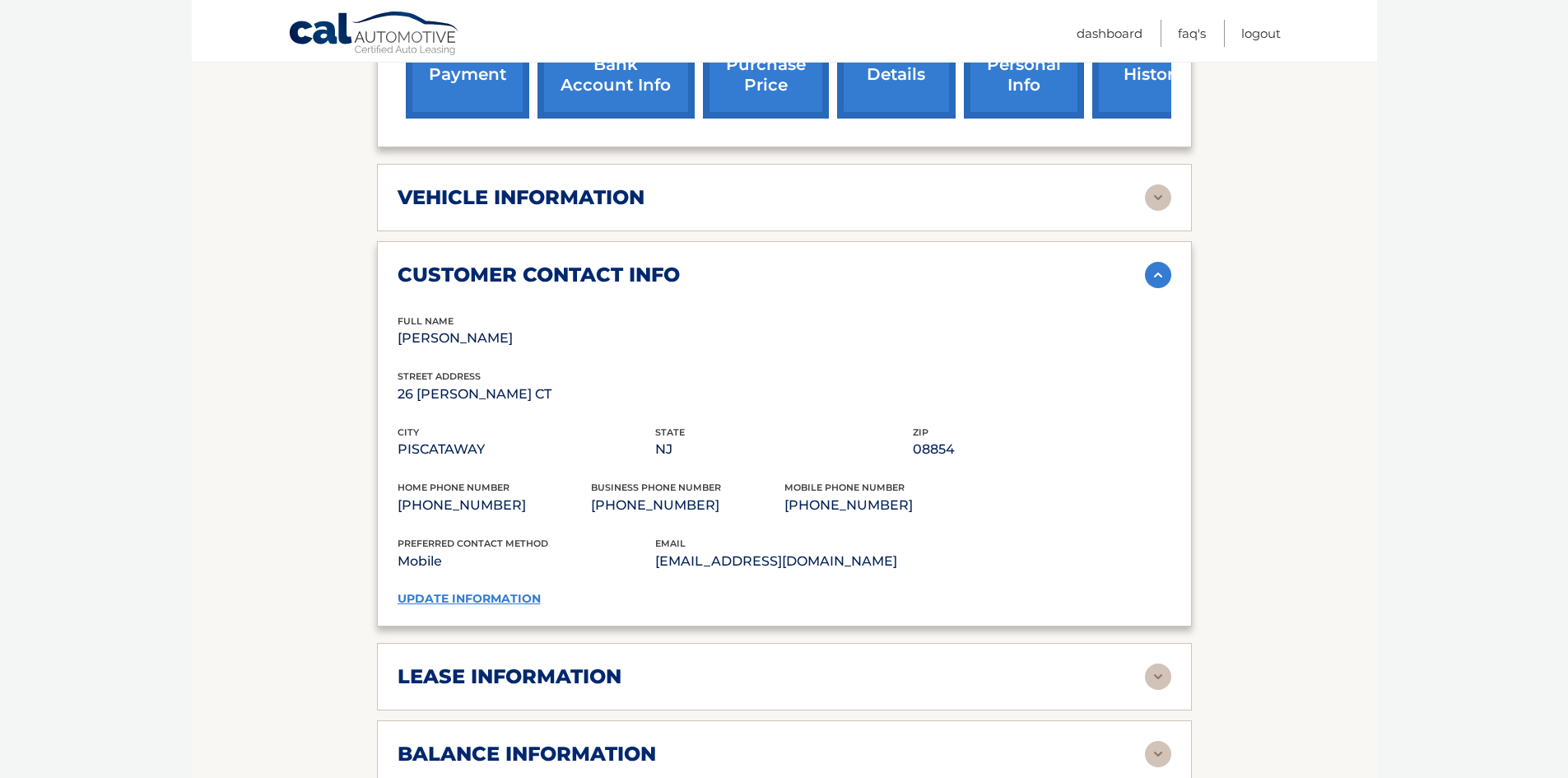
click at [414, 186] on h2 "vehicle information" at bounding box center [521, 197] width 247 height 25
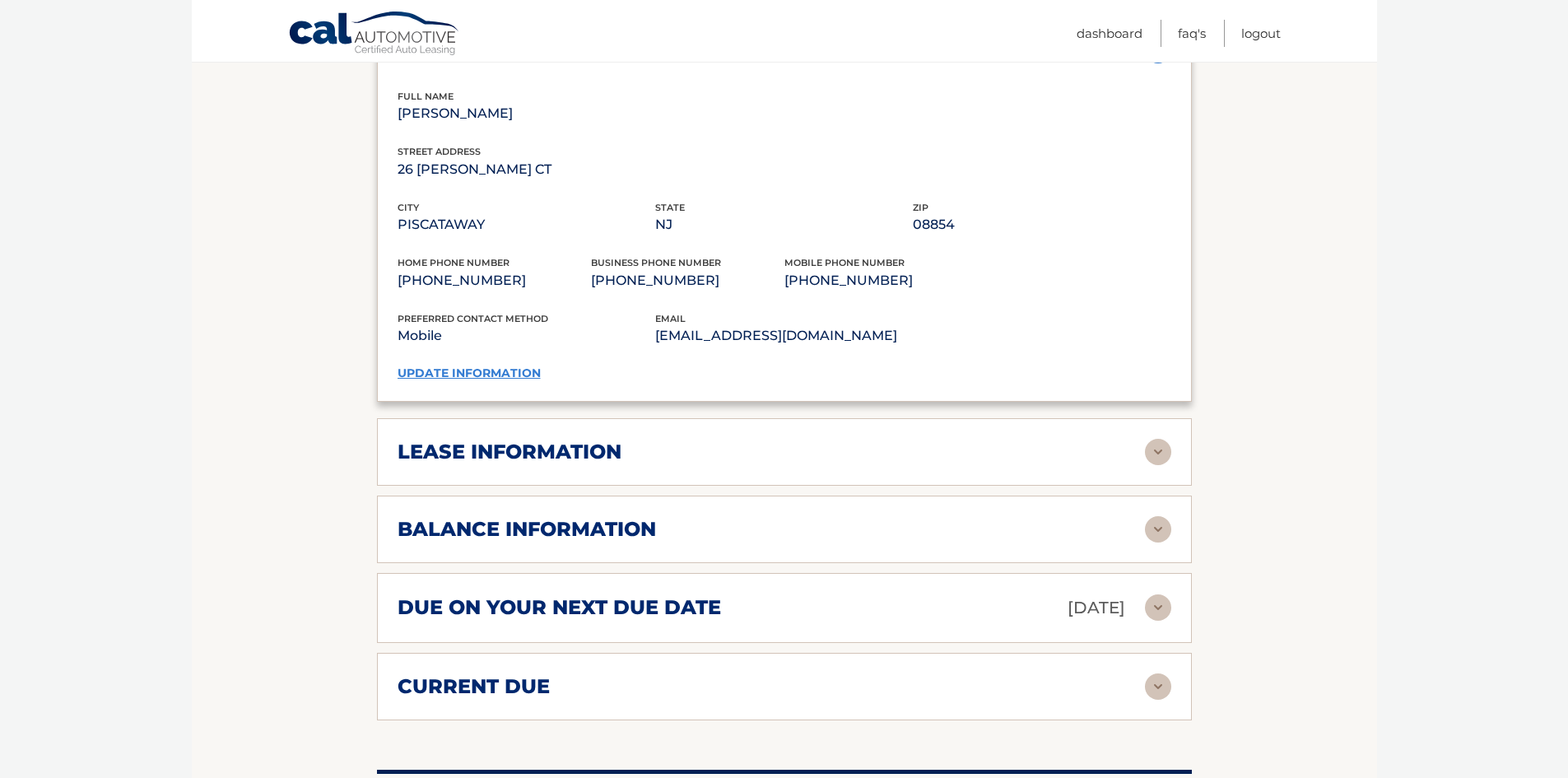
scroll to position [1317, 0]
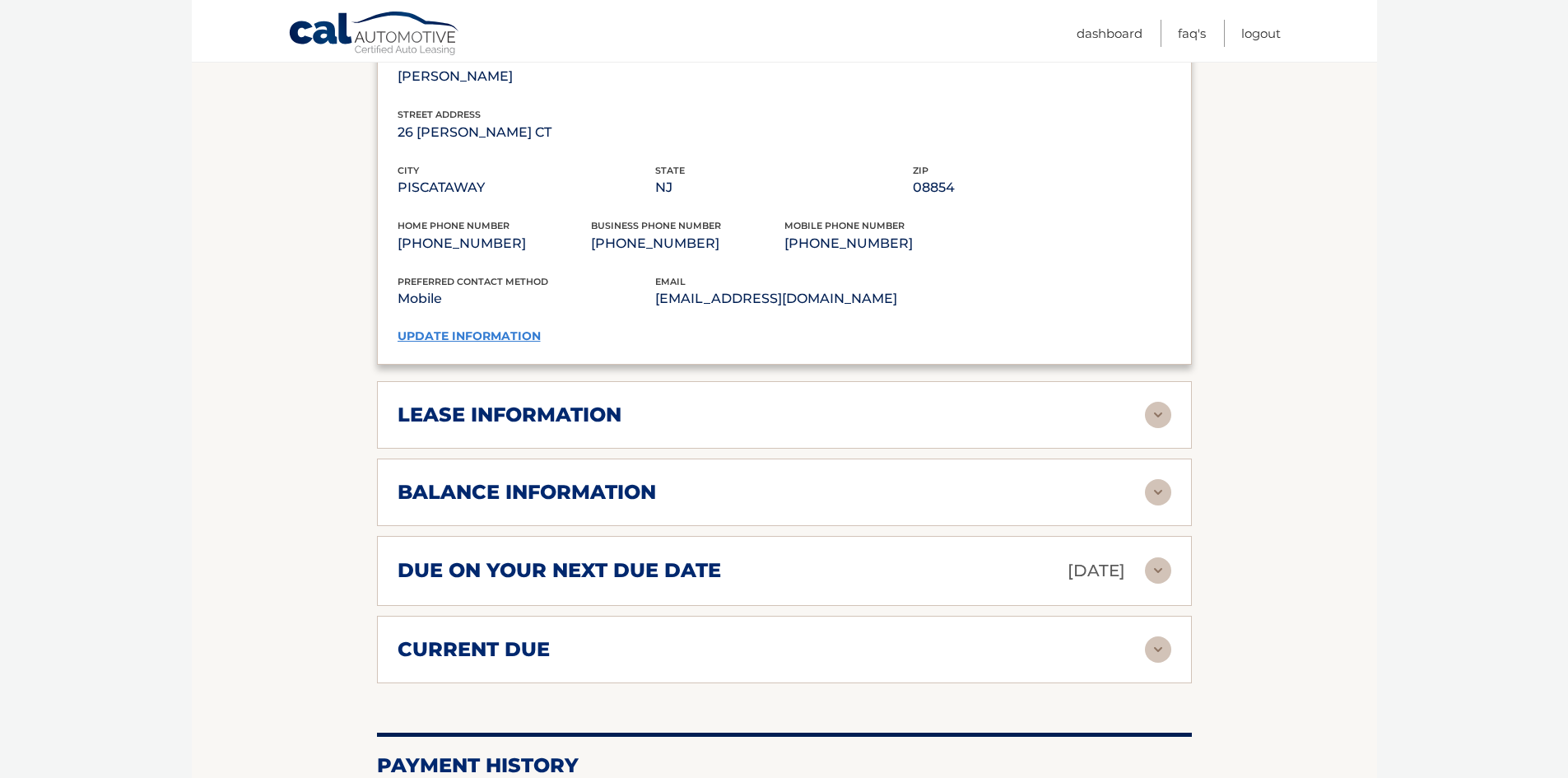
click at [422, 402] on h2 "lease information" at bounding box center [510, 414] width 224 height 25
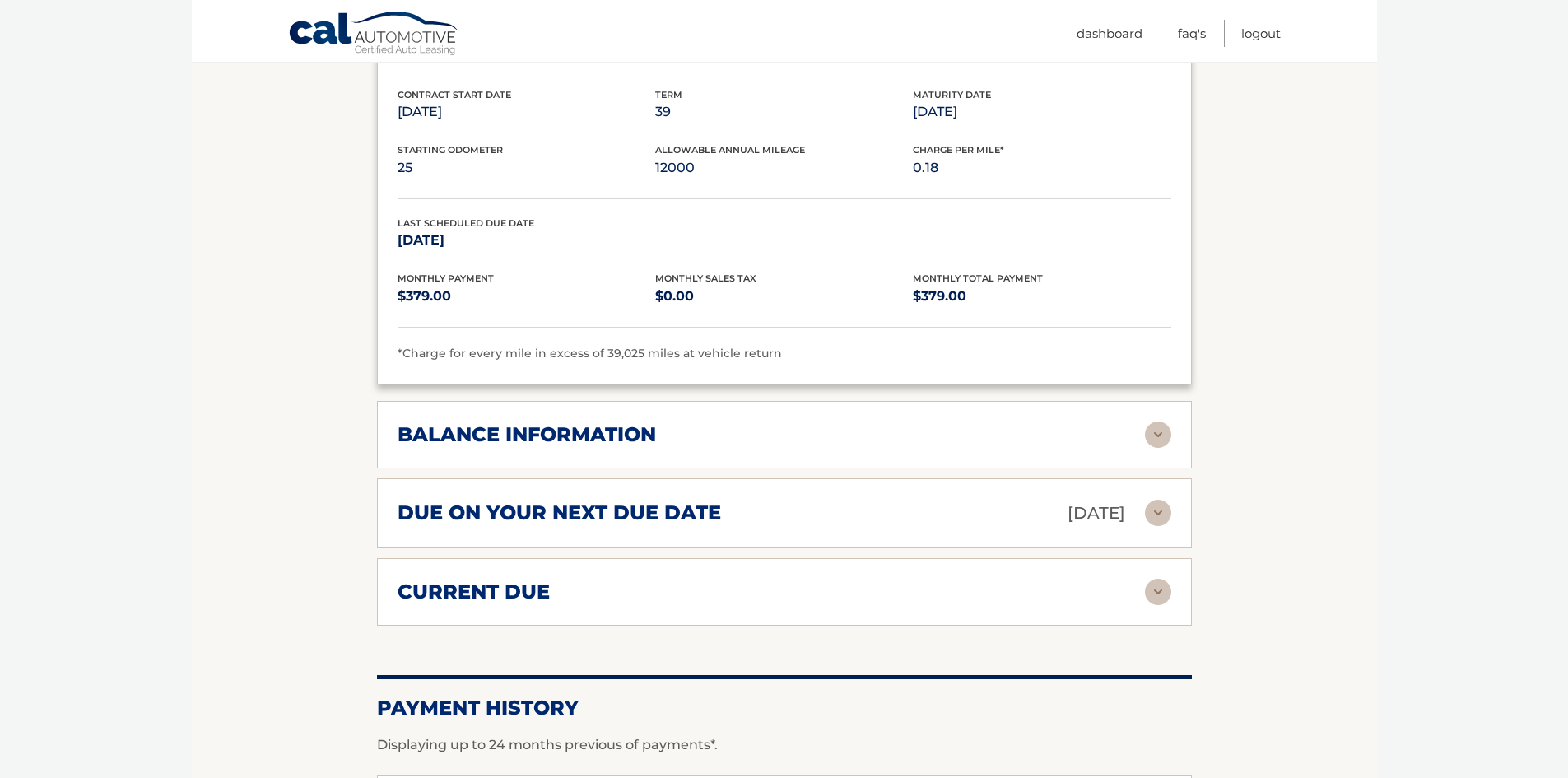
scroll to position [1729, 0]
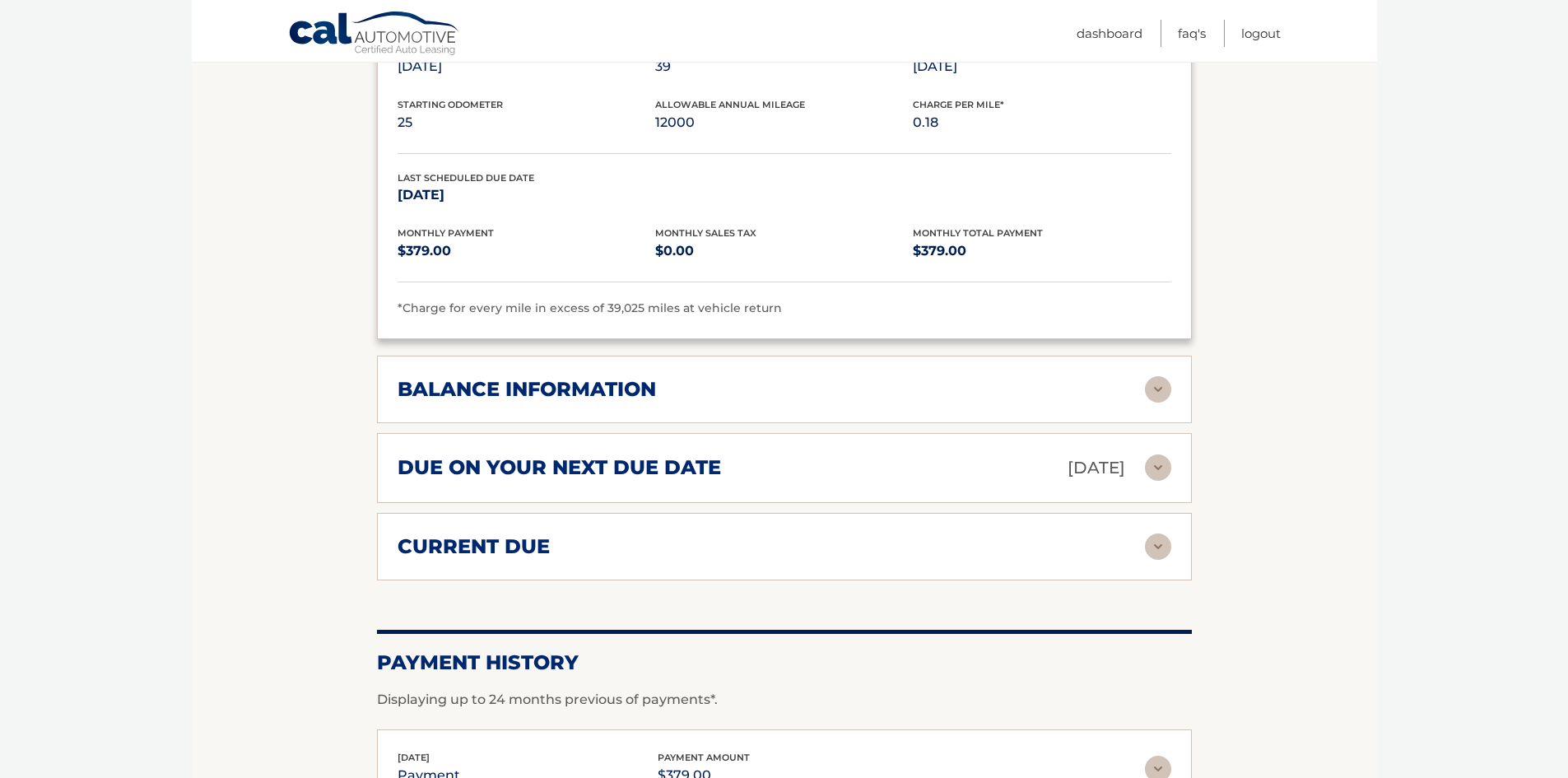
click at [1159, 377] on img at bounding box center [1158, 389] width 27 height 27
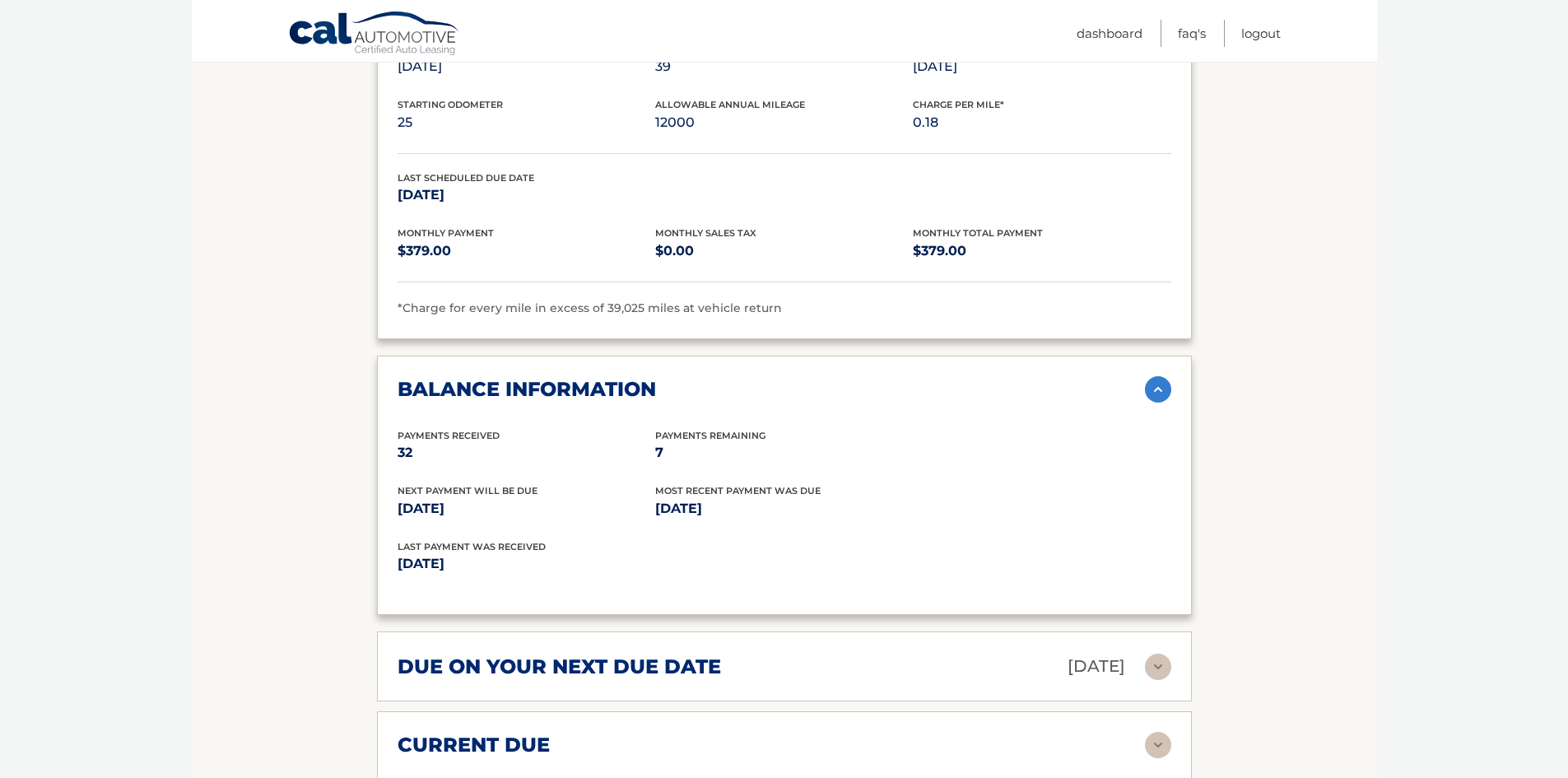
click at [1157, 654] on img at bounding box center [1158, 667] width 27 height 27
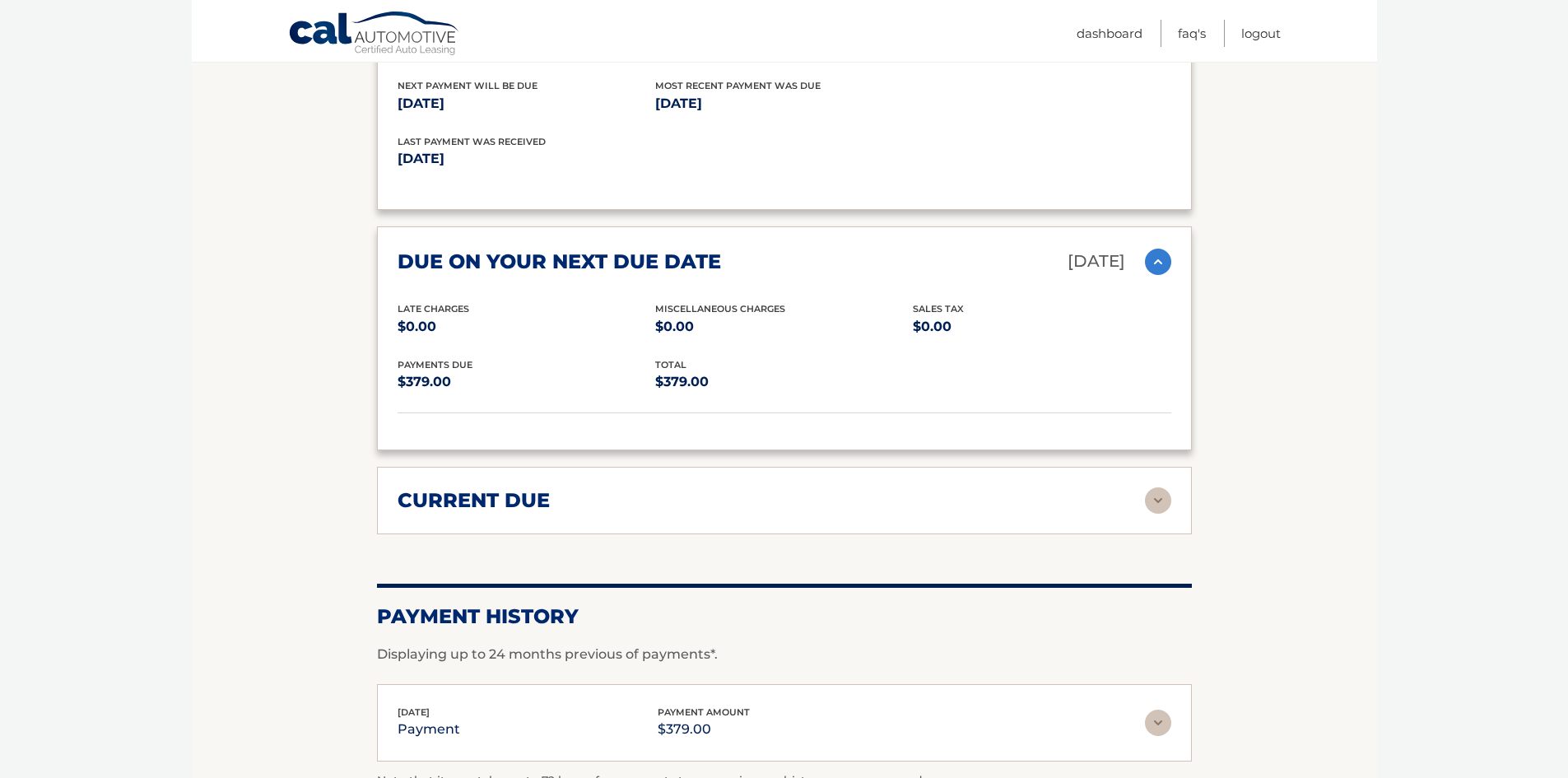
scroll to position [2141, 0]
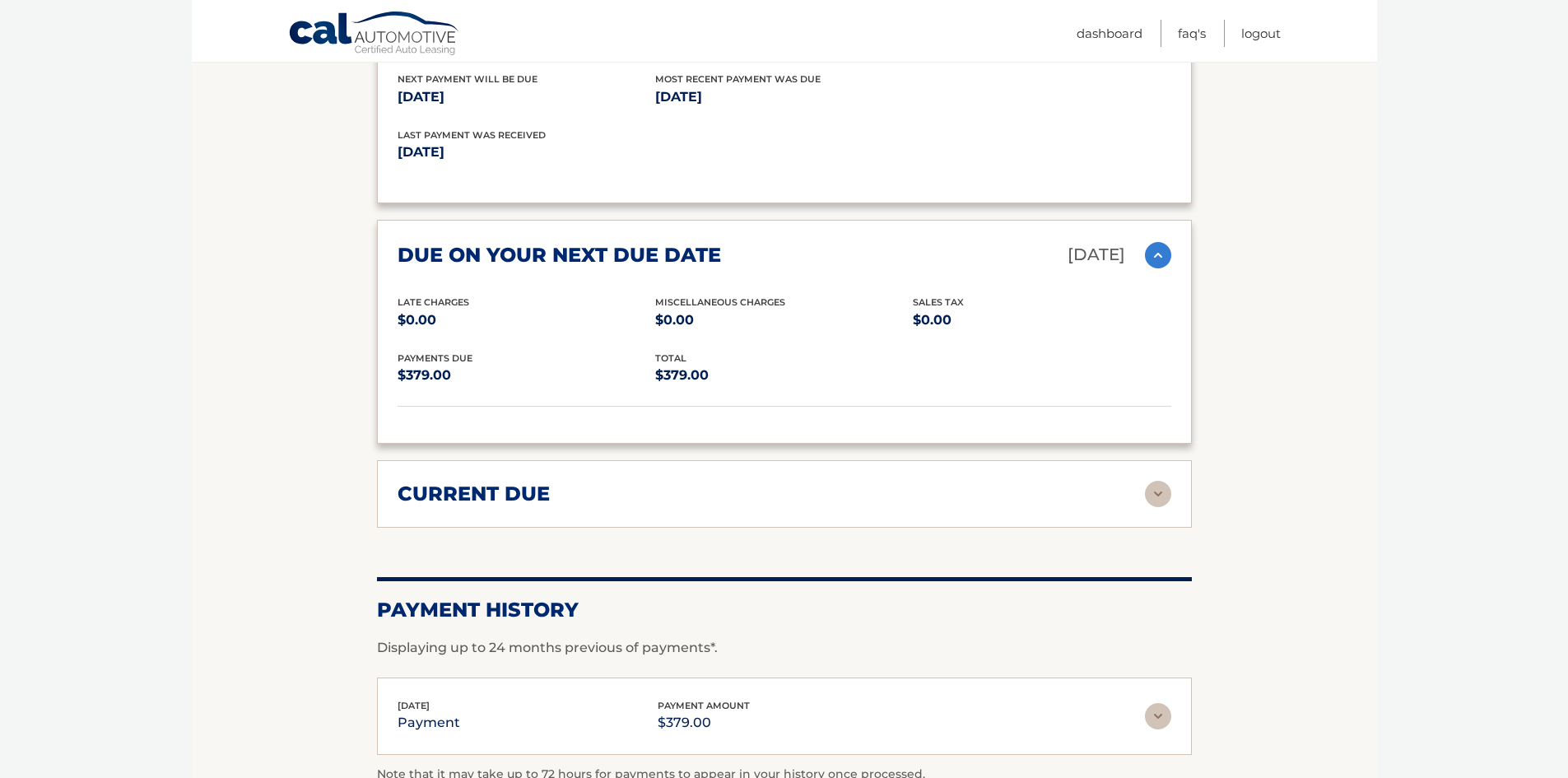
click at [1159, 480] on img at bounding box center [1158, 493] width 27 height 27
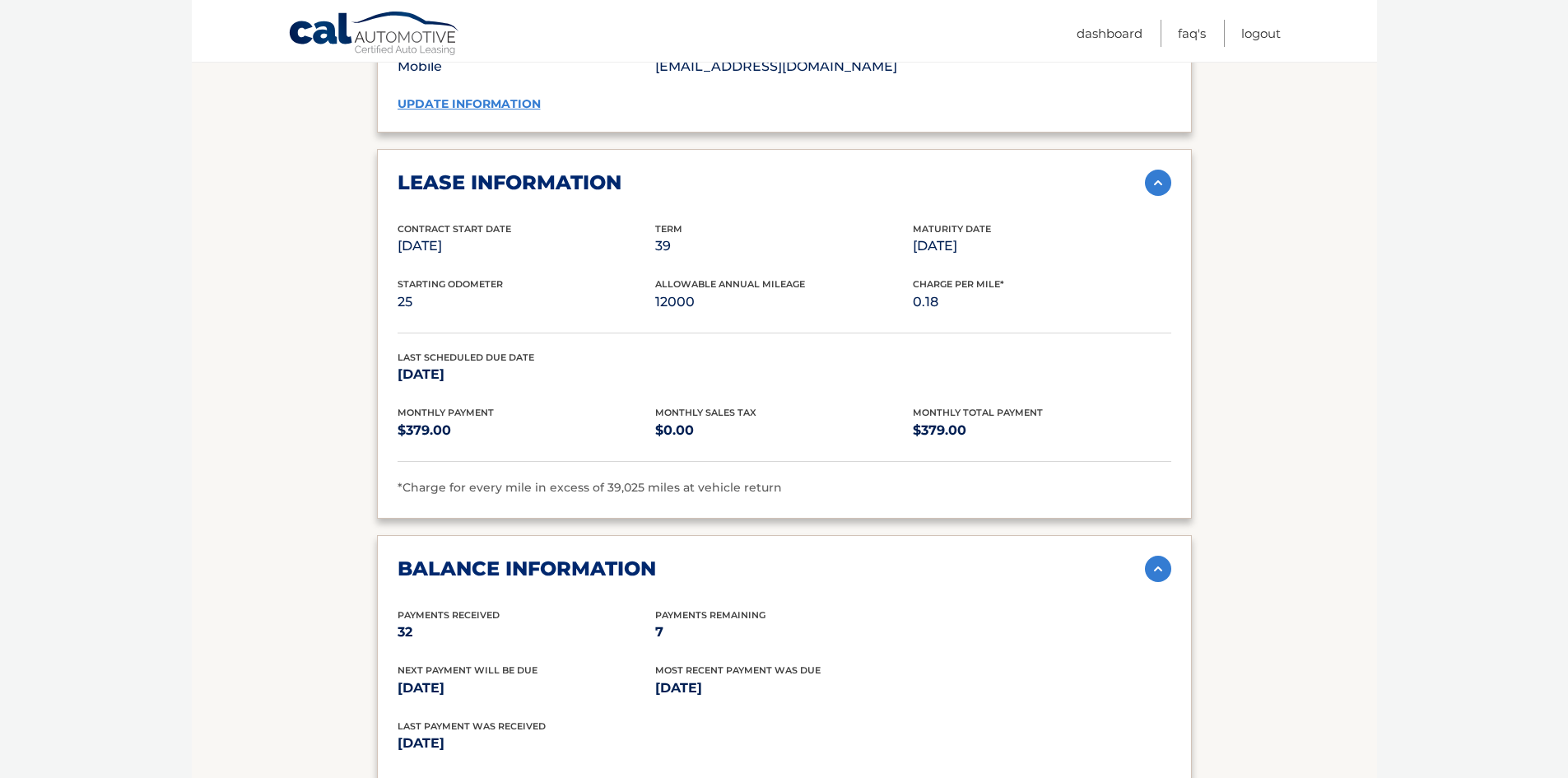
scroll to position [1564, 0]
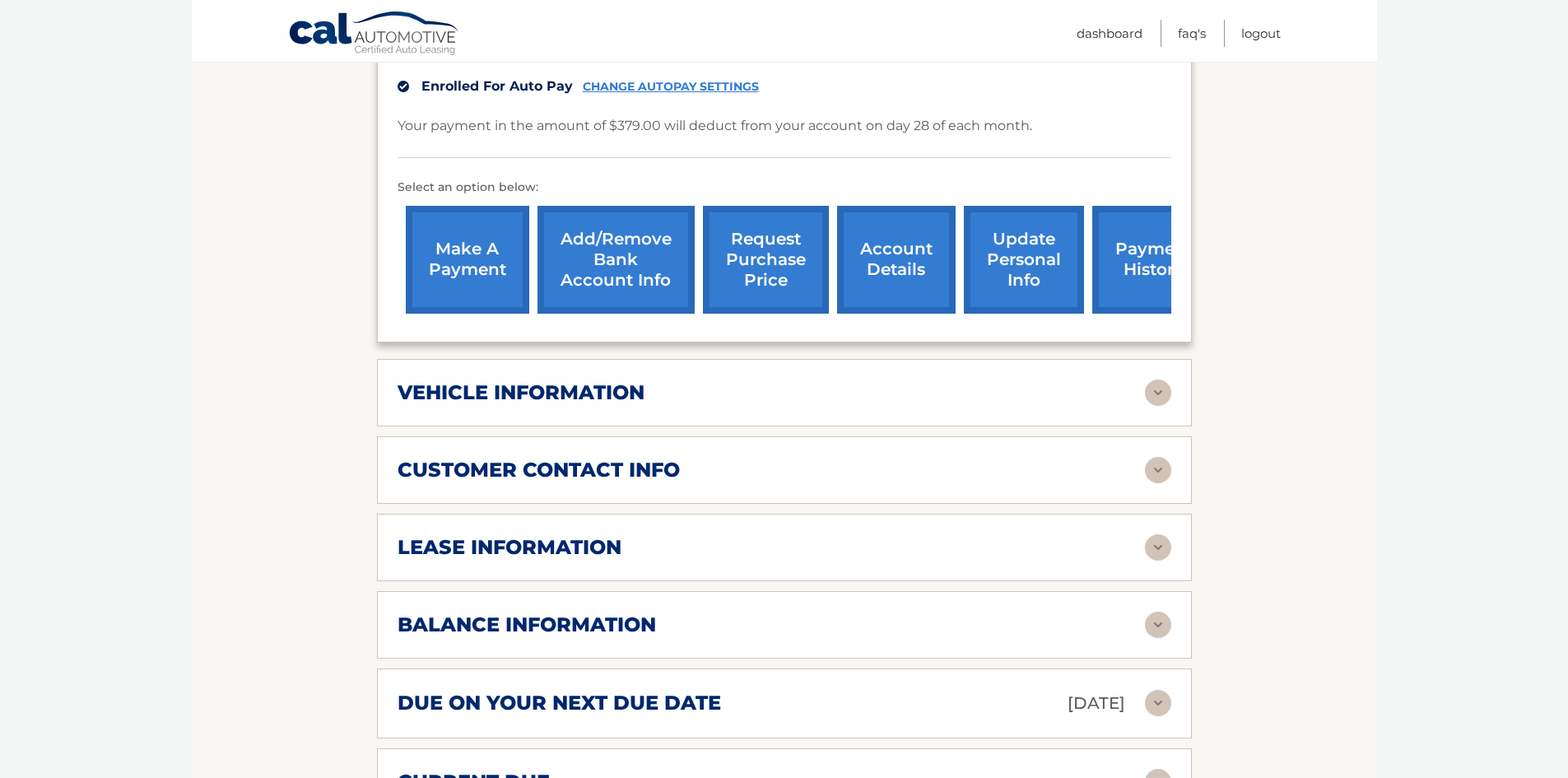
scroll to position [494, 0]
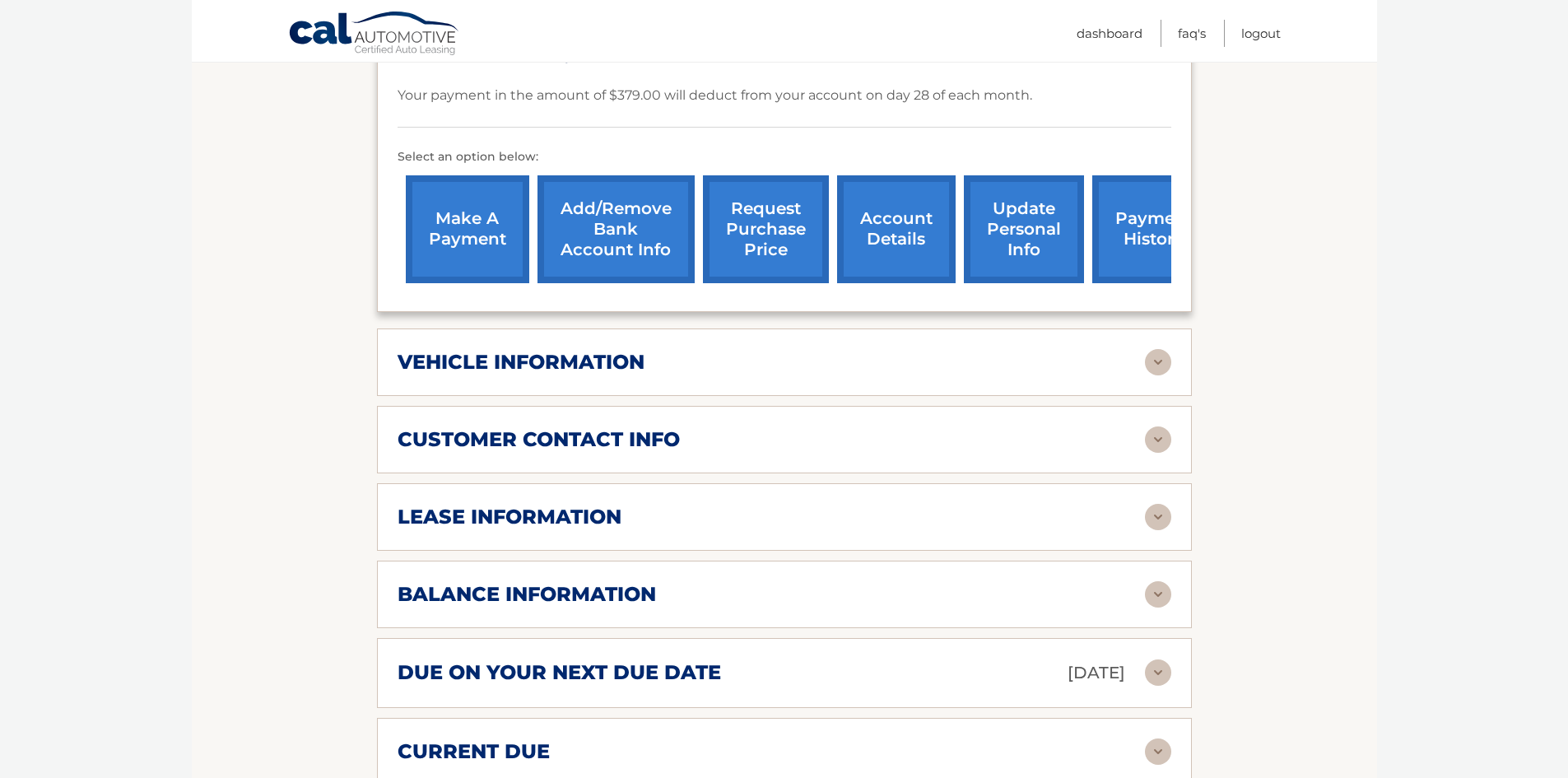
click at [1156, 504] on img at bounding box center [1158, 517] width 27 height 27
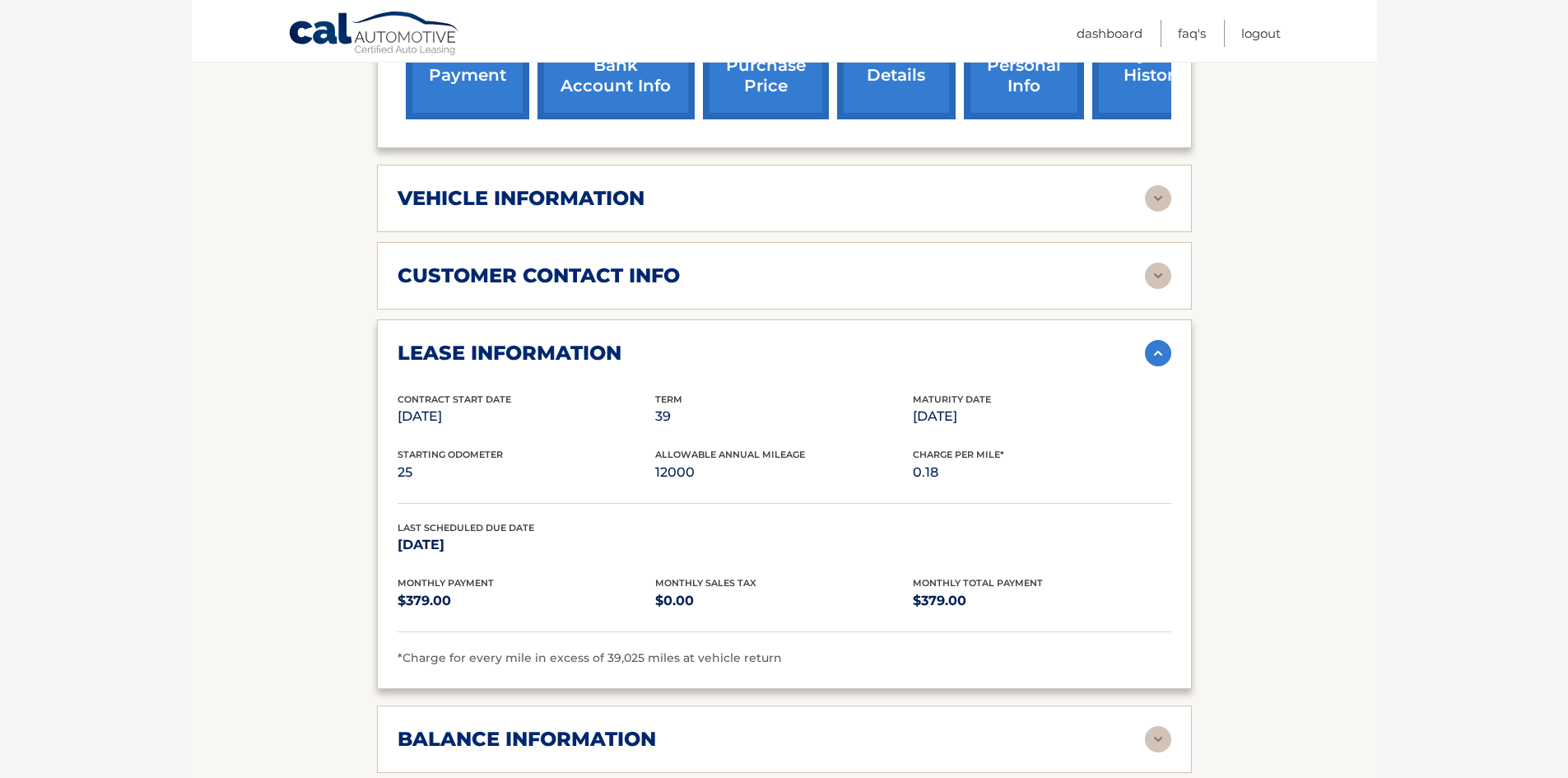
scroll to position [659, 0]
click at [1163, 262] on img at bounding box center [1158, 275] width 27 height 27
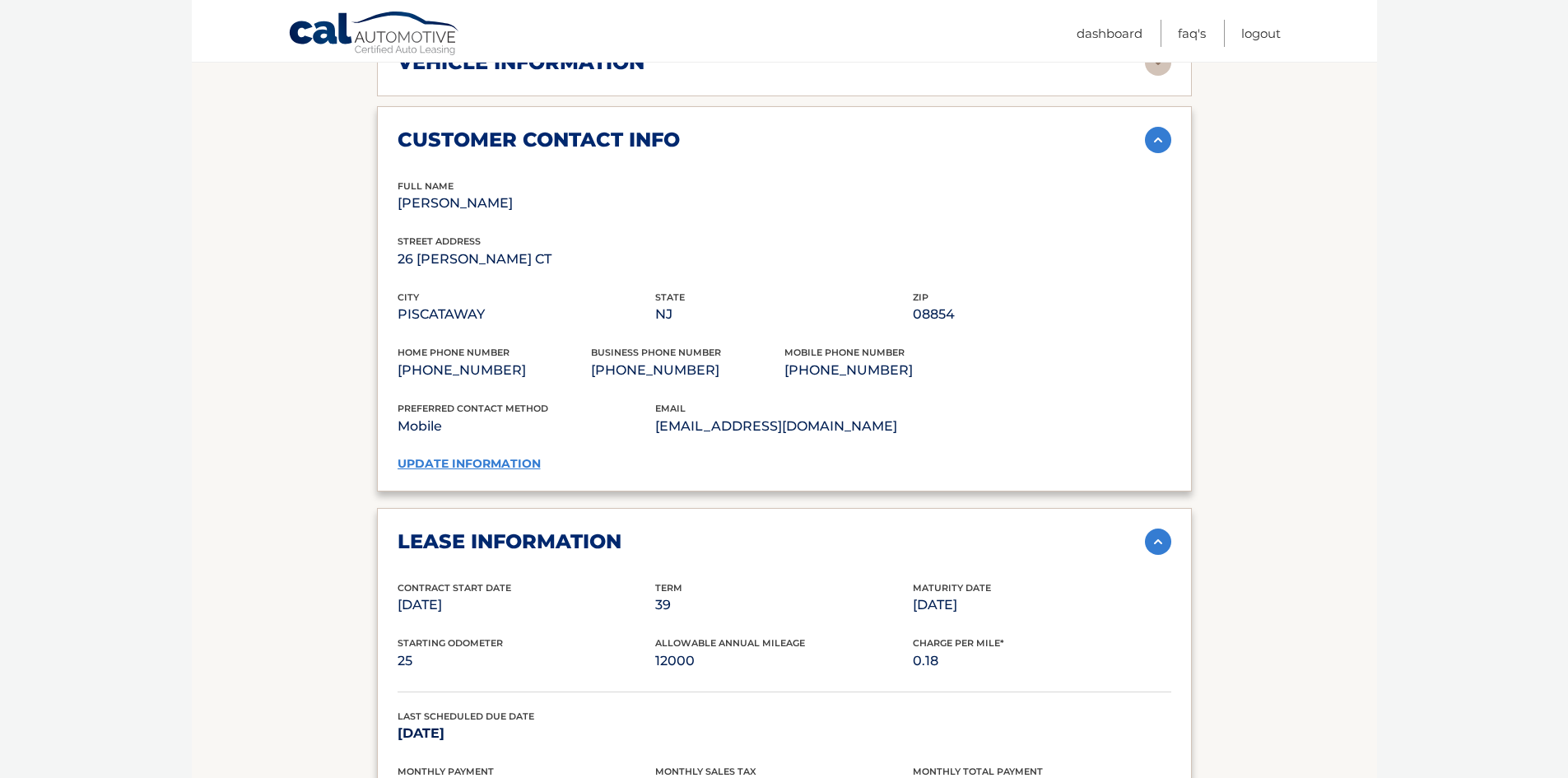
scroll to position [823, 0]
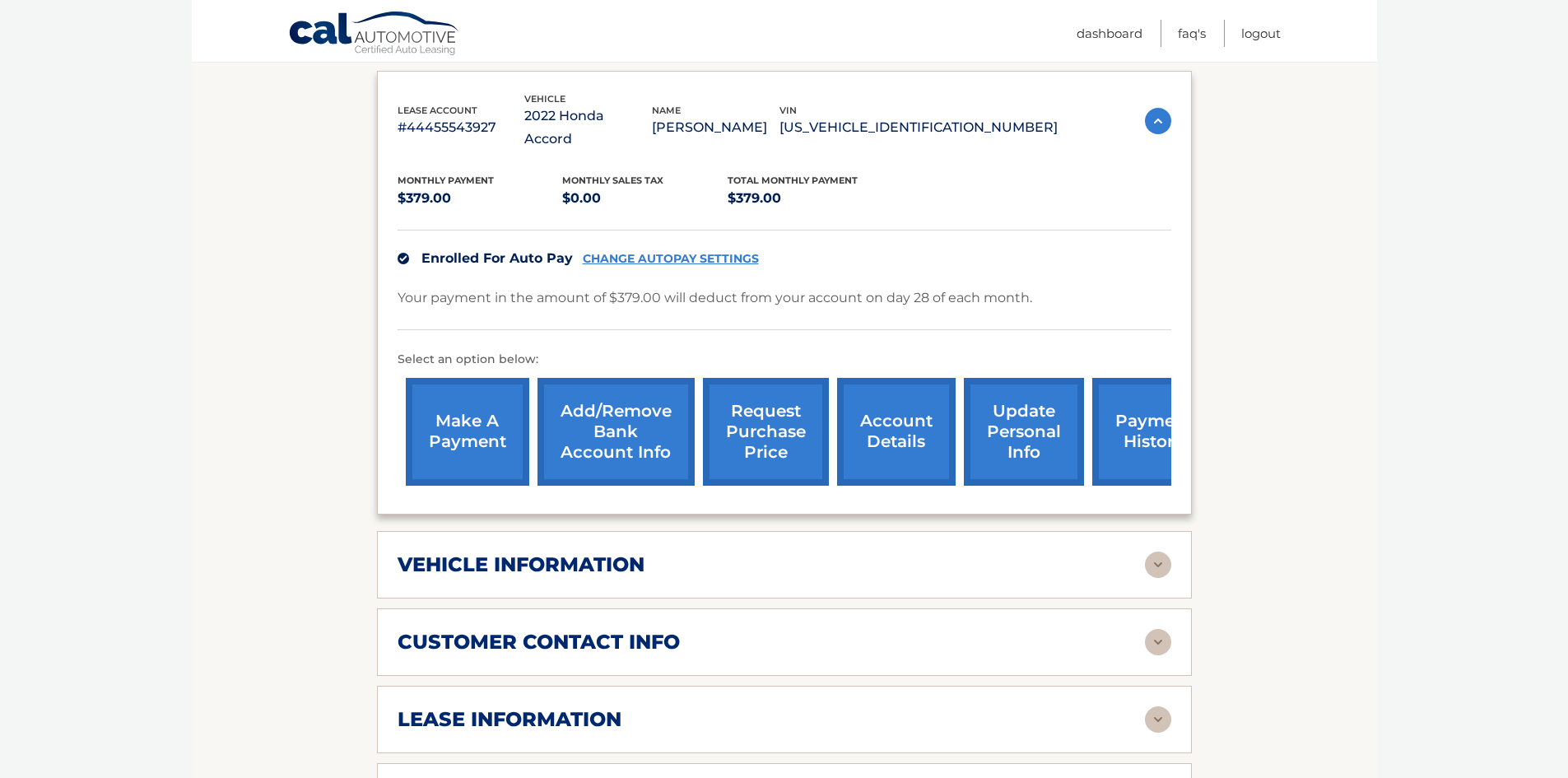
scroll to position [330, 0]
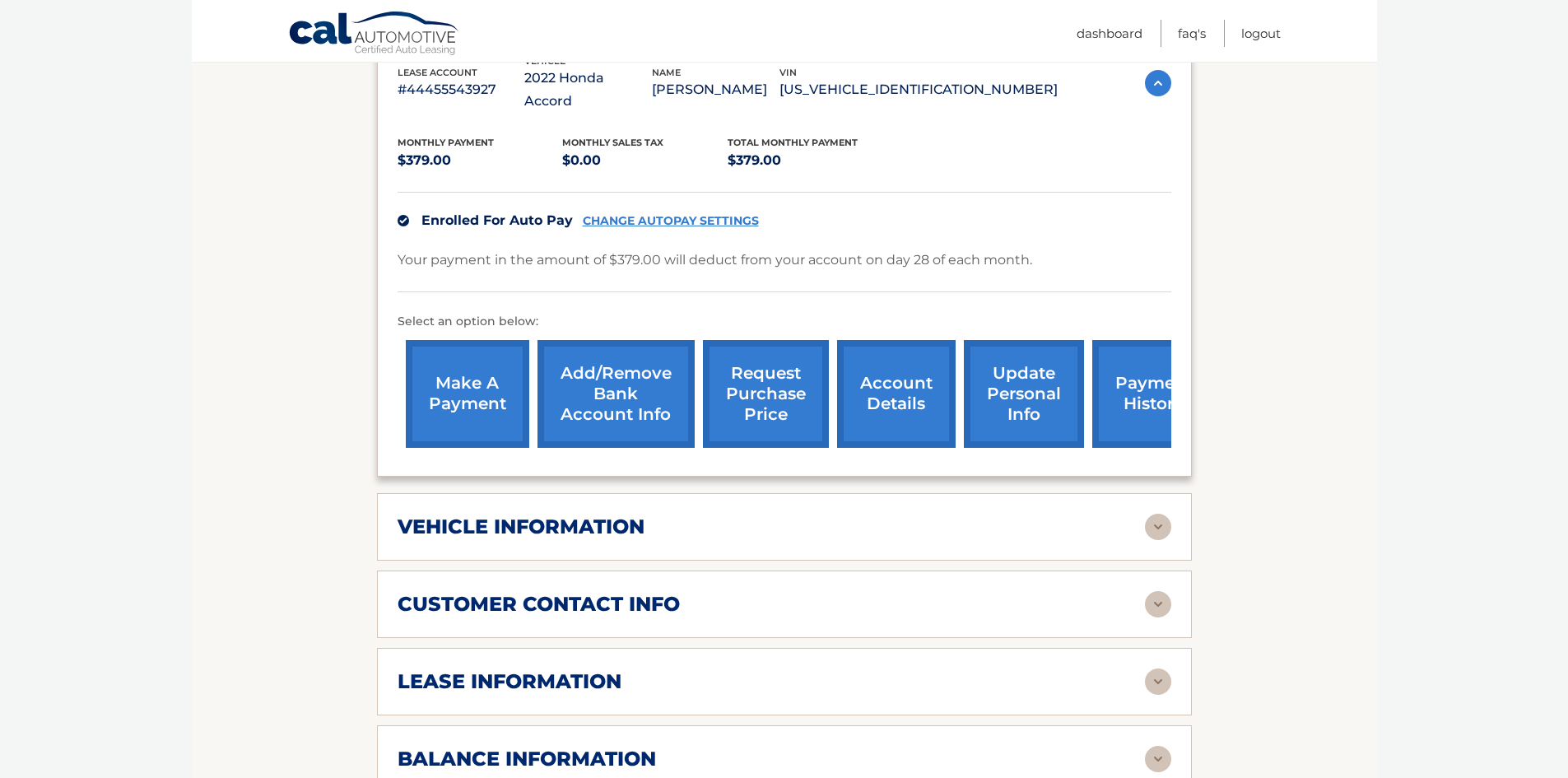
click at [1162, 592] on img at bounding box center [1158, 604] width 27 height 27
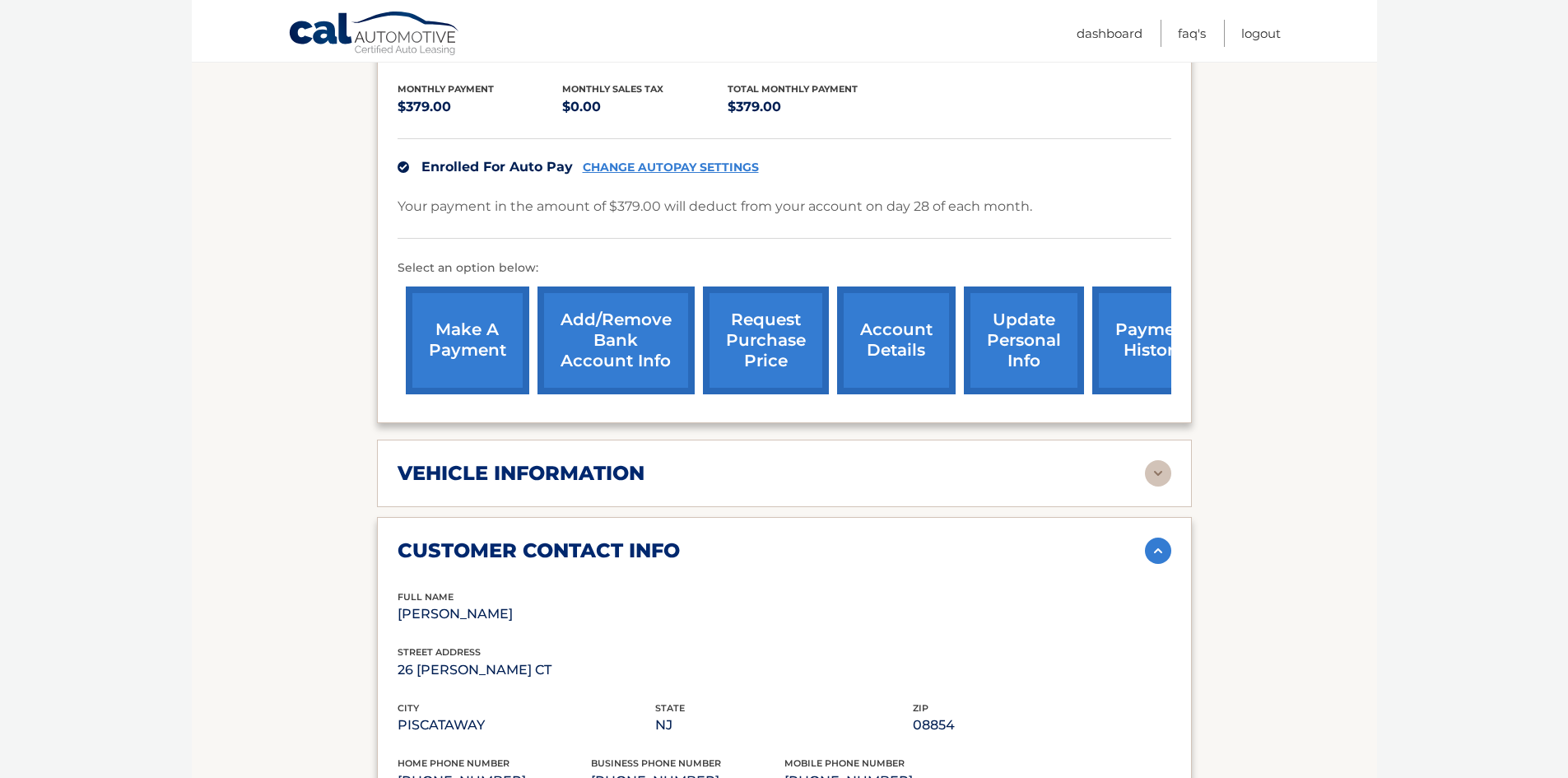
scroll to position [412, 0]
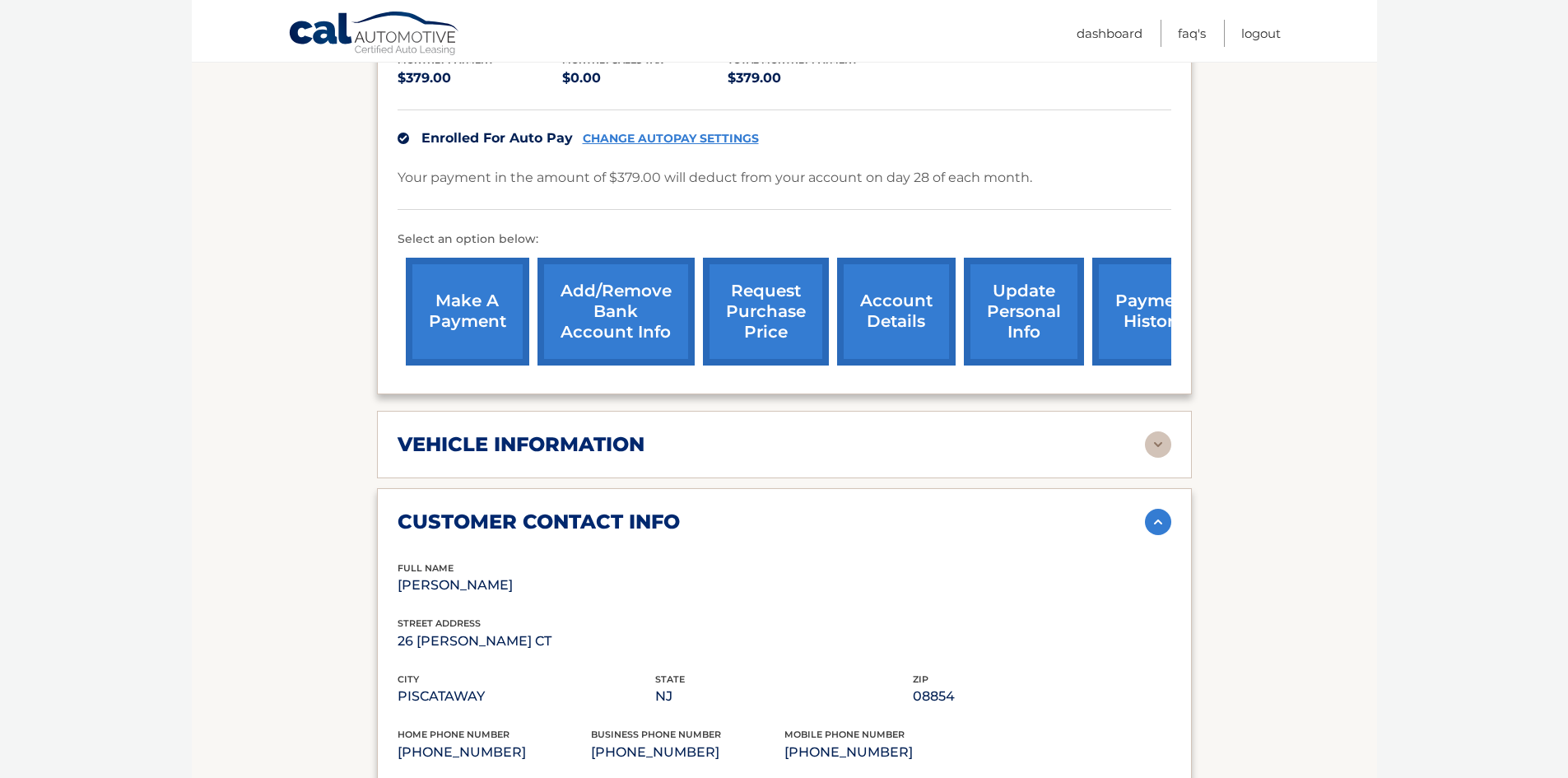
drag, startPoint x: 1158, startPoint y: 432, endPoint x: 1150, endPoint y: 426, distance: 10.0
click at [1156, 432] on img at bounding box center [1158, 445] width 27 height 27
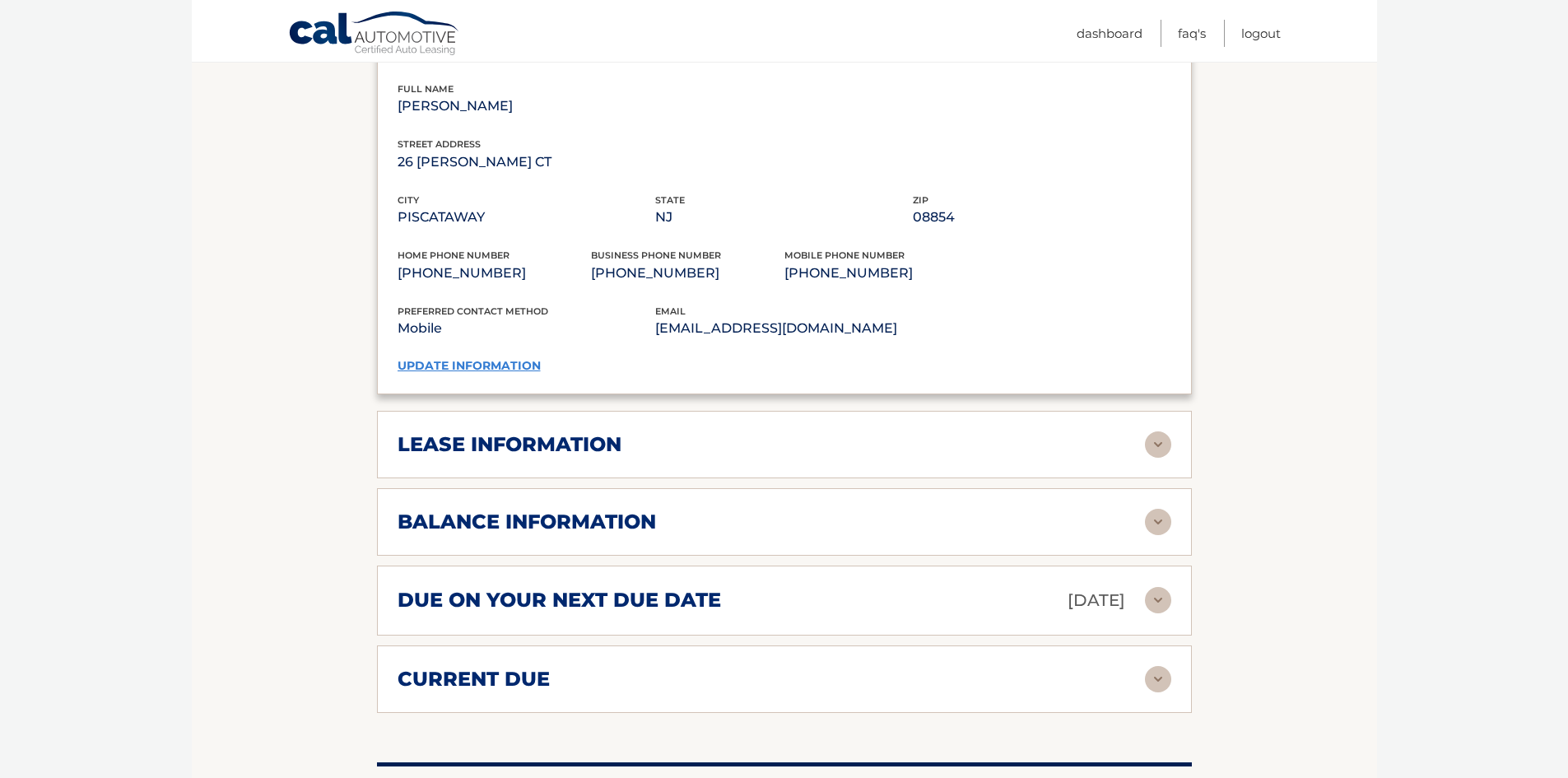
scroll to position [1317, 0]
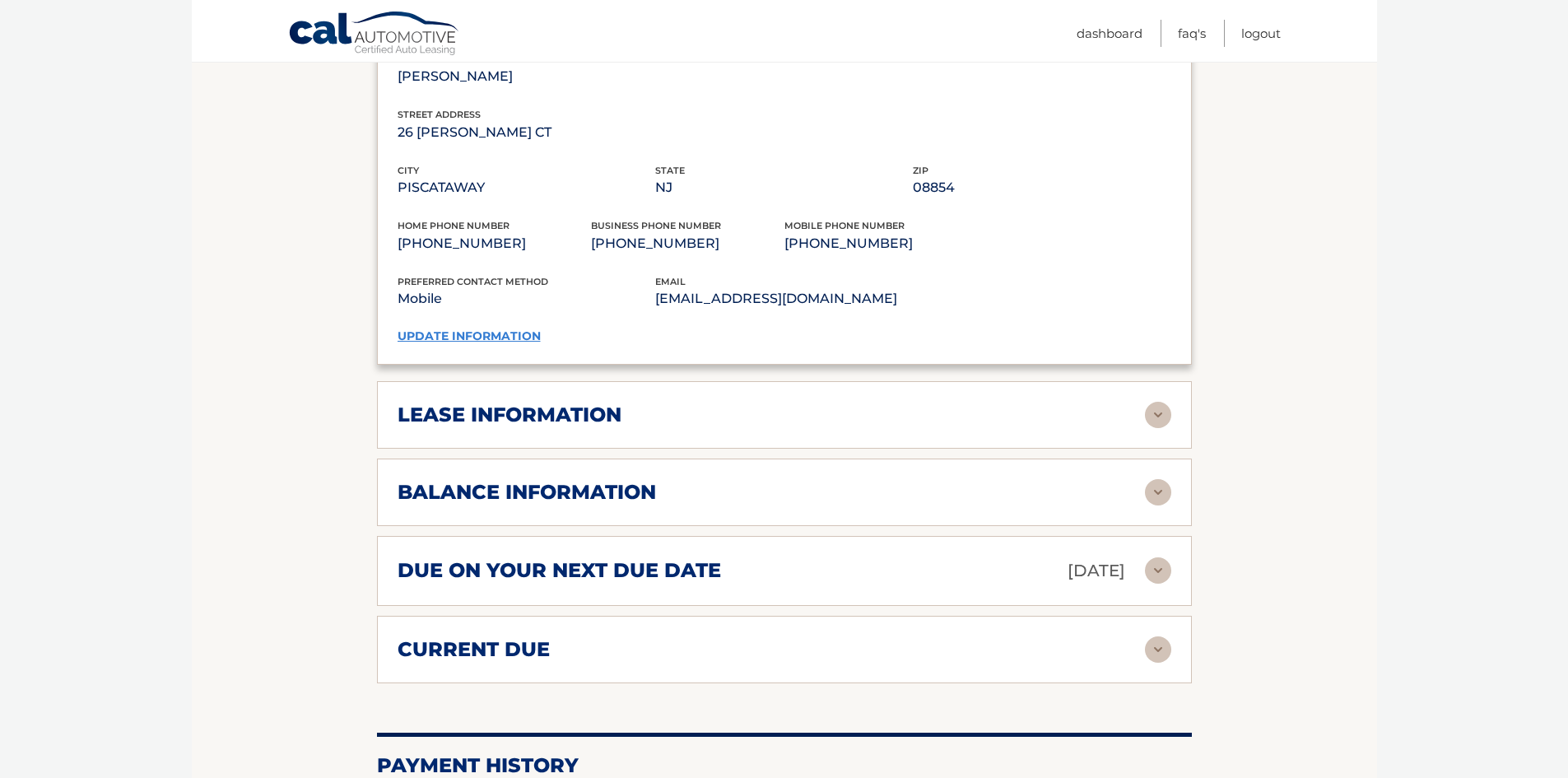
click at [1158, 401] on img at bounding box center [1158, 414] width 27 height 27
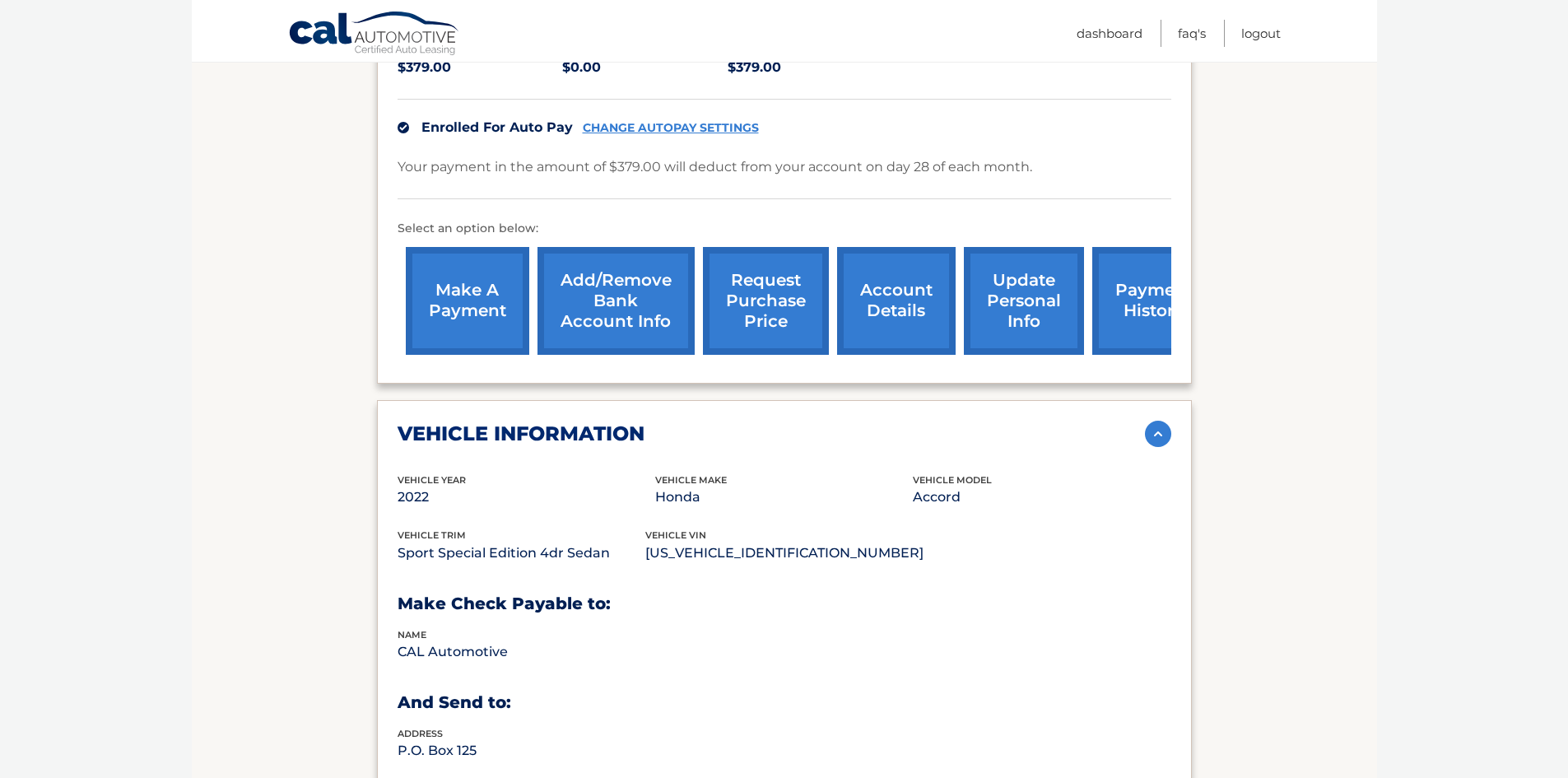
scroll to position [340, 0]
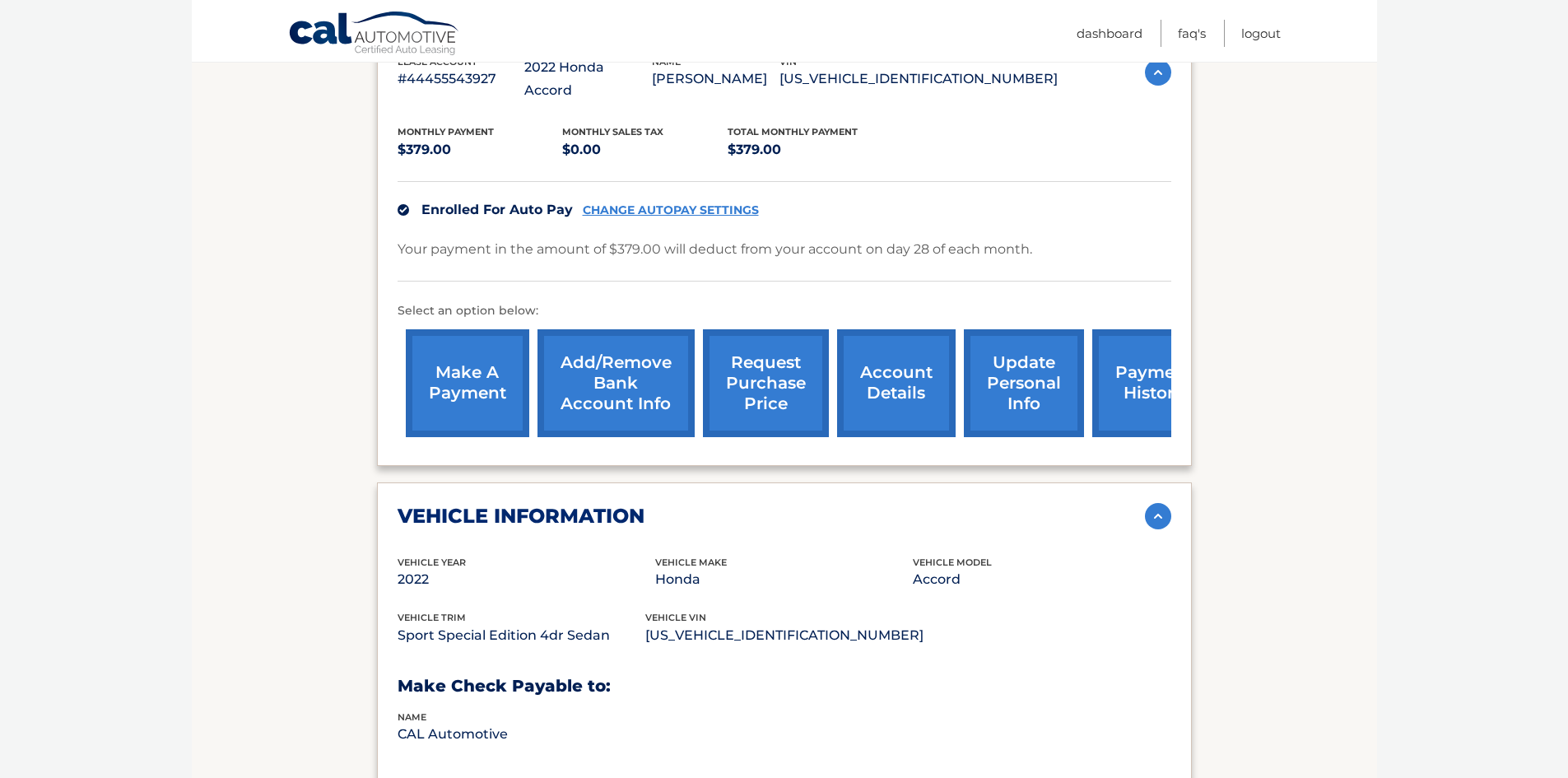
click at [1132, 375] on link "payment history" at bounding box center [1154, 383] width 123 height 107
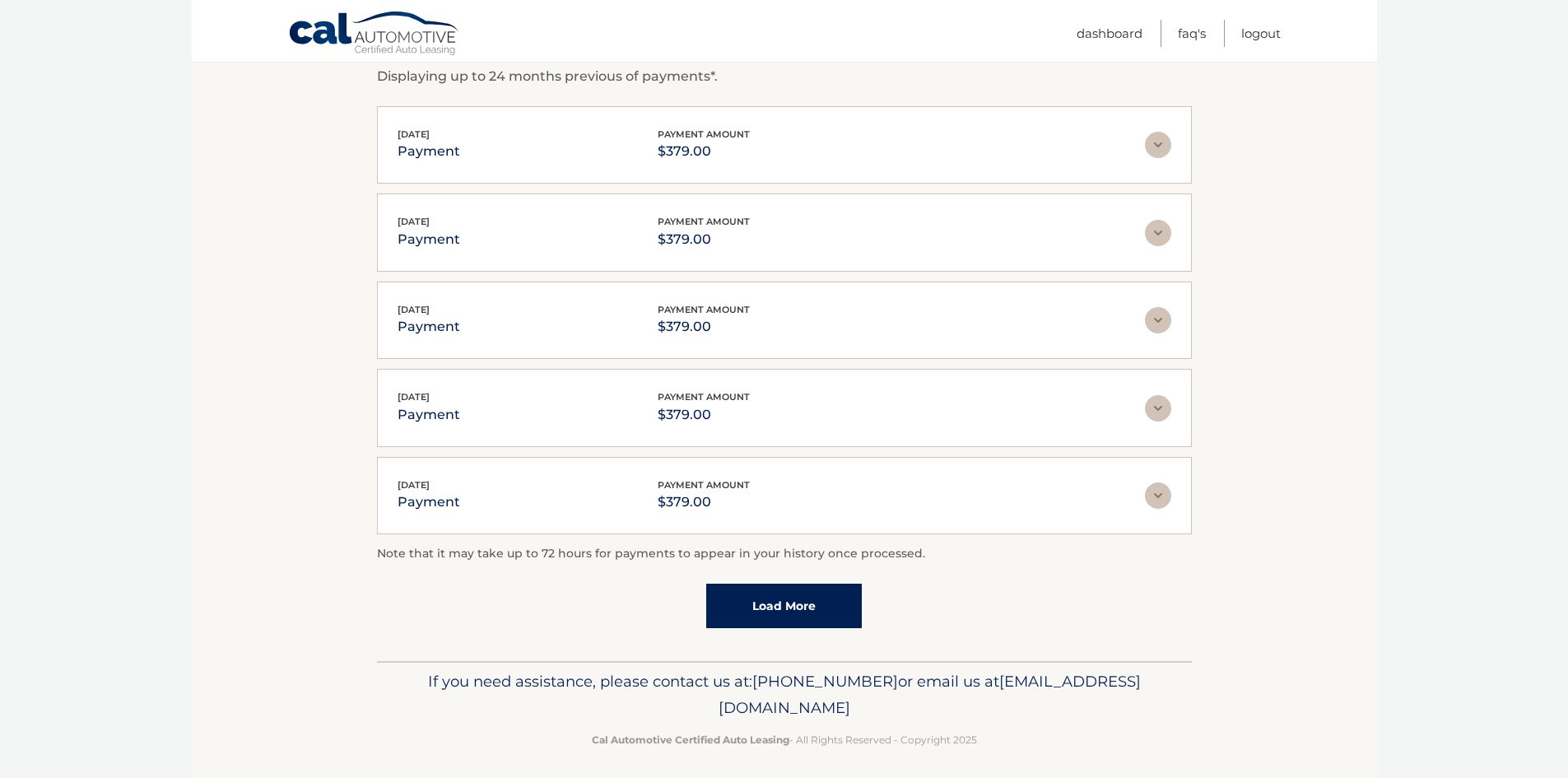
scroll to position [304, 0]
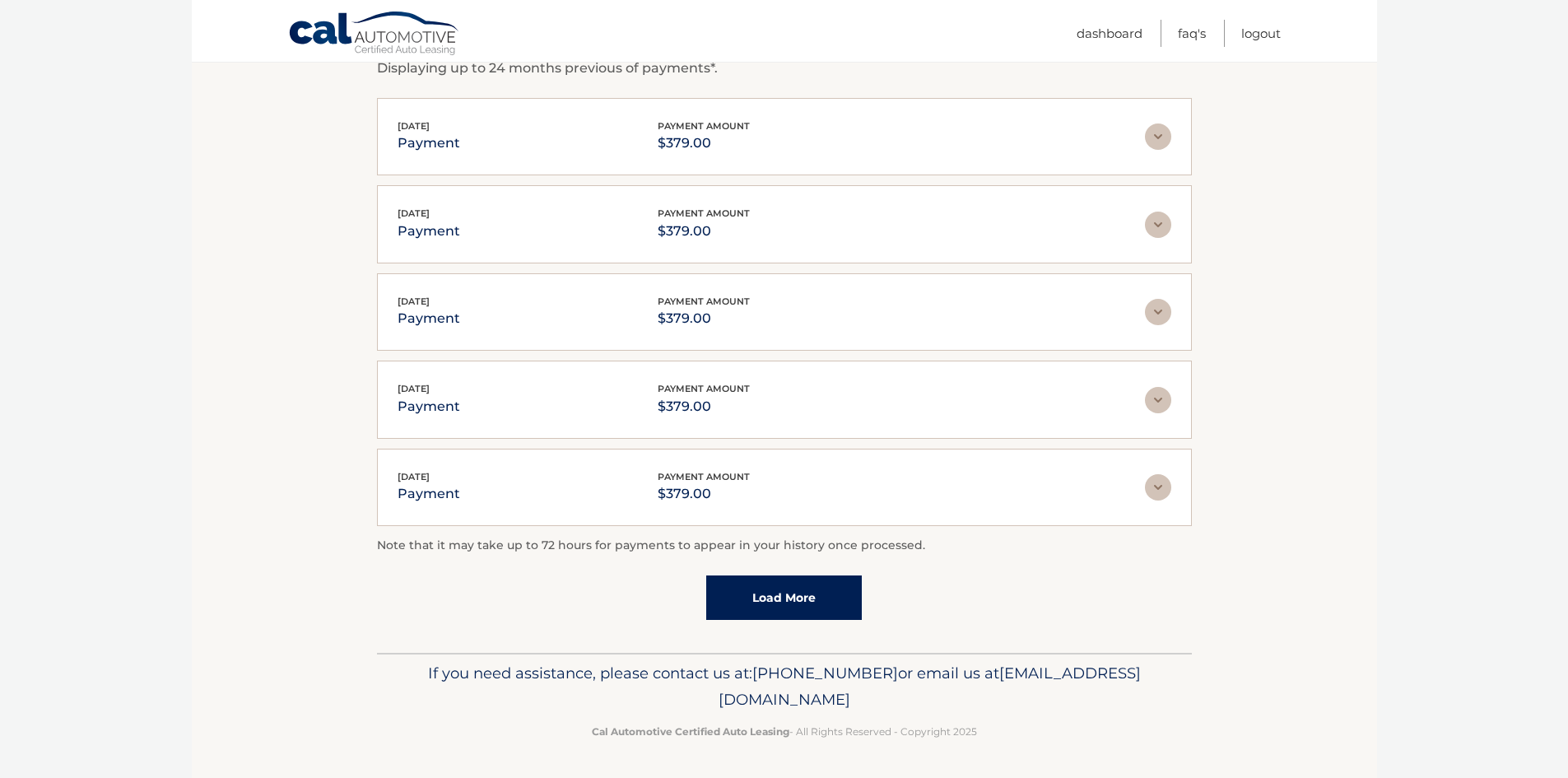
click at [753, 595] on link "Load More" at bounding box center [783, 598] width 155 height 44
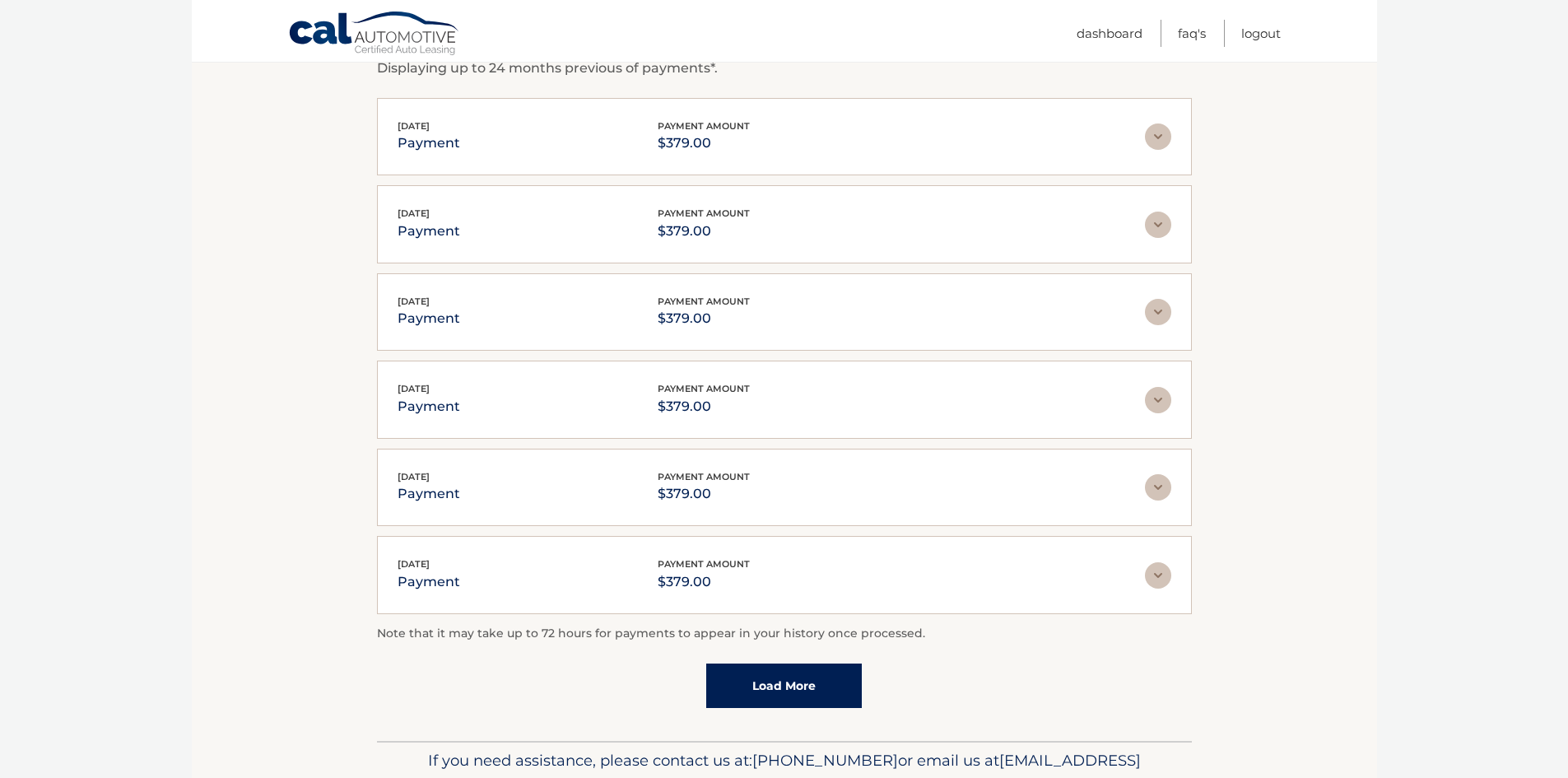
scroll to position [392, 0]
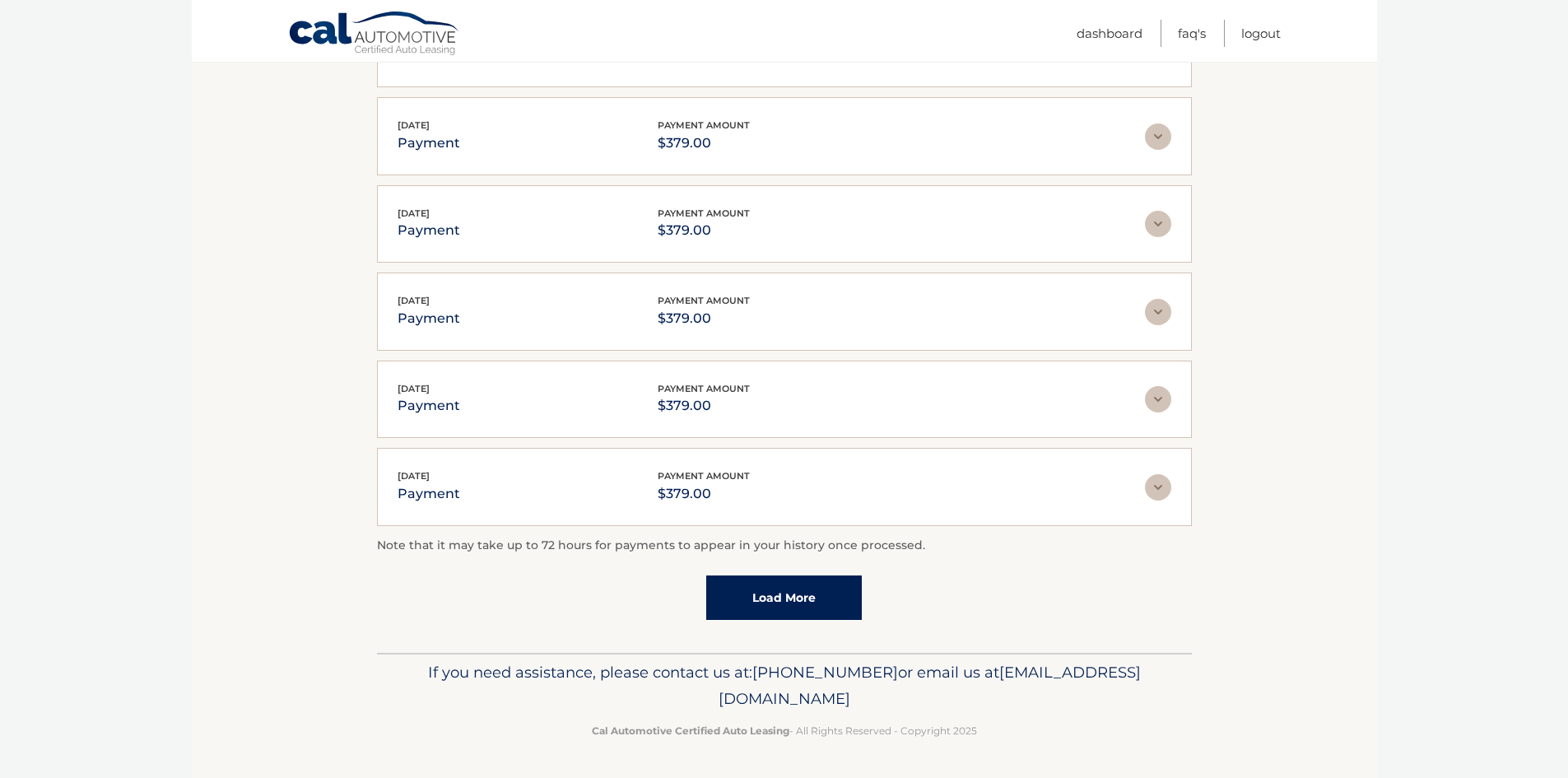
click at [810, 606] on link "Load More" at bounding box center [783, 598] width 155 height 44
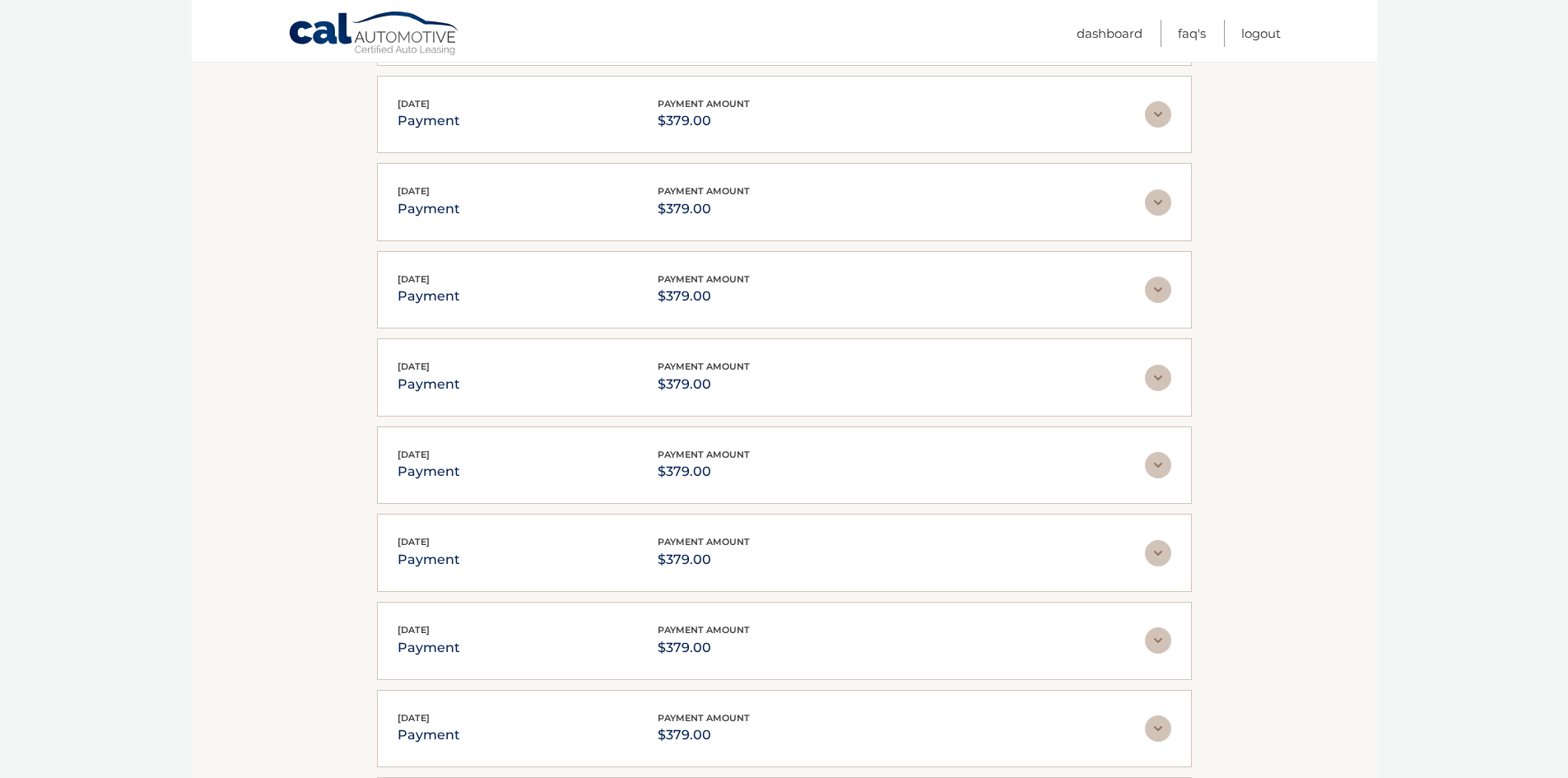
scroll to position [830, 0]
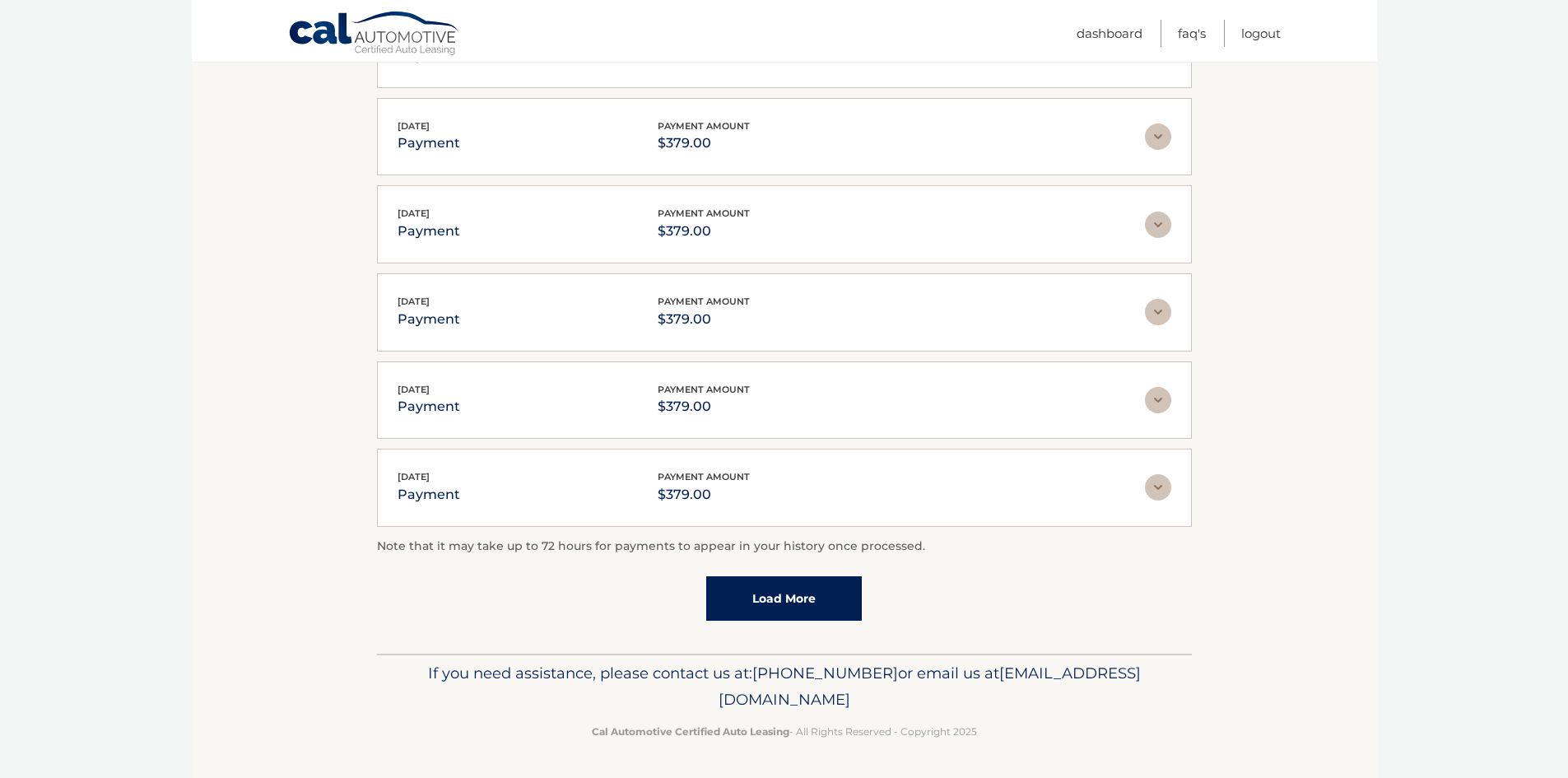
click at [735, 622] on div "Account Details | #44455543927 Back to Dashboard Payment History Displaying up …" at bounding box center [784, 13] width 814 height 1282
click at [731, 604] on link "Load More" at bounding box center [783, 598] width 155 height 44
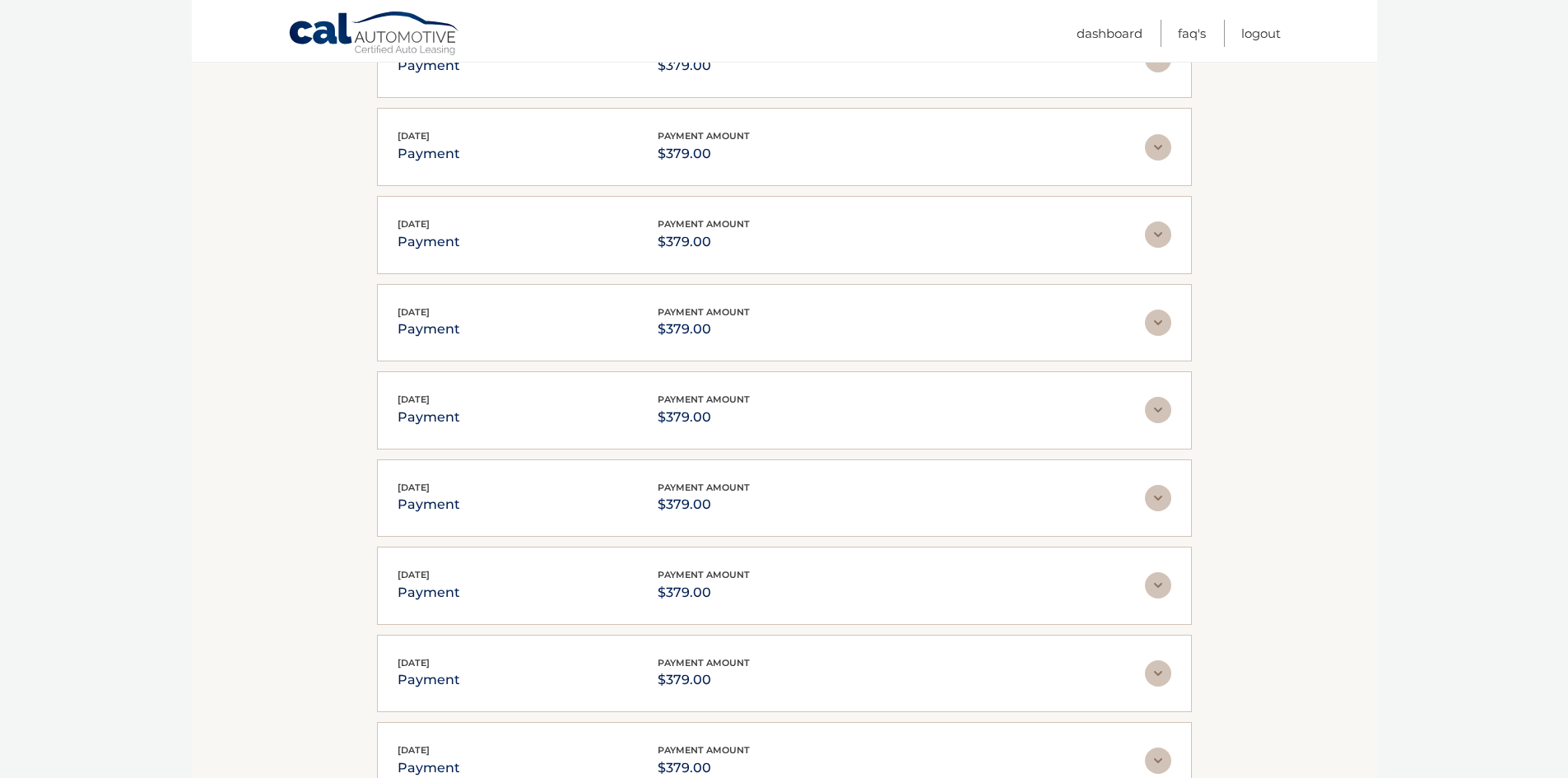
scroll to position [1268, 0]
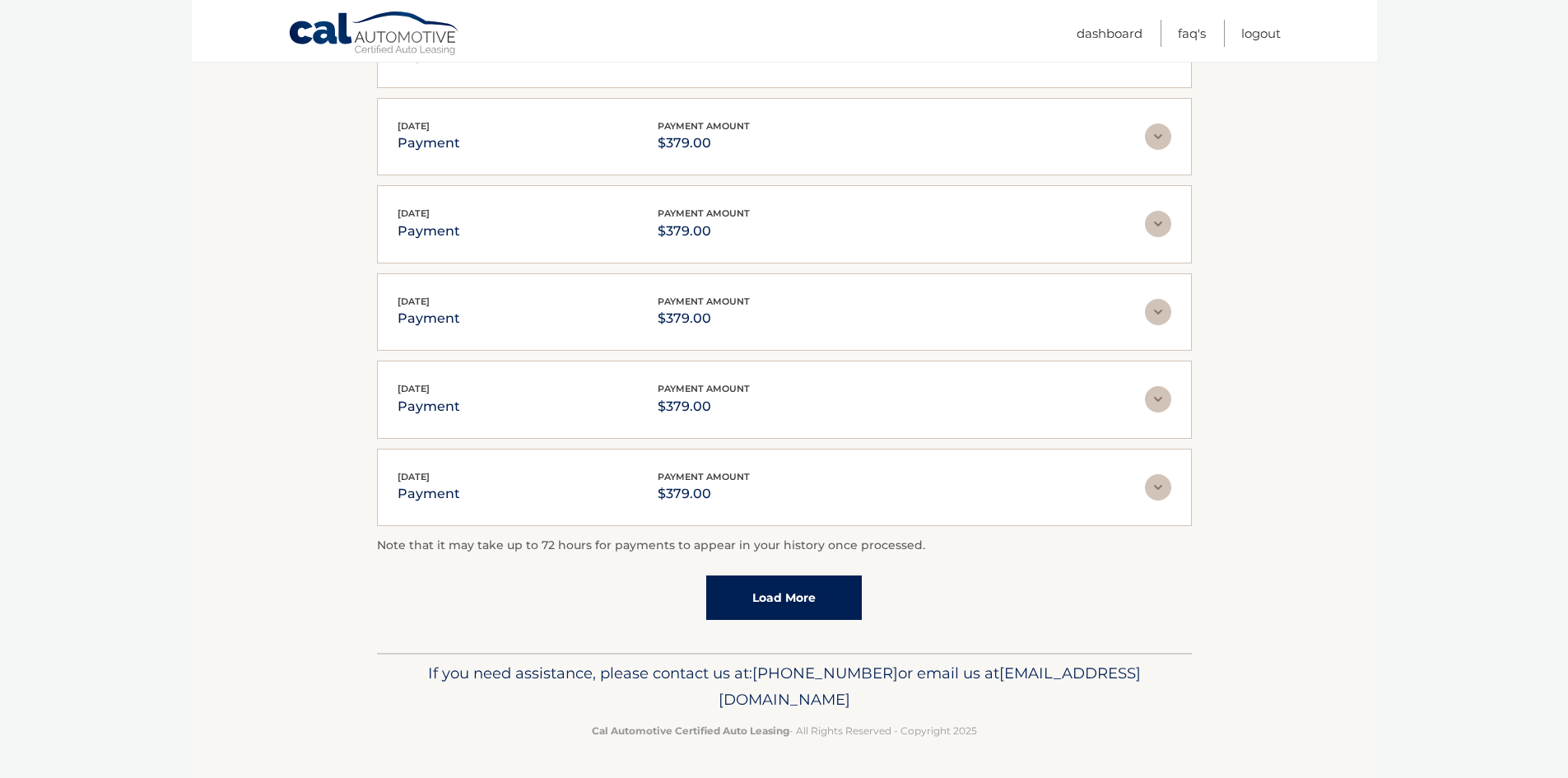
click at [734, 597] on link "Load More" at bounding box center [783, 598] width 155 height 44
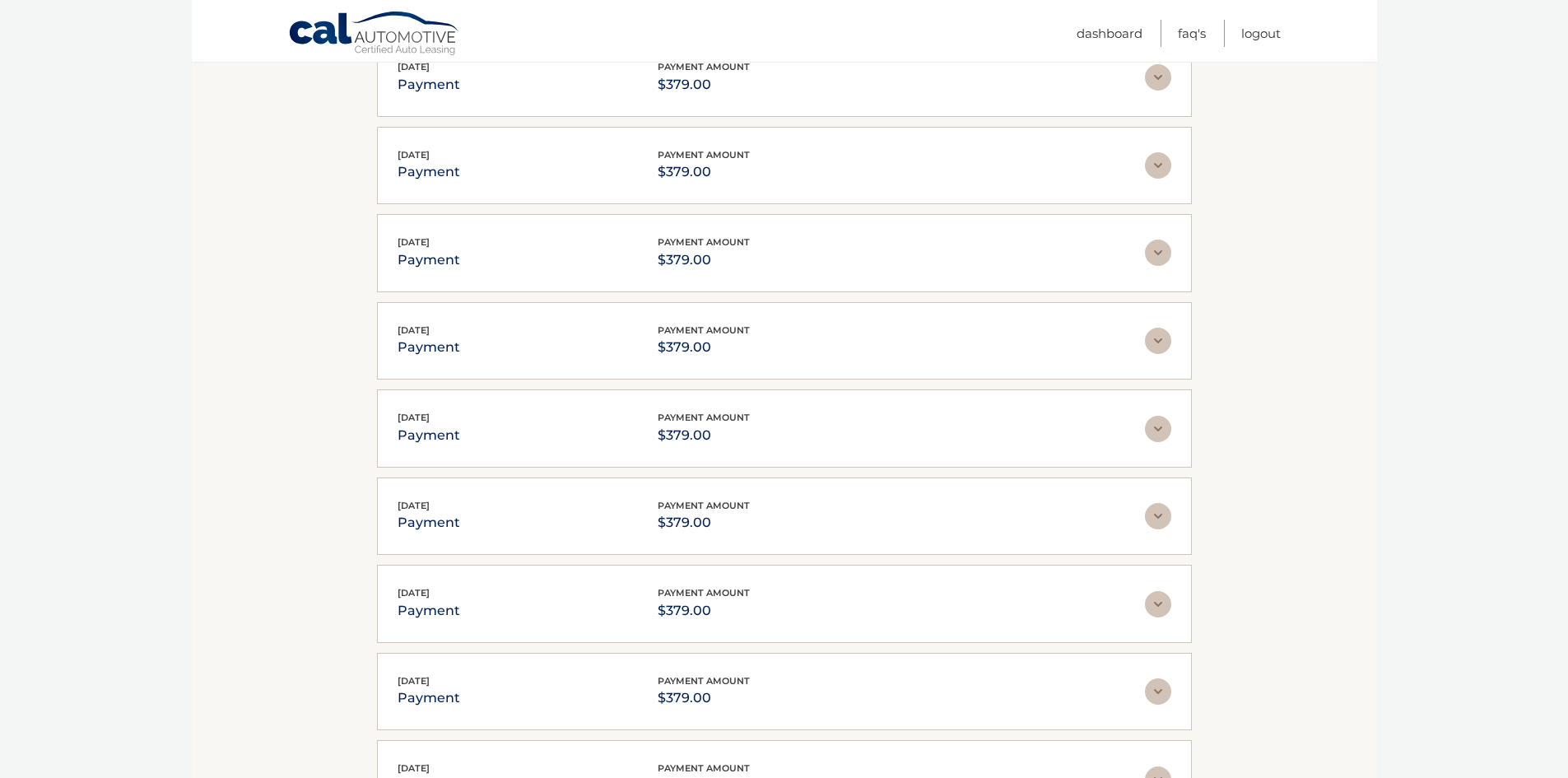
scroll to position [1708, 0]
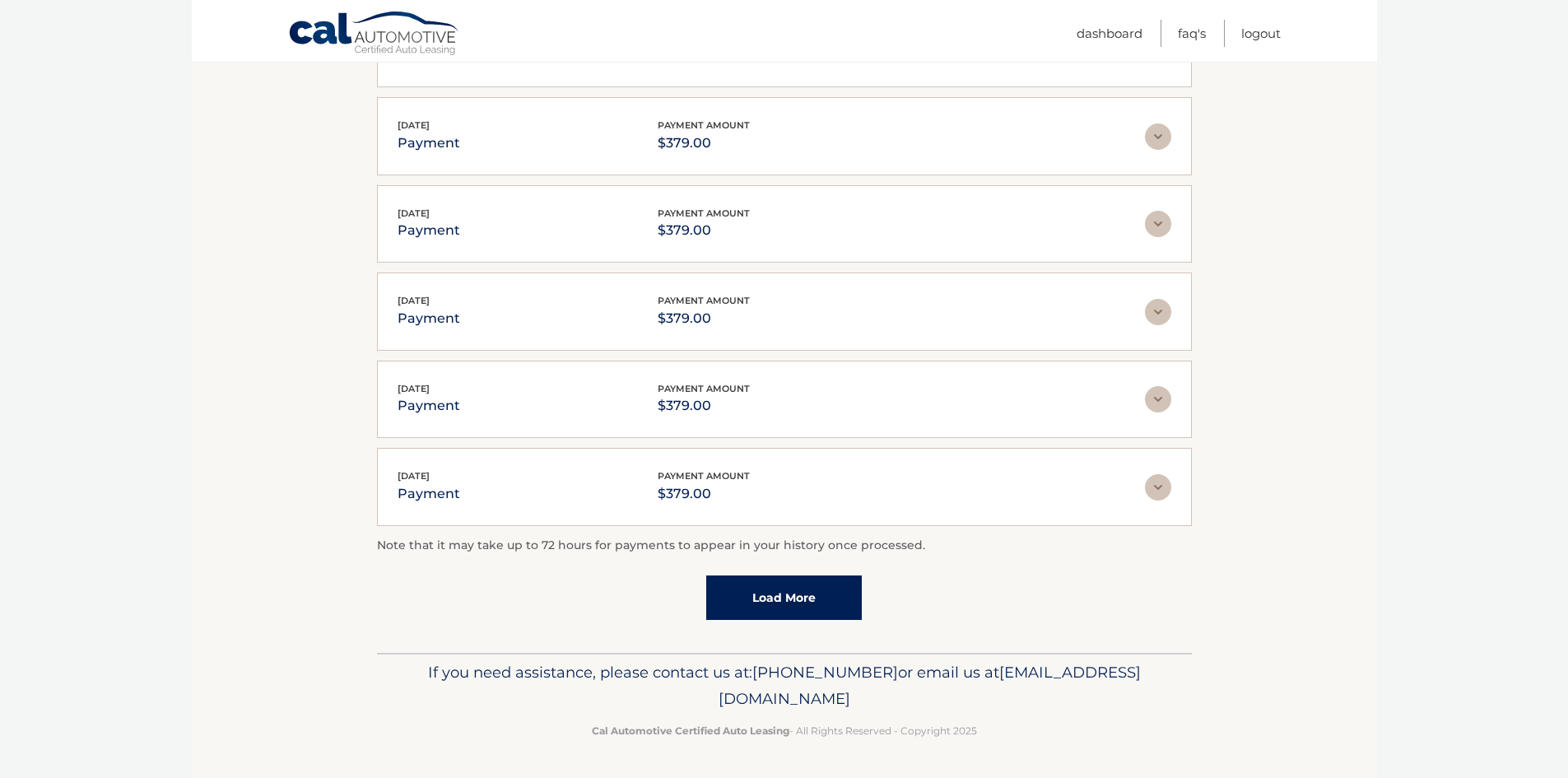
drag, startPoint x: 762, startPoint y: 608, endPoint x: 718, endPoint y: 605, distance: 44.1
click at [761, 608] on link "Load More" at bounding box center [783, 598] width 155 height 44
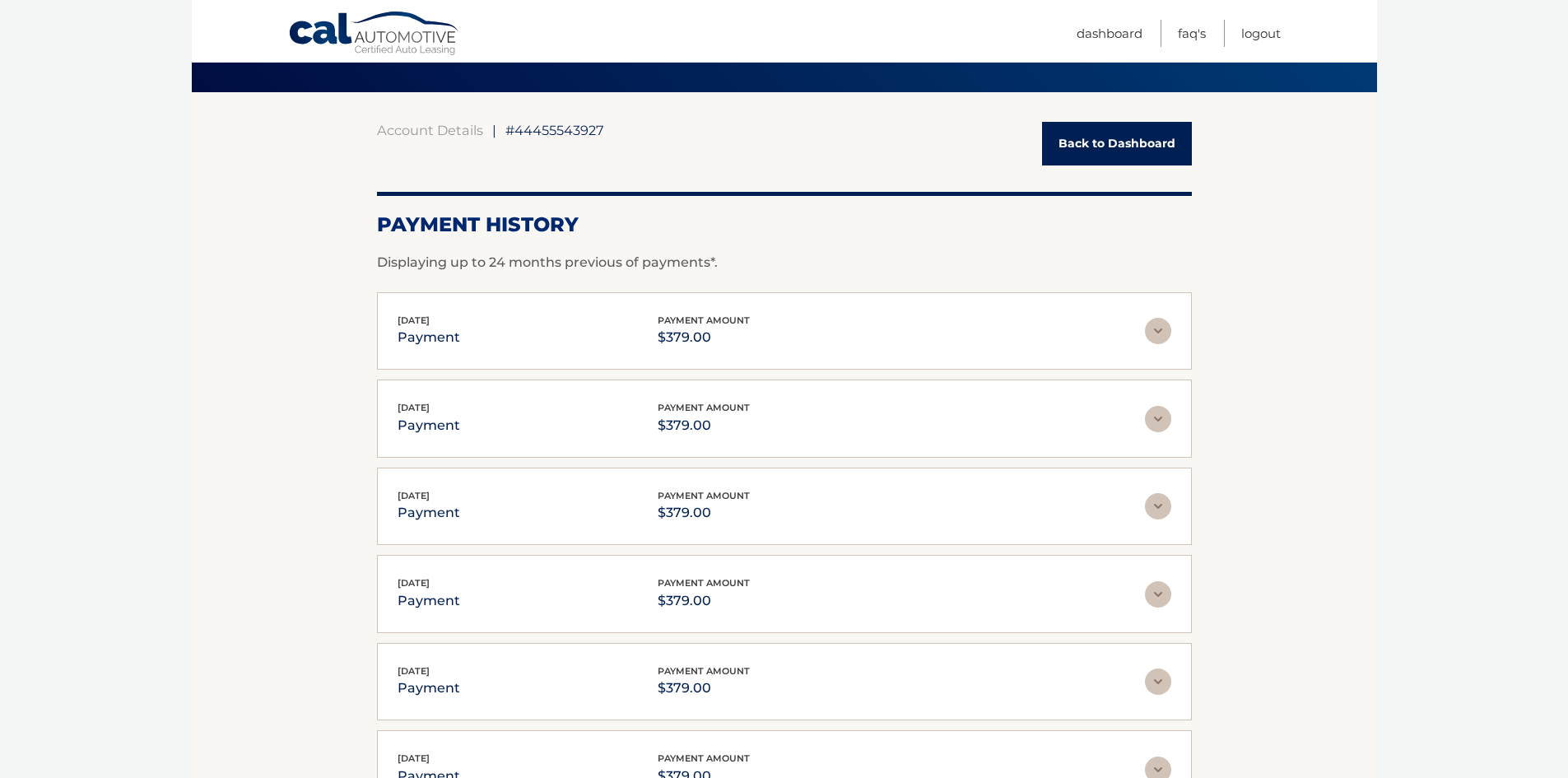
scroll to position [0, 0]
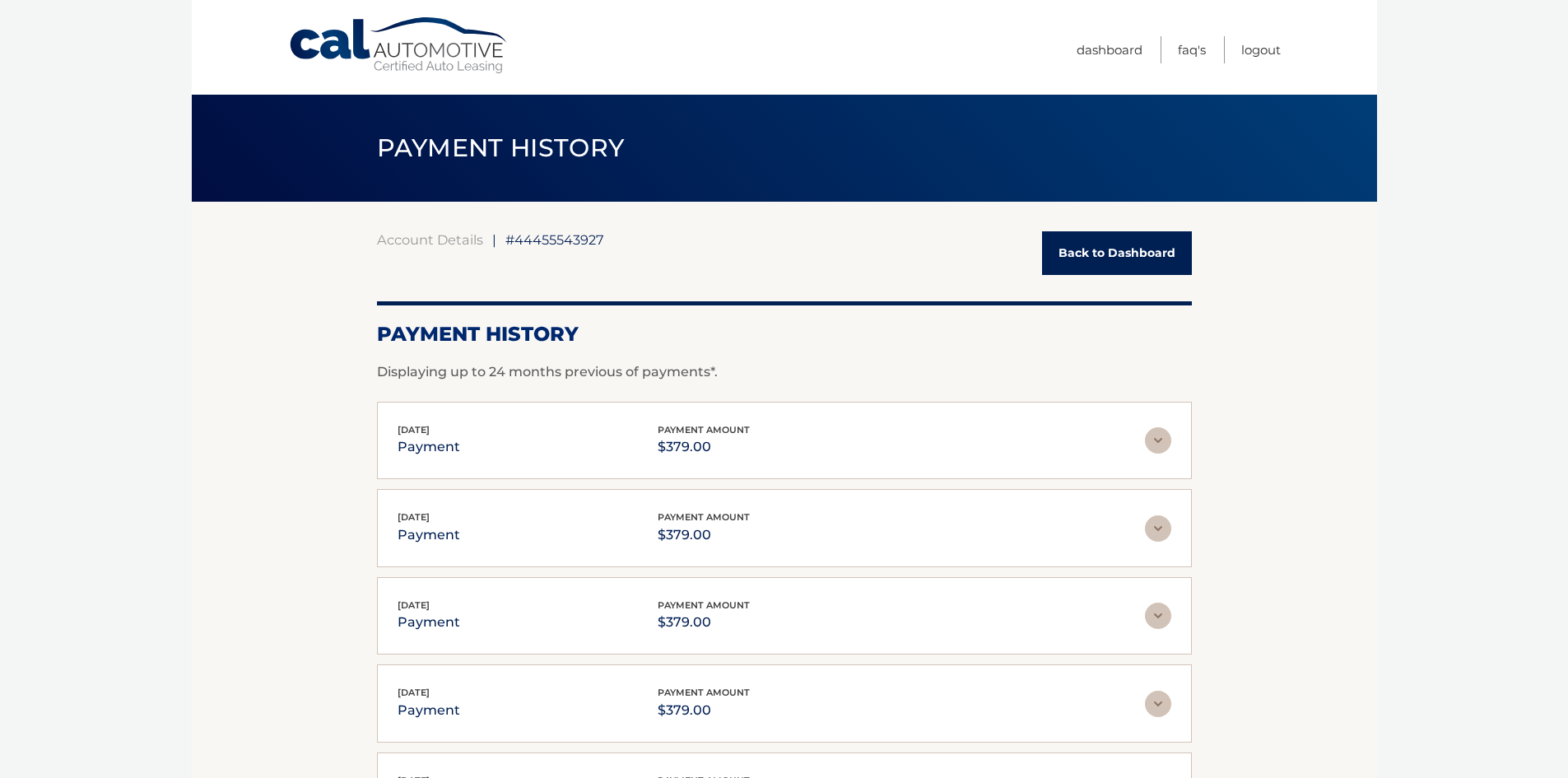
click at [1096, 252] on link "Back to Dashboard" at bounding box center [1116, 254] width 150 height 44
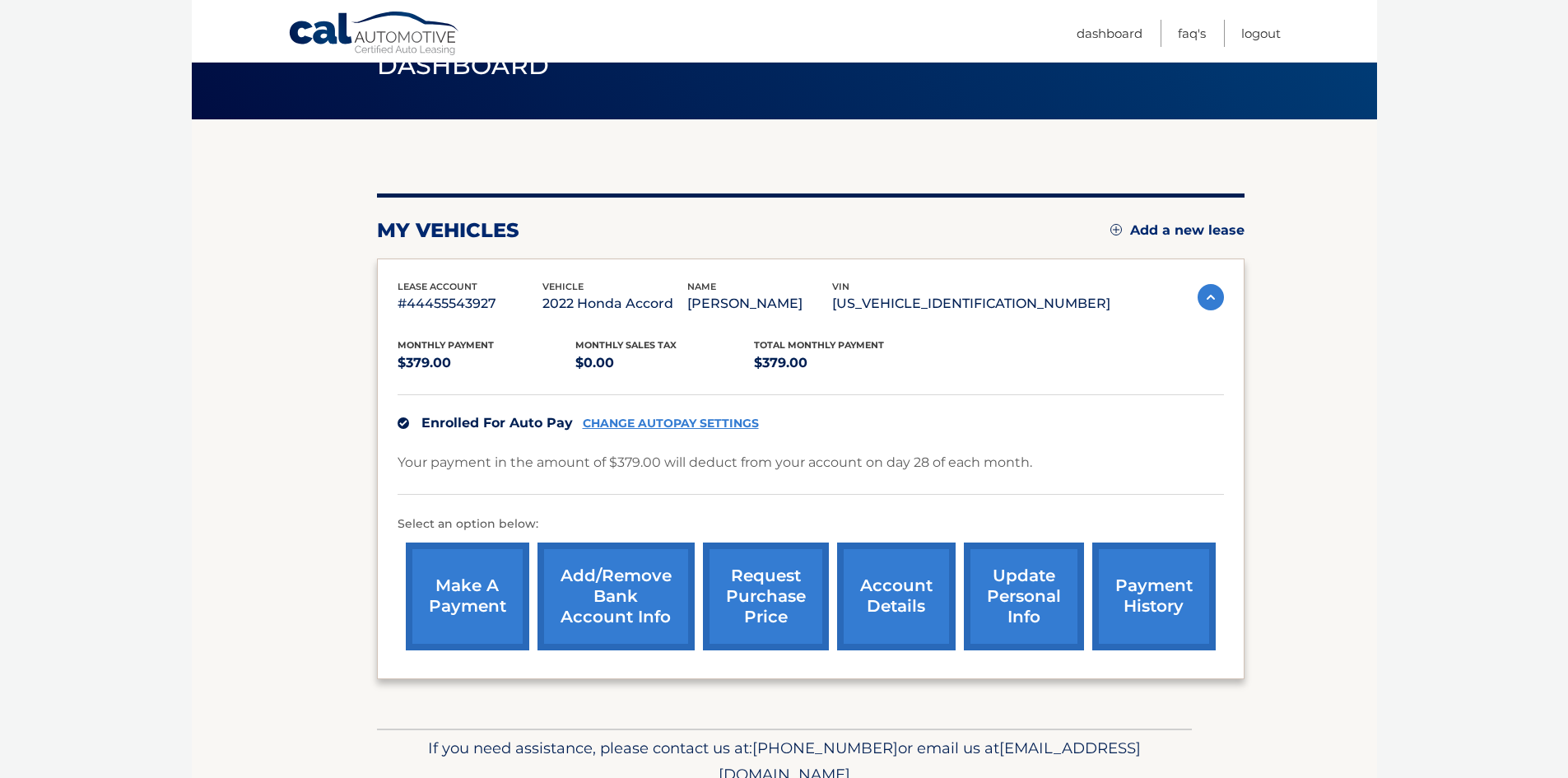
scroll to position [157, 0]
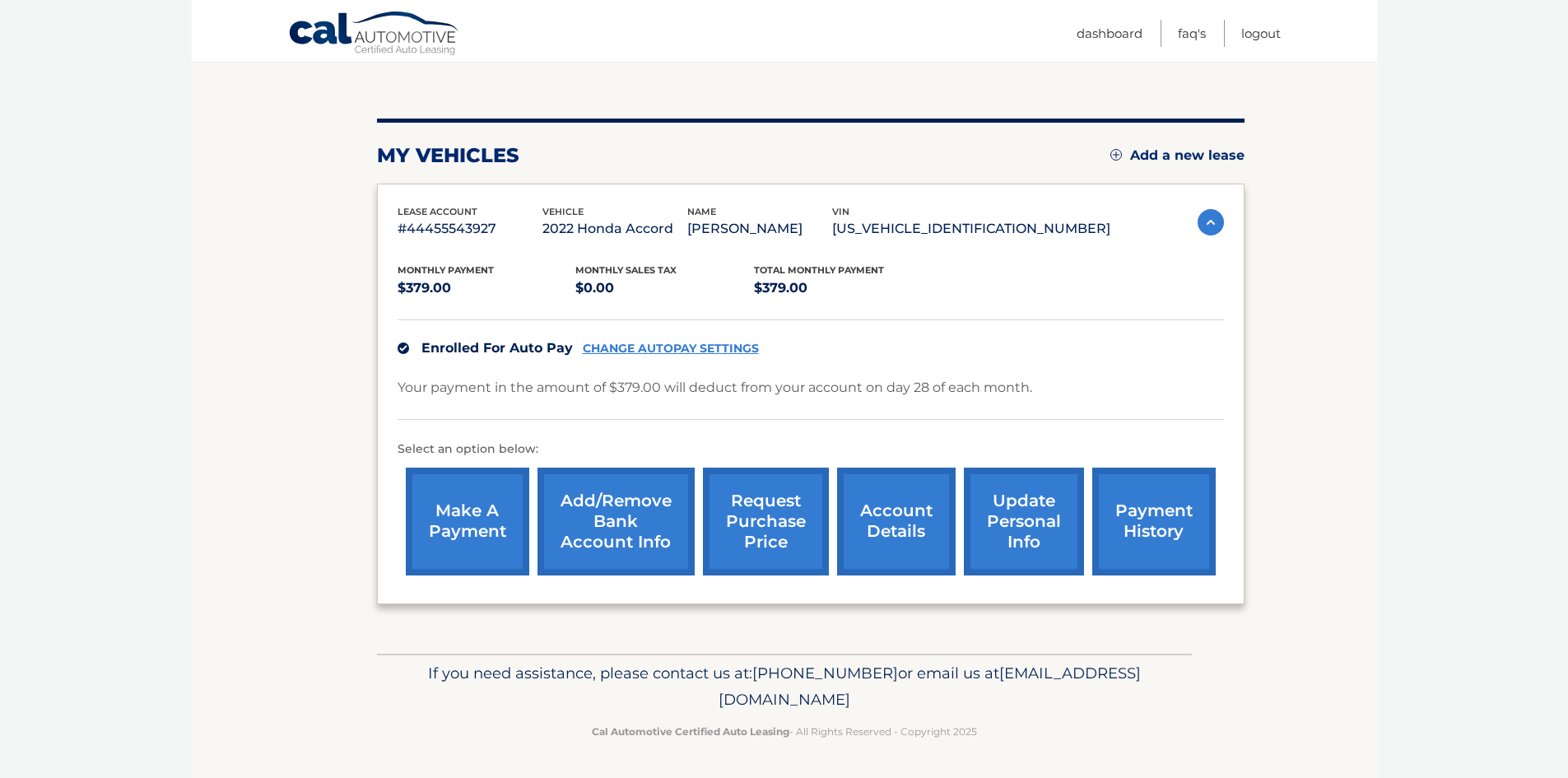
click at [28, 279] on body "Cal Automotive Menu Dashboard FAQ's Logout" at bounding box center [784, 231] width 1568 height 778
click at [1245, 39] on link "Logout" at bounding box center [1260, 34] width 39 height 28
